Goal: Task Accomplishment & Management: Complete application form

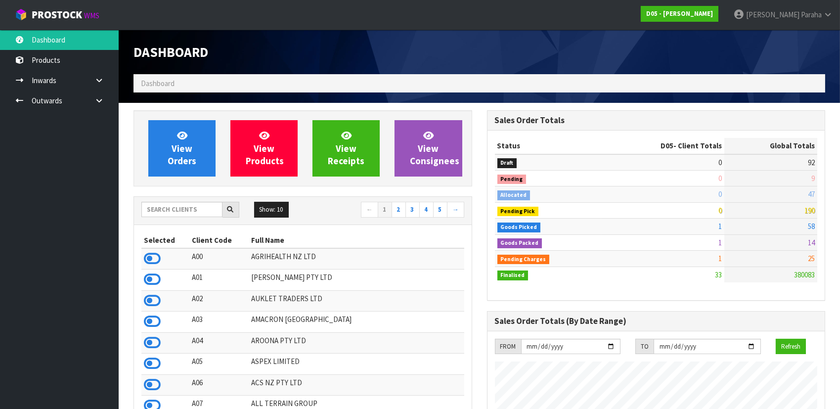
scroll to position [822, 353]
click at [194, 208] on input "text" at bounding box center [181, 209] width 81 height 15
click at [173, 213] on input "text" at bounding box center [181, 209] width 81 height 15
click at [184, 211] on input "text" at bounding box center [181, 209] width 81 height 15
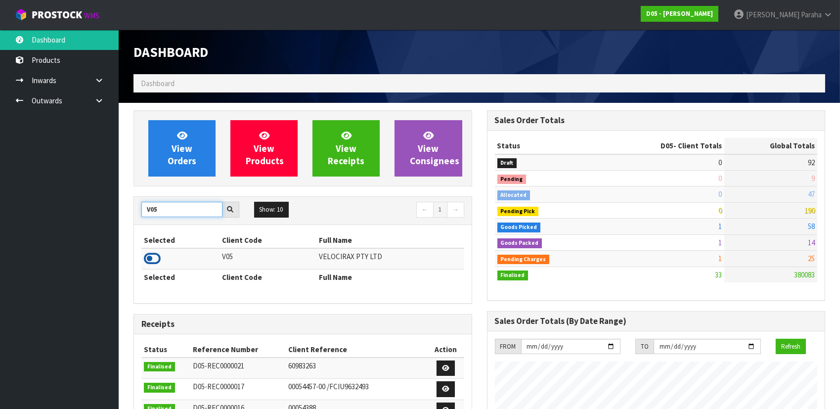
type input "V05"
click at [154, 260] on icon at bounding box center [152, 258] width 17 height 15
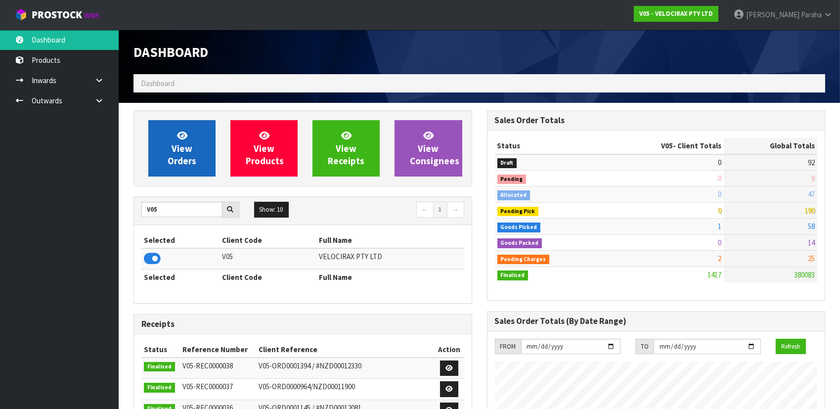
scroll to position [769, 353]
click at [160, 170] on link "View Orders" at bounding box center [181, 148] width 67 height 56
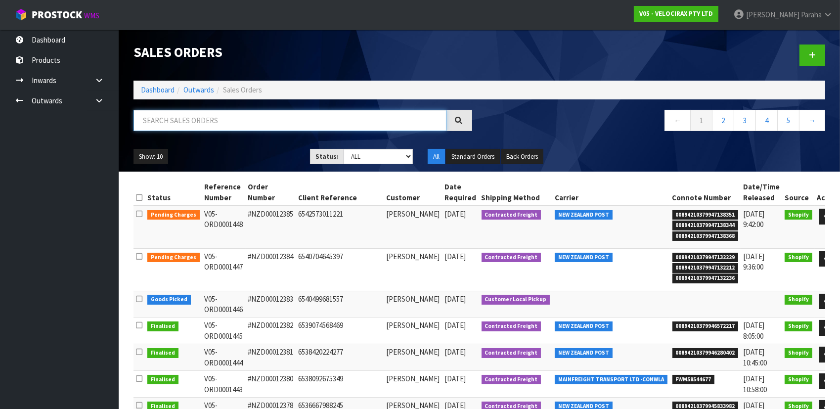
click at [187, 123] on input "text" at bounding box center [289, 120] width 313 height 21
click at [175, 123] on input "text" at bounding box center [289, 120] width 313 height 21
click at [275, 114] on input "text" at bounding box center [289, 120] width 313 height 21
click at [241, 124] on input "text" at bounding box center [289, 120] width 313 height 21
type input "V"
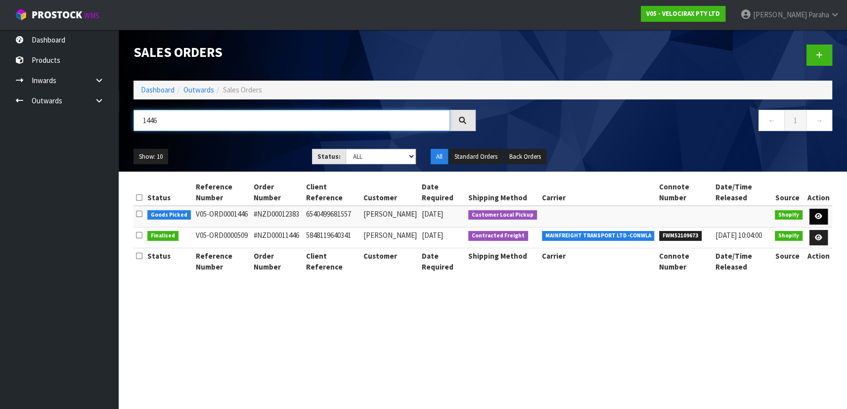
type input "1446"
click at [821, 213] on icon at bounding box center [818, 216] width 7 height 6
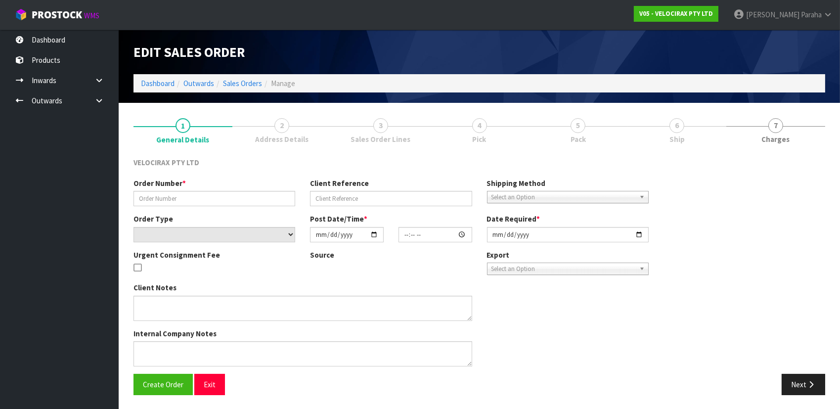
type input "#NZD00012383"
type input "6540499681557"
select select "number:0"
type input "[DATE]"
type input "13:11:25.000"
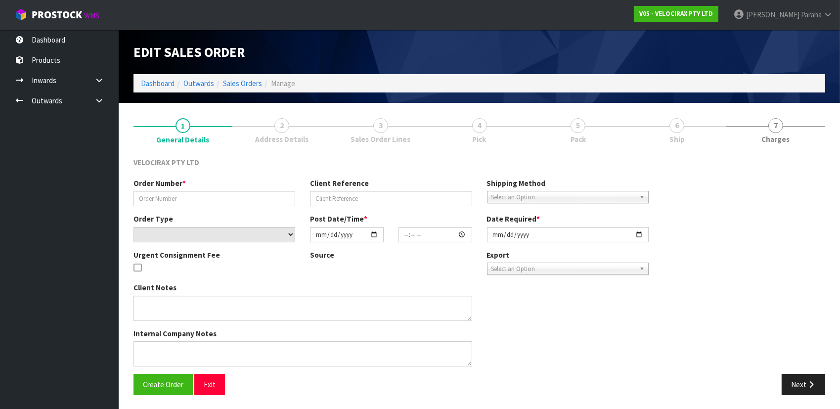
type input "[DATE]"
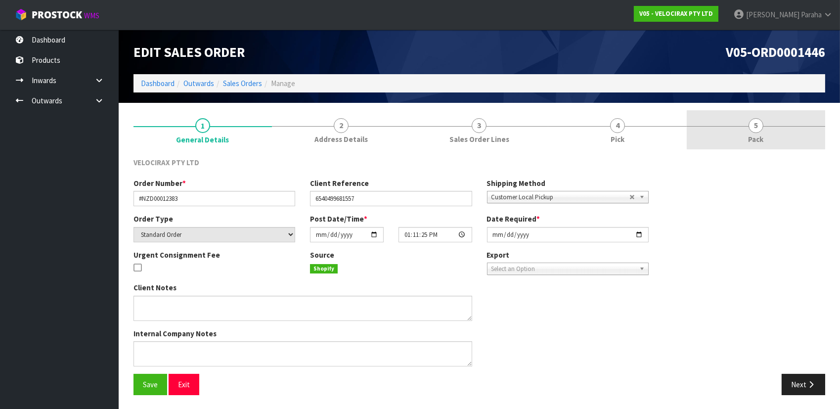
click at [767, 132] on link "5 Pack" at bounding box center [756, 129] width 138 height 39
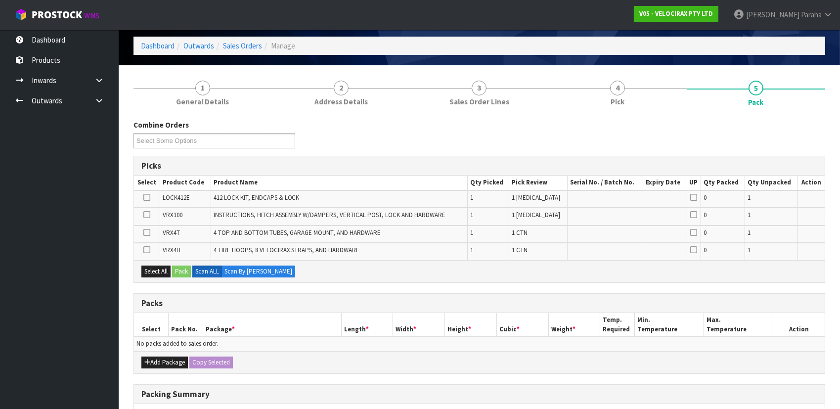
scroll to position [89, 0]
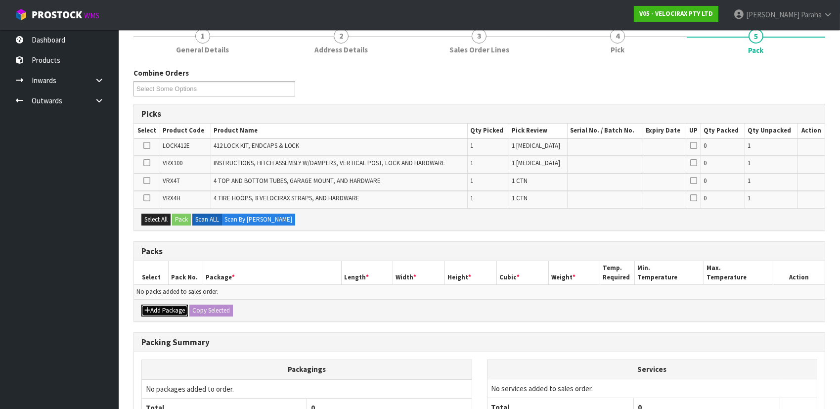
click at [171, 309] on button "Add Package" at bounding box center [164, 311] width 46 height 12
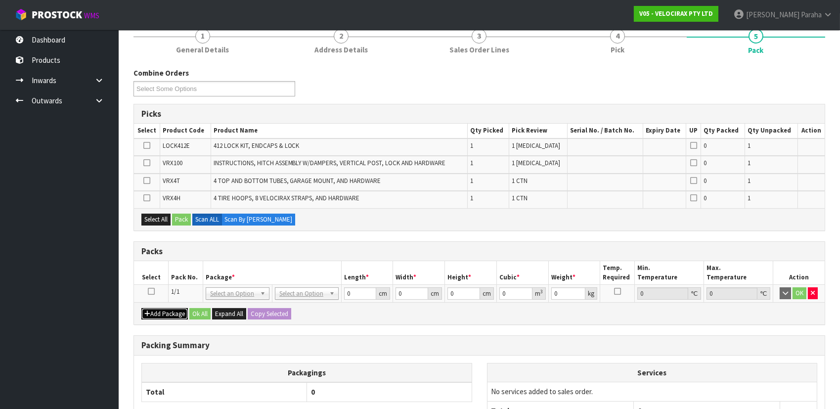
click at [155, 311] on button "Add Package" at bounding box center [164, 314] width 46 height 12
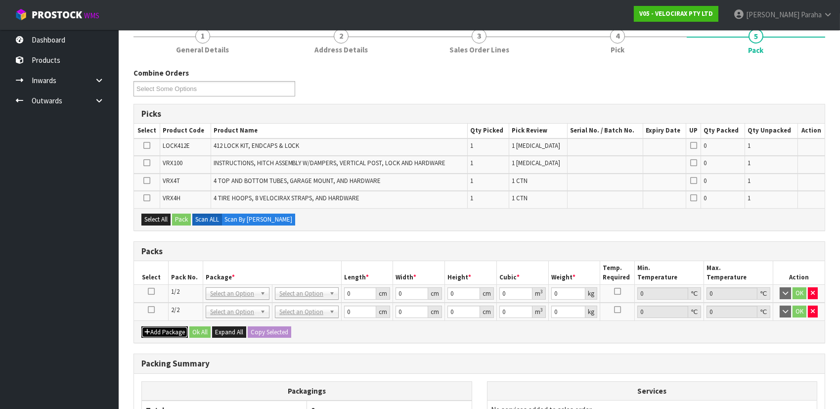
click at [157, 331] on button "Add Package" at bounding box center [164, 332] width 46 height 12
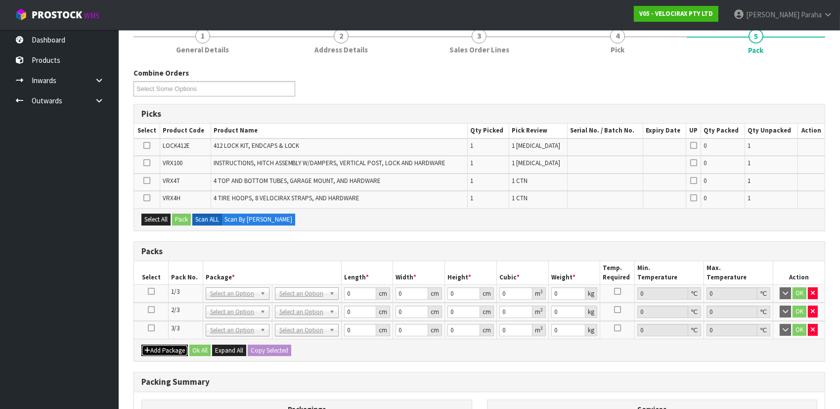
click at [148, 350] on icon "button" at bounding box center [147, 350] width 6 height 6
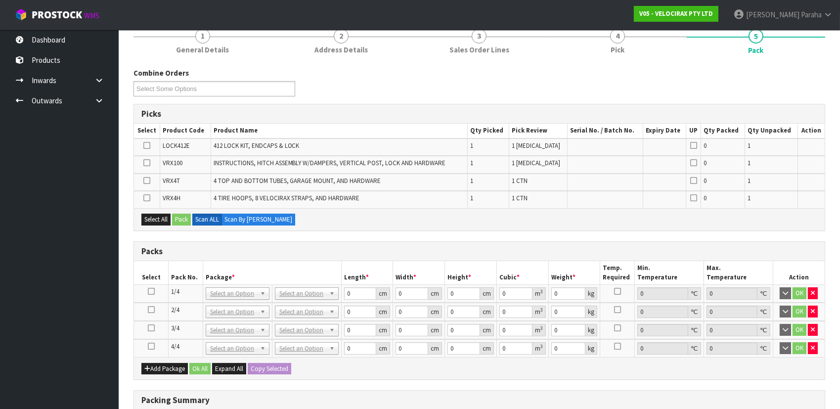
click at [152, 291] on icon at bounding box center [151, 291] width 7 height 0
click at [811, 350] on button "button" at bounding box center [813, 348] width 10 height 12
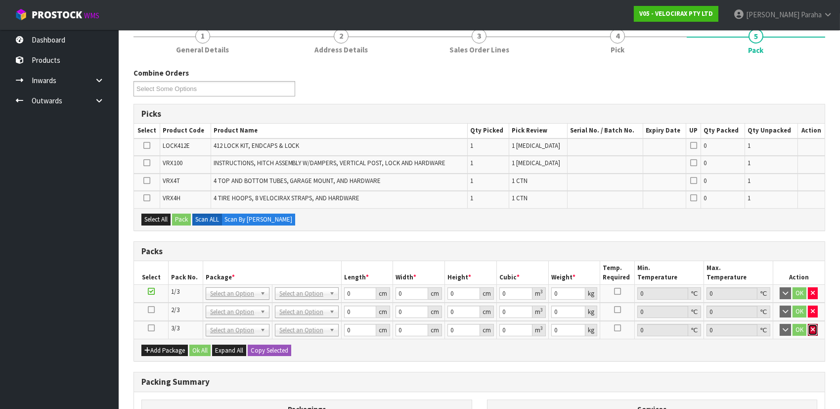
drag, startPoint x: 813, startPoint y: 330, endPoint x: 820, endPoint y: 320, distance: 11.4
click at [814, 329] on icon "button" at bounding box center [813, 329] width 4 height 6
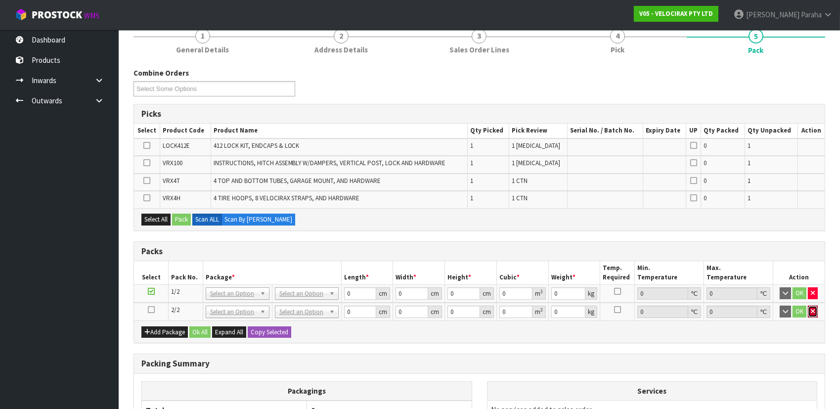
click at [813, 311] on icon "button" at bounding box center [813, 311] width 4 height 6
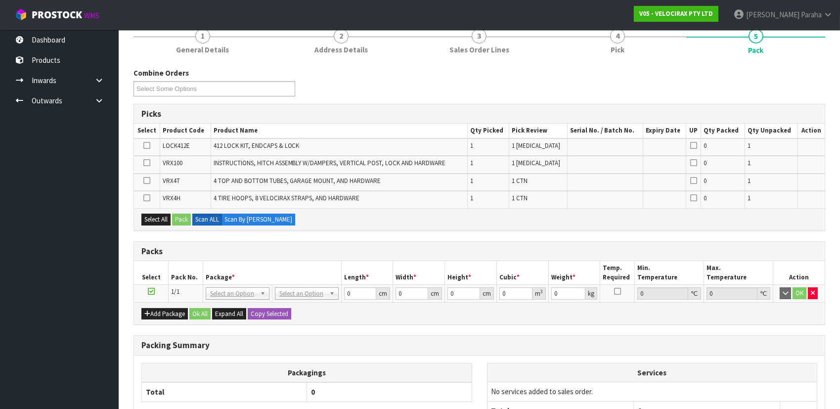
click at [150, 291] on icon at bounding box center [151, 291] width 7 height 0
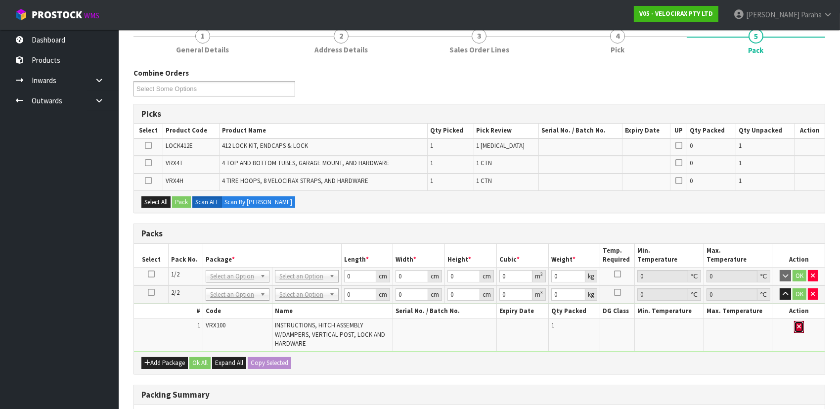
click at [799, 324] on icon "button" at bounding box center [799, 326] width 4 height 6
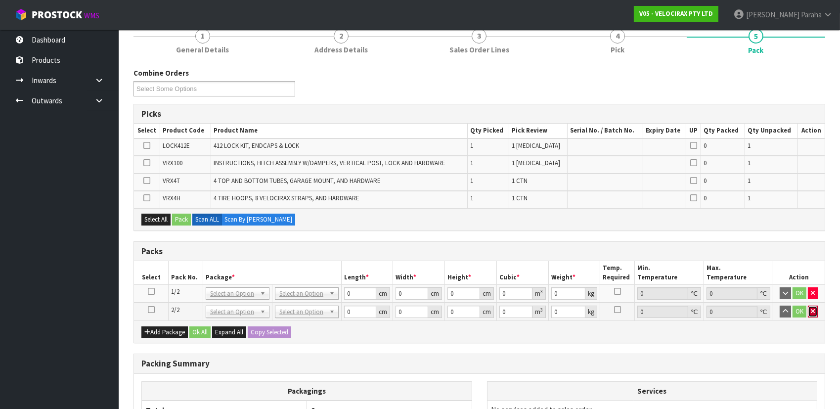
click at [814, 312] on icon "button" at bounding box center [813, 311] width 4 height 6
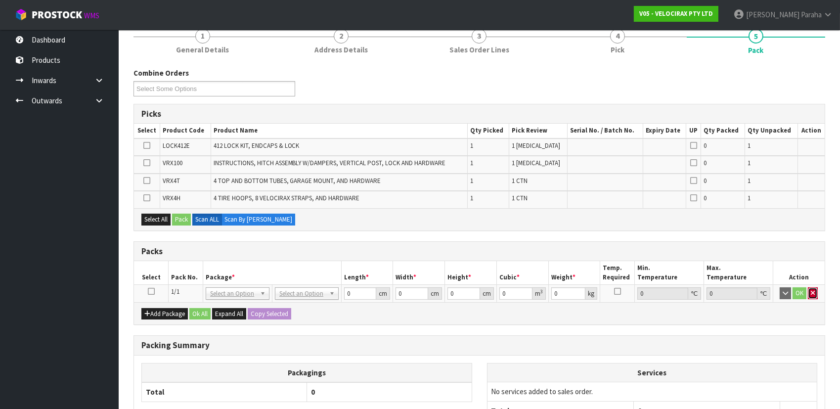
click at [815, 292] on button "button" at bounding box center [813, 293] width 10 height 12
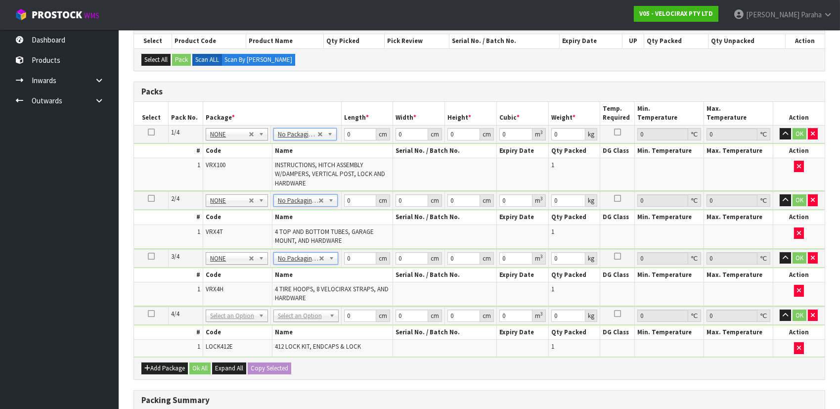
scroll to position [179, 0]
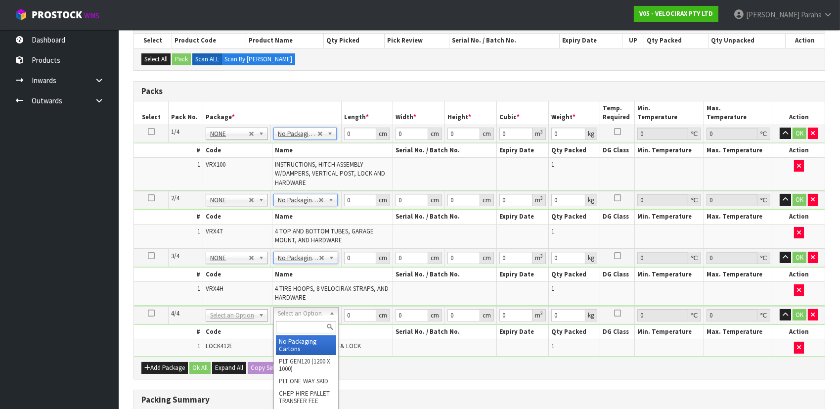
type input "4"
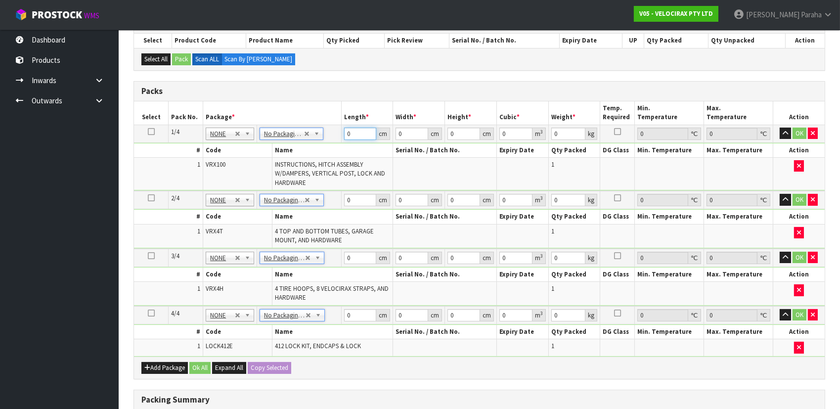
click at [354, 131] on input "0" at bounding box center [360, 134] width 33 height 12
type input "014931"
type input "17"
drag, startPoint x: 365, startPoint y: 130, endPoint x: 345, endPoint y: 130, distance: 19.8
click at [345, 130] on input "014931" at bounding box center [360, 134] width 33 height 12
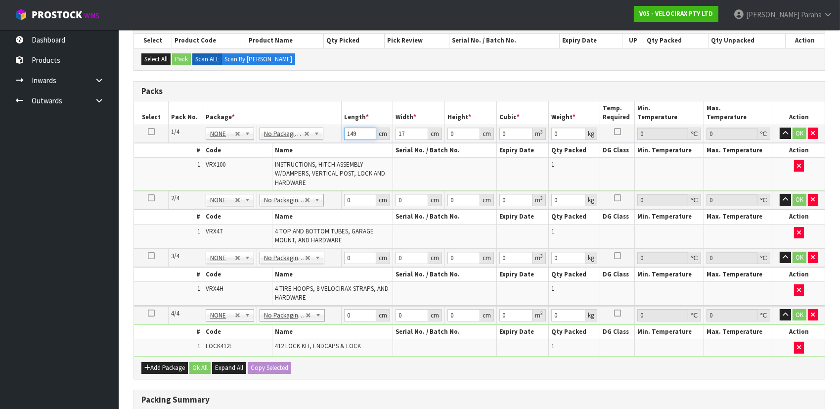
type input "149"
type input "31"
type input "1"
type input "0.004619"
type input "17"
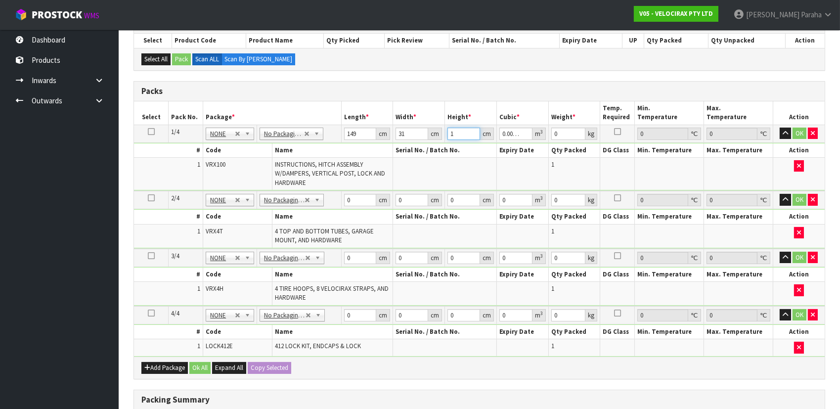
type input "0.078523"
type input "17"
type input "24"
click at [800, 133] on button "OK" at bounding box center [800, 134] width 14 height 12
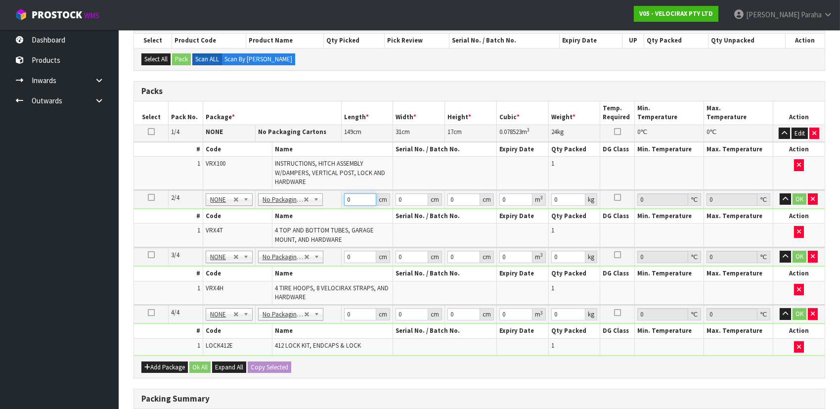
drag, startPoint x: 351, startPoint y: 196, endPoint x: 338, endPoint y: 197, distance: 12.9
click at [338, 197] on tr "2/4 NONE 007-001 007-002 007-004 007-009 007-013 007-014 007-015 007-017 007-01…" at bounding box center [479, 199] width 691 height 18
type input "120"
type input "16"
type input "1"
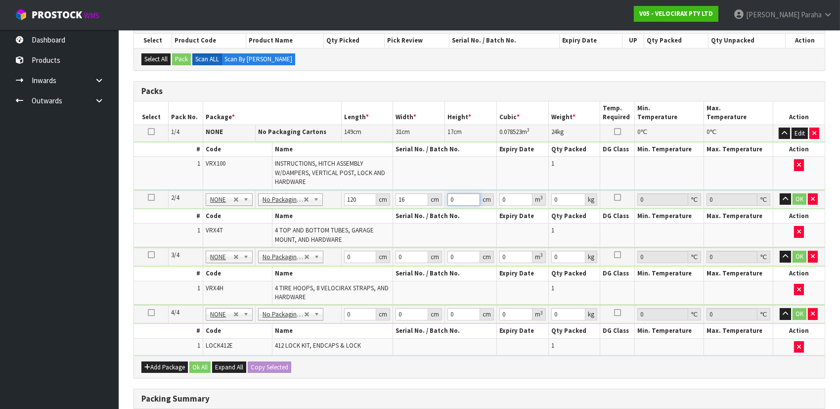
type input "0.00192"
type input "15"
type input "0.0288"
type input "15"
type input "10"
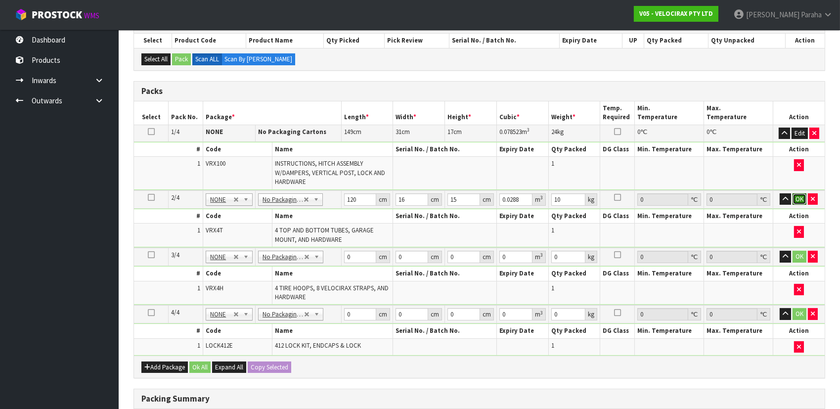
click button "OK" at bounding box center [800, 199] width 14 height 12
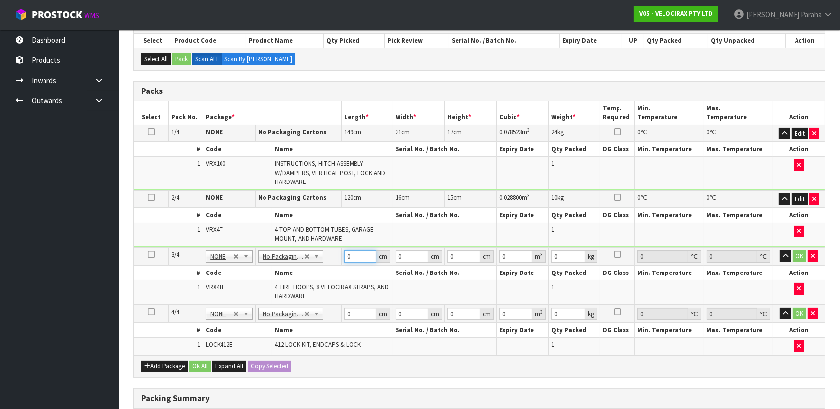
click at [351, 256] on input "0" at bounding box center [360, 256] width 33 height 12
type input "69"
type input "33"
type input "2"
type input "0.004554"
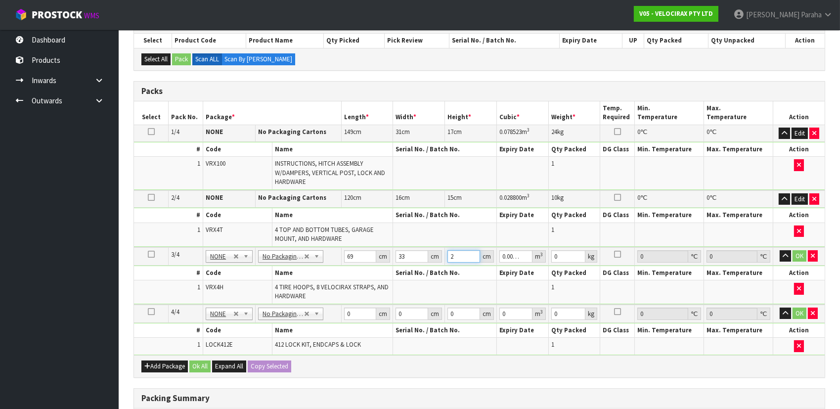
type input "21"
type input "0.047817"
type input "21"
type input "13"
click button "OK" at bounding box center [800, 256] width 14 height 12
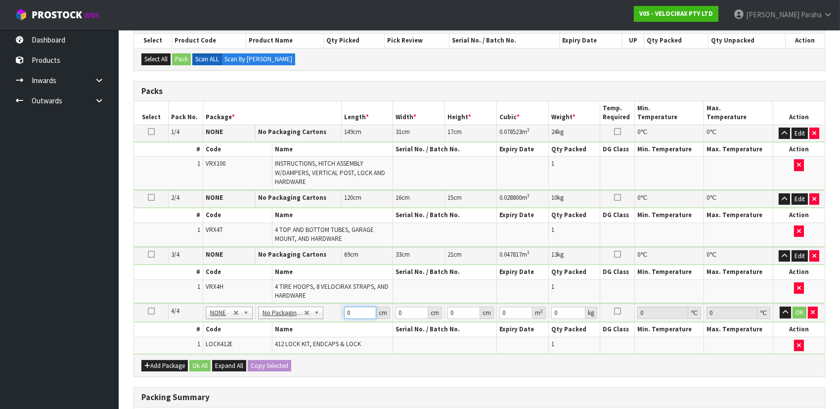
click at [356, 310] on input "0" at bounding box center [360, 313] width 33 height 12
type input "134"
type input "7"
type input "0.006566"
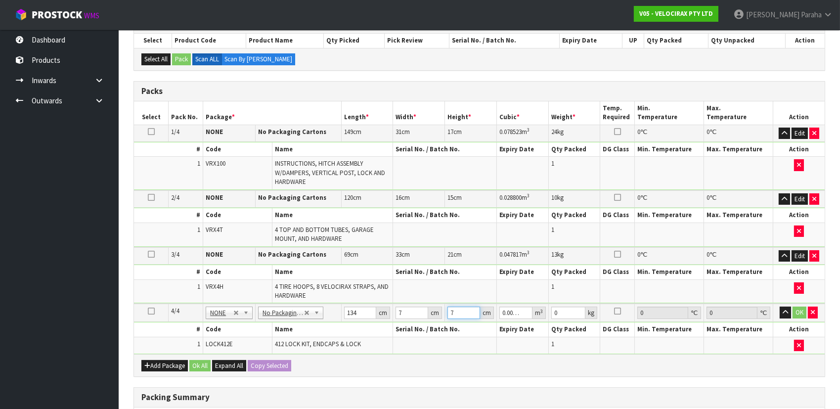
type input "7"
type input "2"
click button "OK" at bounding box center [800, 313] width 14 height 12
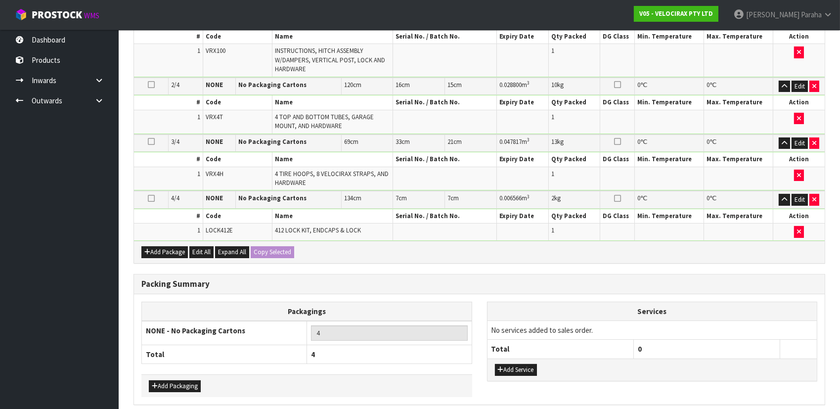
scroll to position [314, 0]
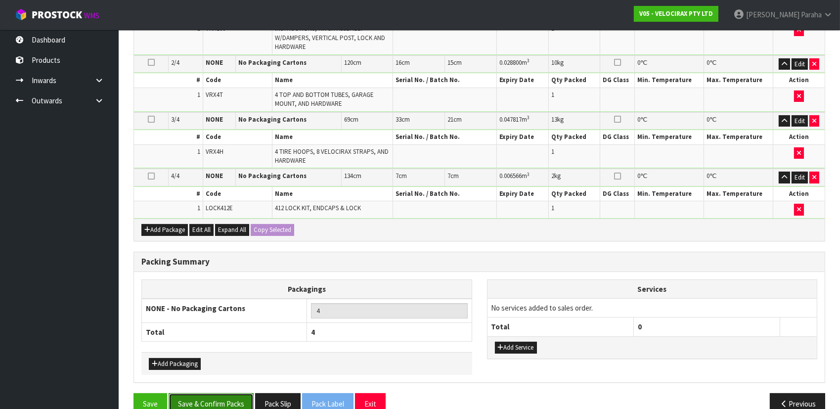
click at [231, 397] on button "Save & Confirm Packs" at bounding box center [211, 403] width 85 height 21
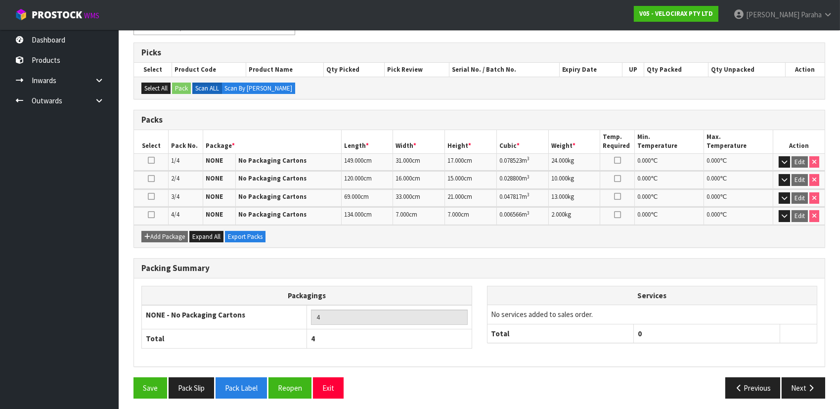
scroll to position [188, 0]
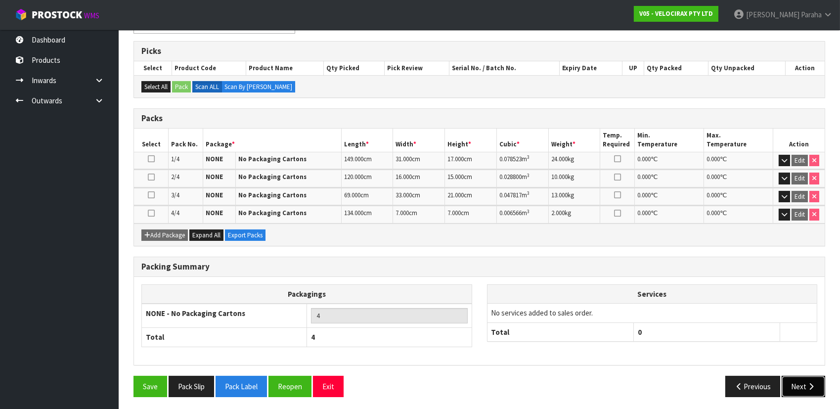
click at [815, 383] on icon "button" at bounding box center [810, 386] width 9 height 7
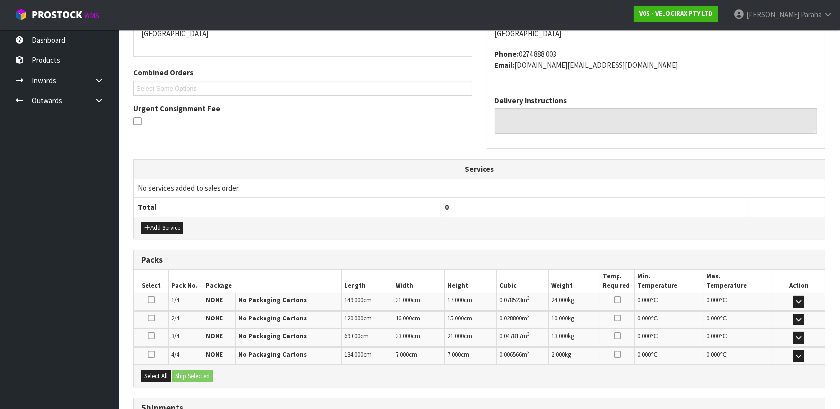
scroll to position [307, 0]
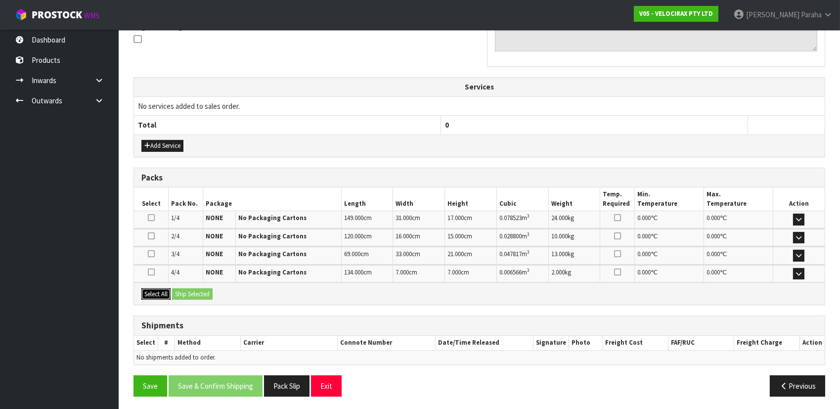
click at [149, 293] on button "Select All" at bounding box center [155, 294] width 29 height 12
click at [193, 291] on button "Ship Selected" at bounding box center [192, 294] width 41 height 12
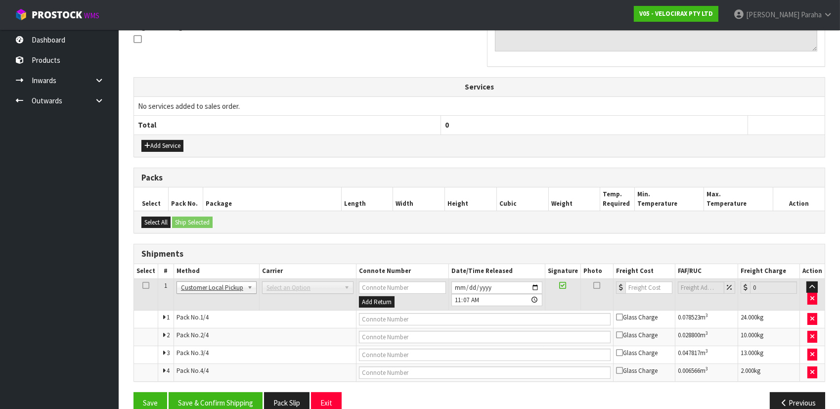
scroll to position [324, 0]
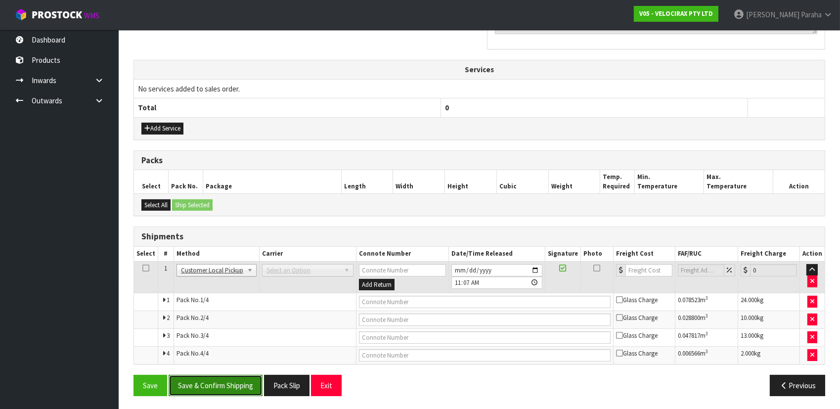
click at [217, 377] on button "Save & Confirm Shipping" at bounding box center [216, 385] width 94 height 21
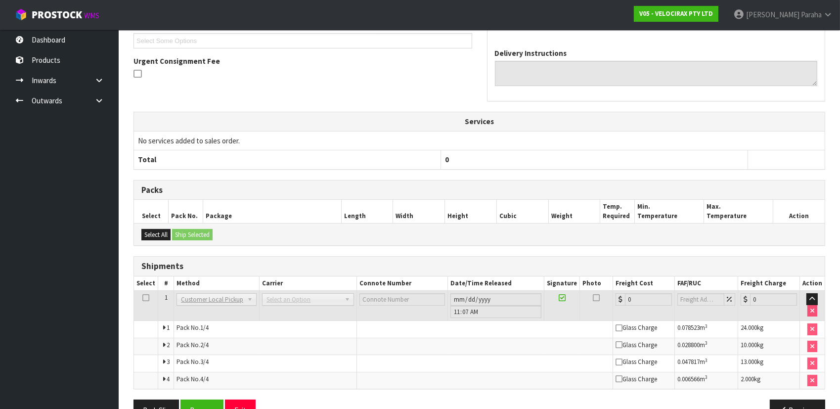
scroll to position [297, 0]
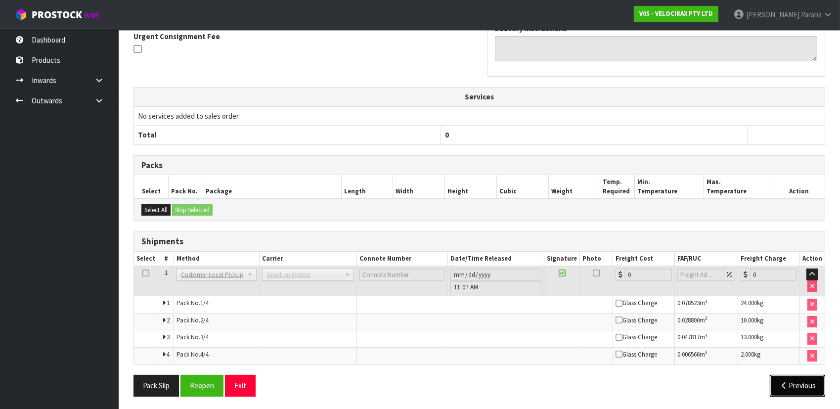
click at [789, 380] on button "Previous" at bounding box center [797, 385] width 55 height 21
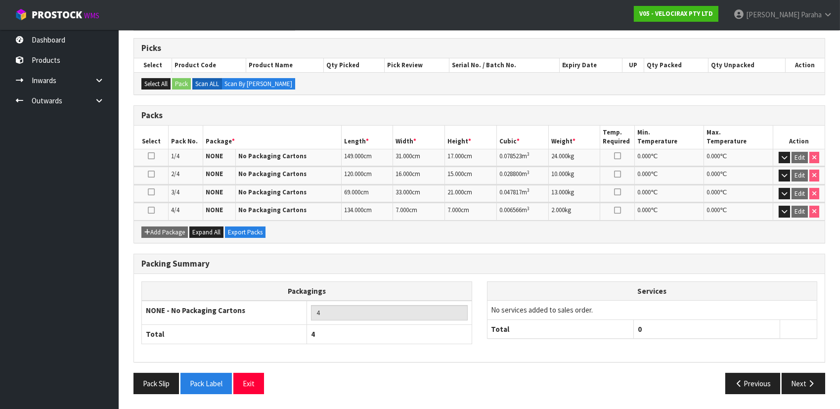
scroll to position [188, 0]
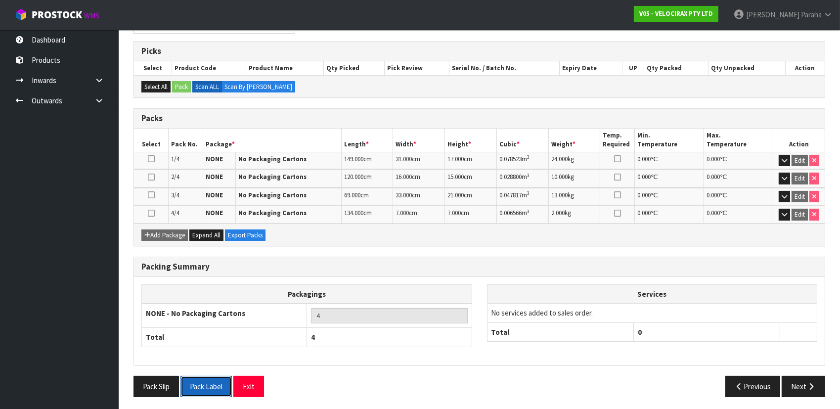
click at [215, 388] on button "Pack Label" at bounding box center [205, 386] width 51 height 21
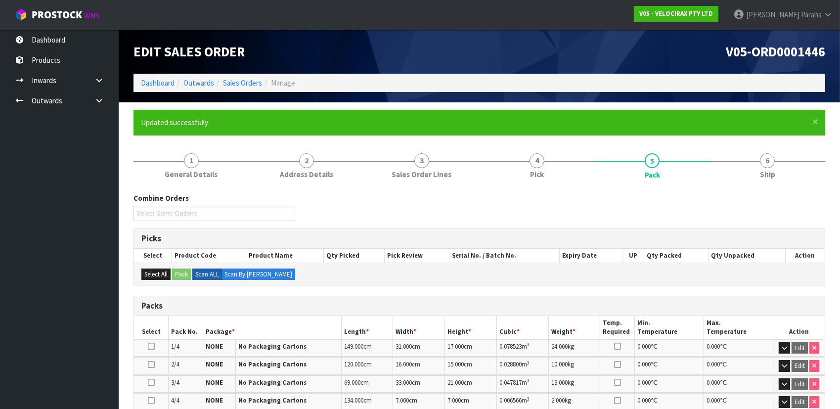
scroll to position [0, 0]
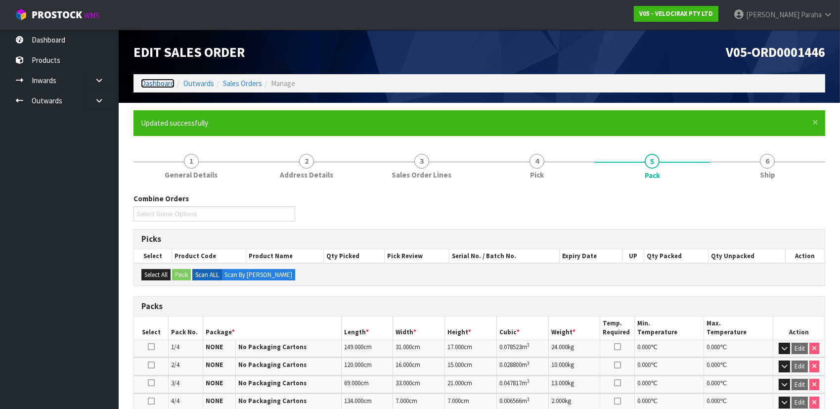
click at [156, 84] on link "Dashboard" at bounding box center [158, 83] width 34 height 9
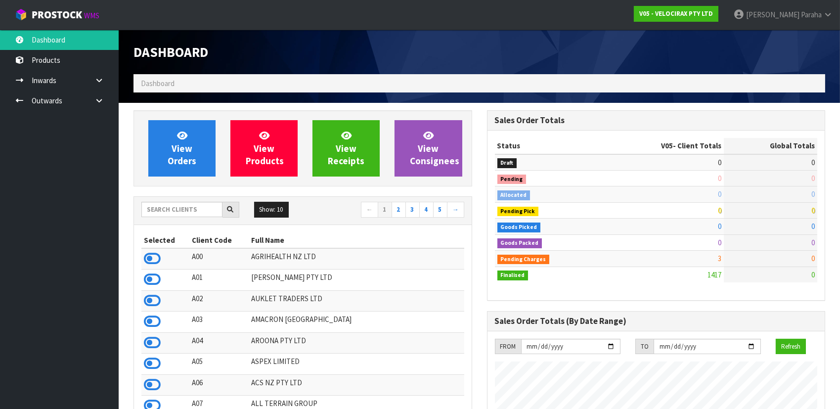
scroll to position [769, 353]
click at [177, 211] on input "text" at bounding box center [181, 209] width 81 height 15
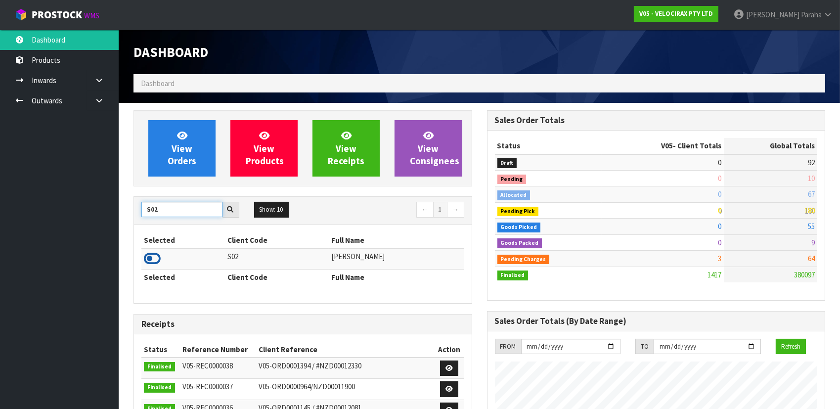
type input "S02"
click at [157, 263] on icon at bounding box center [152, 258] width 17 height 15
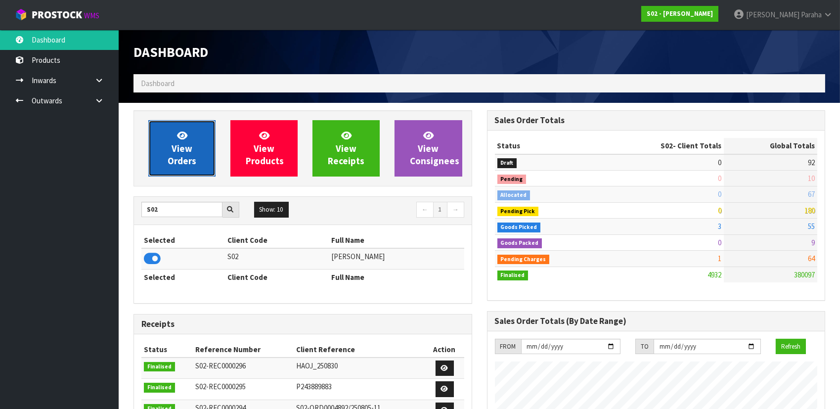
scroll to position [699, 353]
click at [187, 175] on link "View Orders" at bounding box center [181, 148] width 67 height 56
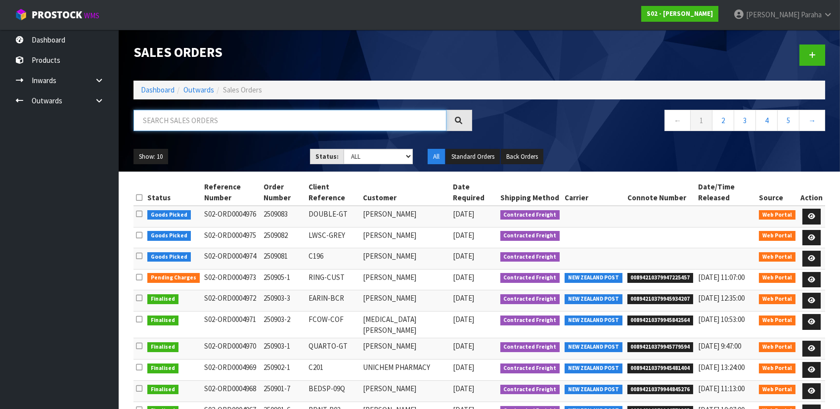
click at [175, 121] on input "text" at bounding box center [289, 120] width 313 height 21
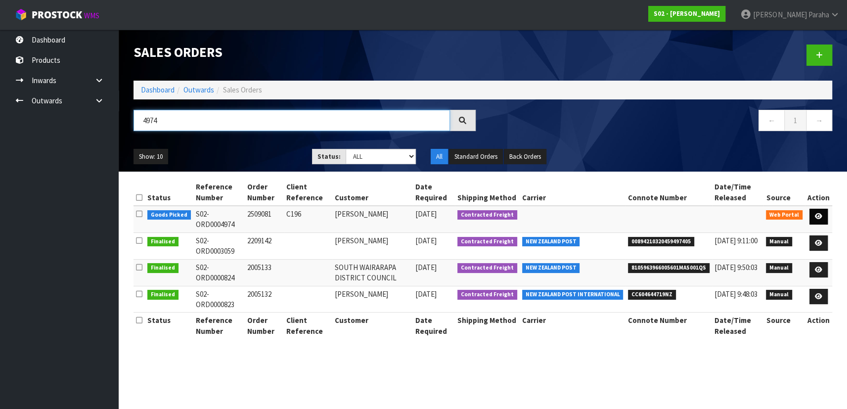
type input "4974"
click at [821, 221] on link at bounding box center [818, 217] width 18 height 16
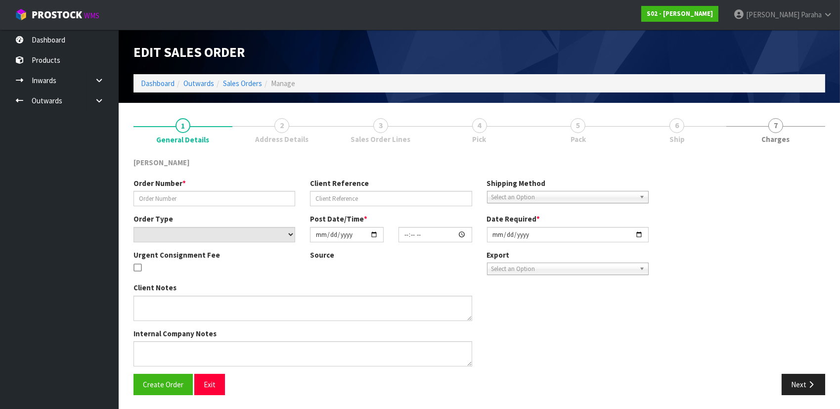
type input "2509081"
type input "C196"
select select "number:0"
type input "[DATE]"
type input "17:49:00.000"
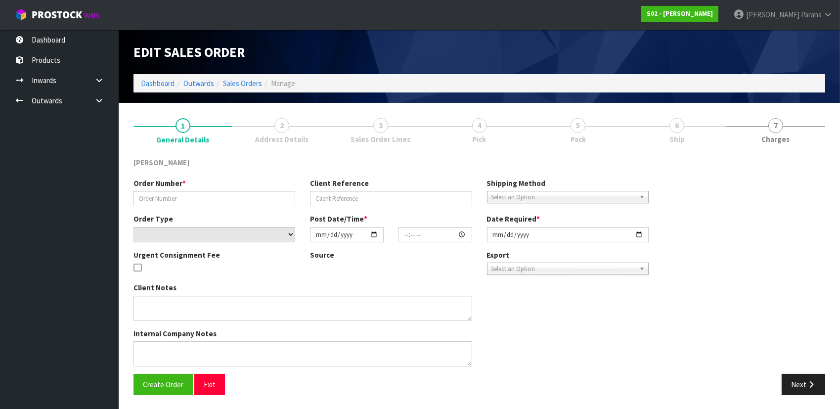
type input "[DATE]"
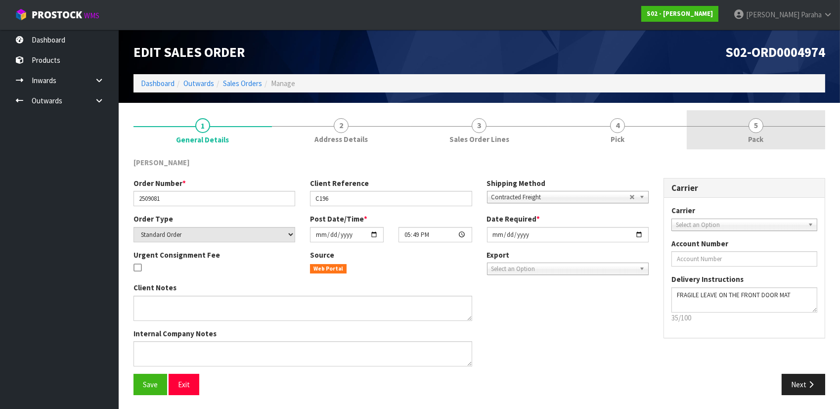
click at [750, 132] on link "5 Pack" at bounding box center [756, 129] width 138 height 39
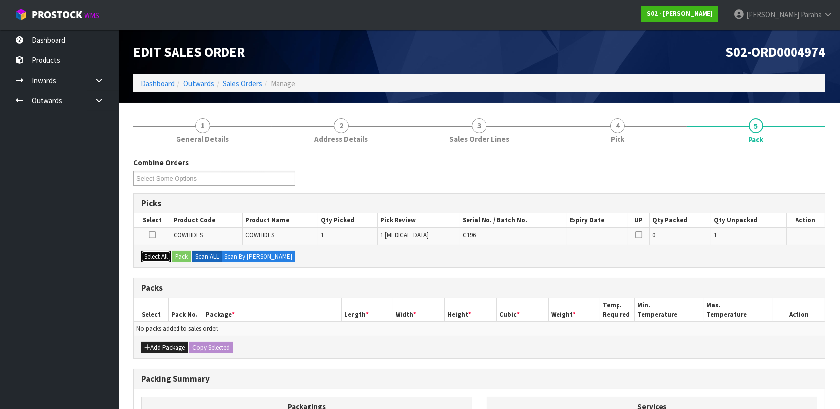
click at [158, 253] on button "Select All" at bounding box center [155, 257] width 29 height 12
click at [153, 342] on button "Add Package" at bounding box center [164, 348] width 46 height 12
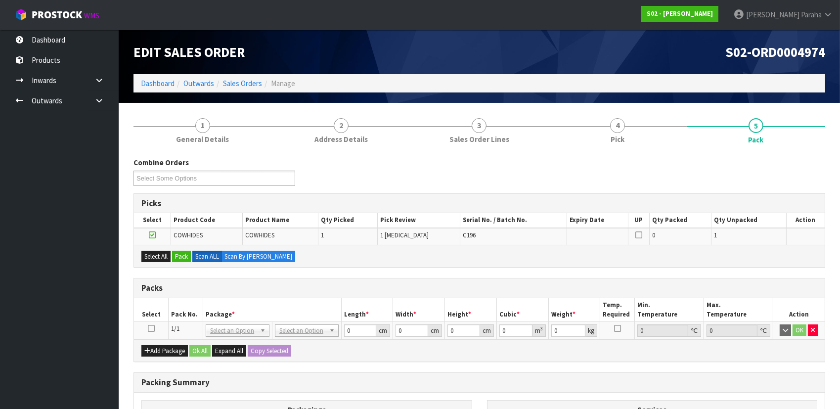
click at [153, 328] on icon at bounding box center [151, 328] width 7 height 0
click at [188, 257] on button "Pack" at bounding box center [181, 257] width 19 height 12
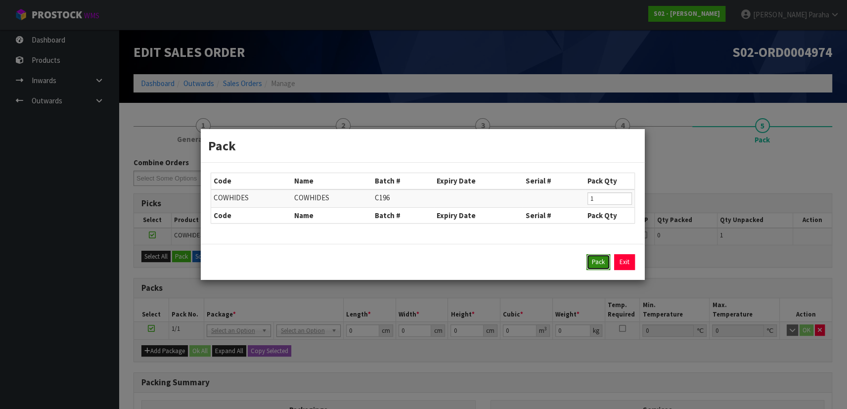
click at [587, 262] on button "Pack" at bounding box center [598, 262] width 24 height 16
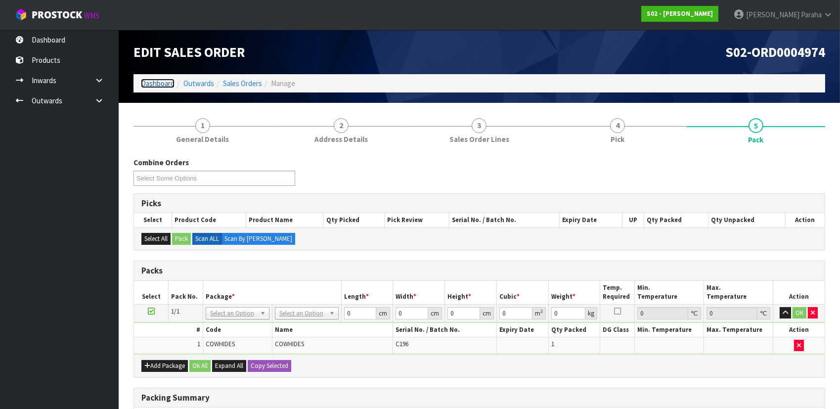
click at [166, 86] on link "Dashboard" at bounding box center [158, 83] width 34 height 9
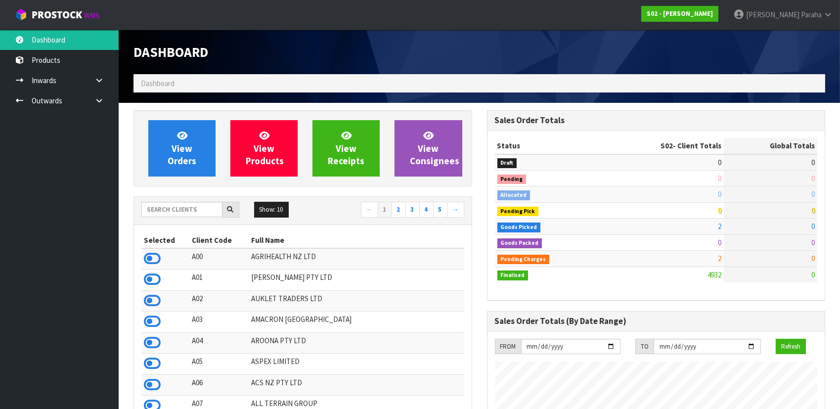
scroll to position [699, 353]
click at [189, 205] on input "text" at bounding box center [181, 209] width 81 height 15
click at [188, 210] on input "text" at bounding box center [181, 209] width 81 height 15
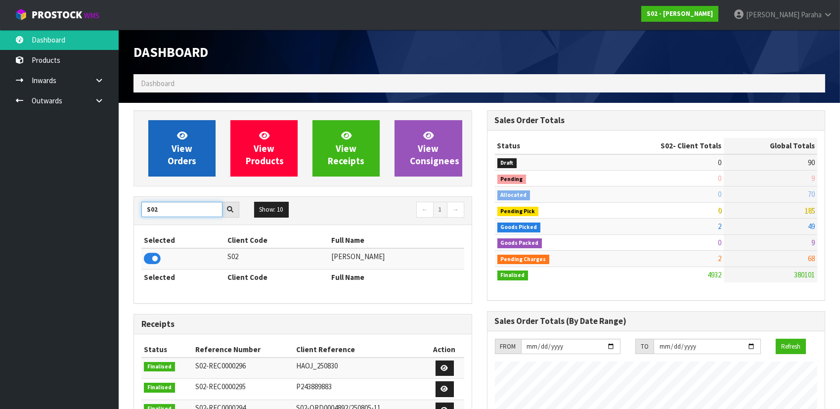
type input "S02"
click at [178, 141] on link "View Orders" at bounding box center [181, 148] width 67 height 56
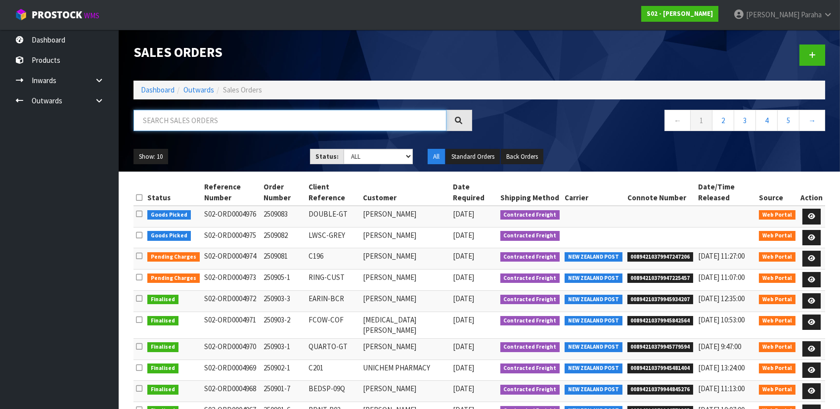
click at [181, 116] on input "text" at bounding box center [289, 120] width 313 height 21
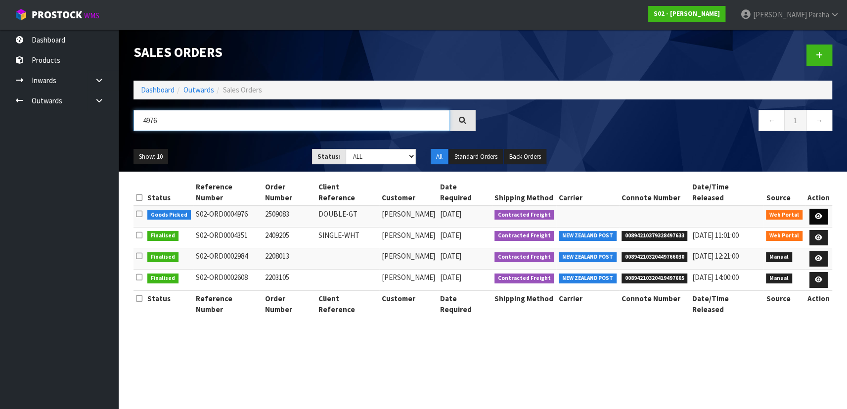
type input "4976"
click at [817, 213] on icon at bounding box center [818, 216] width 7 height 6
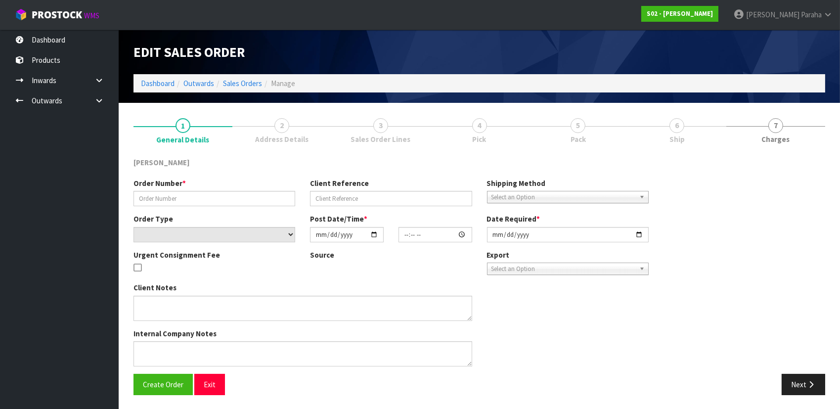
type input "2509083"
type input "DOUBLE-GT"
select select "number:0"
type input "[DATE]"
type input "17:01:00.000"
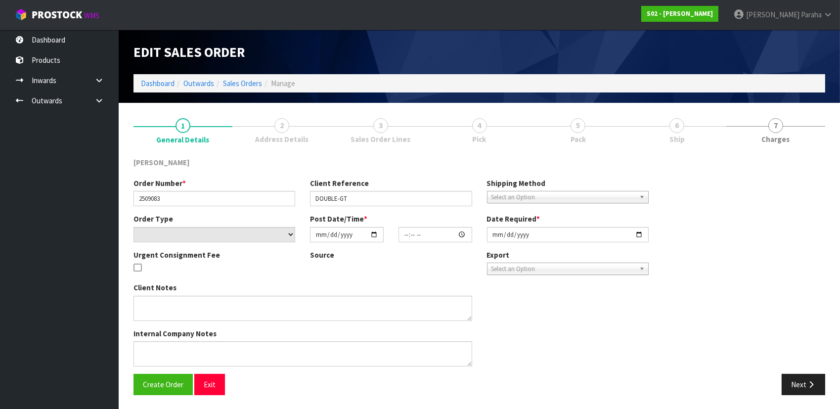
type input "[DATE]"
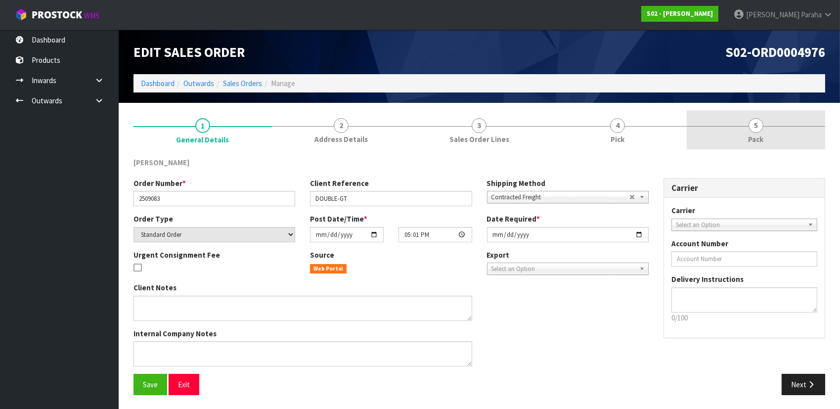
click at [763, 129] on link "5 Pack" at bounding box center [756, 129] width 138 height 39
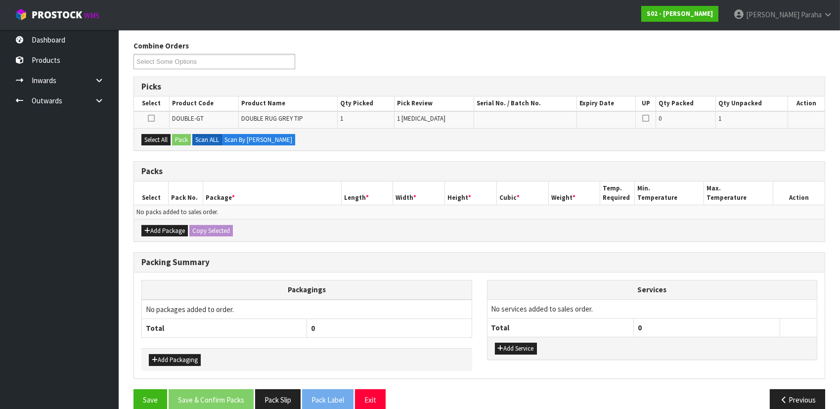
scroll to position [131, 0]
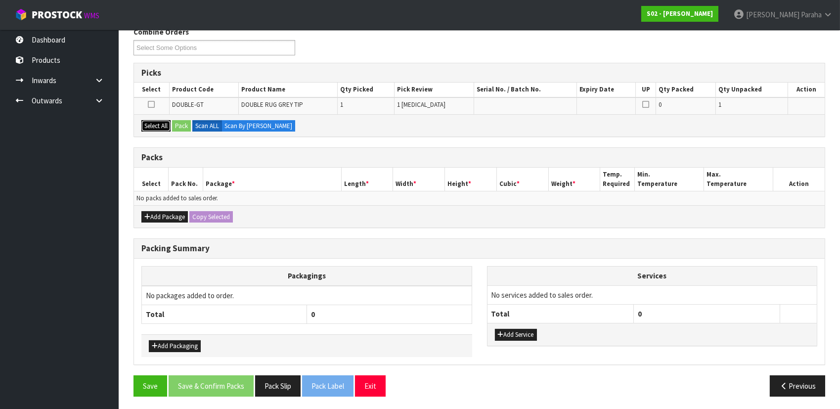
click at [159, 122] on button "Select All" at bounding box center [155, 126] width 29 height 12
click at [155, 104] on icon at bounding box center [151, 104] width 7 height 0
click at [0, 0] on input "checkbox" at bounding box center [0, 0] width 0 height 0
click at [159, 123] on button "Select All" at bounding box center [155, 126] width 29 height 12
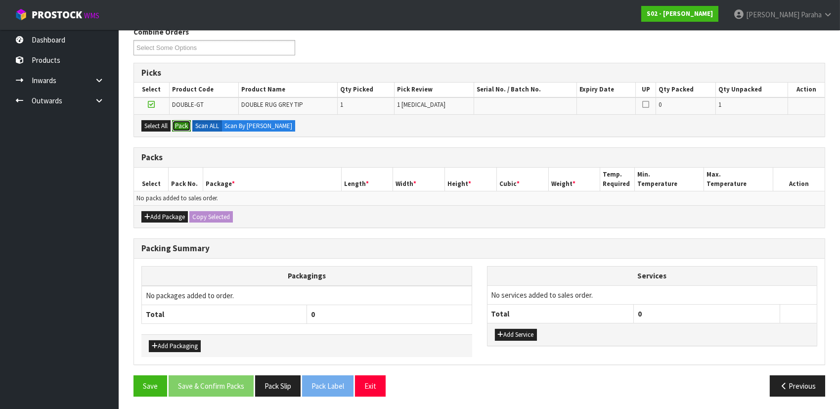
click at [186, 124] on button "Pack" at bounding box center [181, 126] width 19 height 12
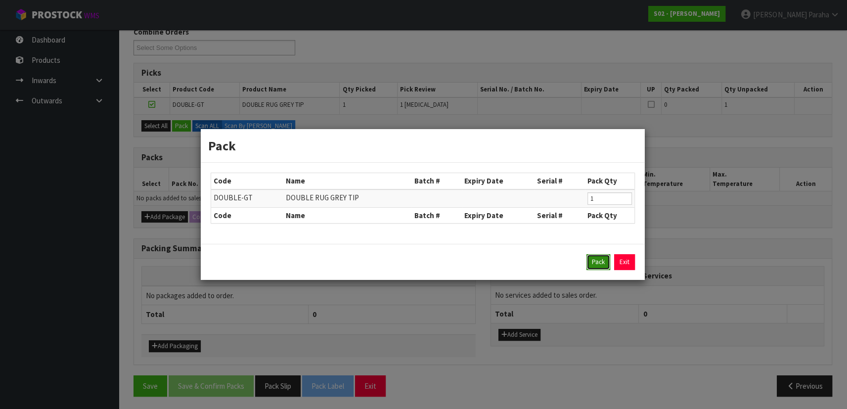
click at [600, 268] on button "Pack" at bounding box center [598, 262] width 24 height 16
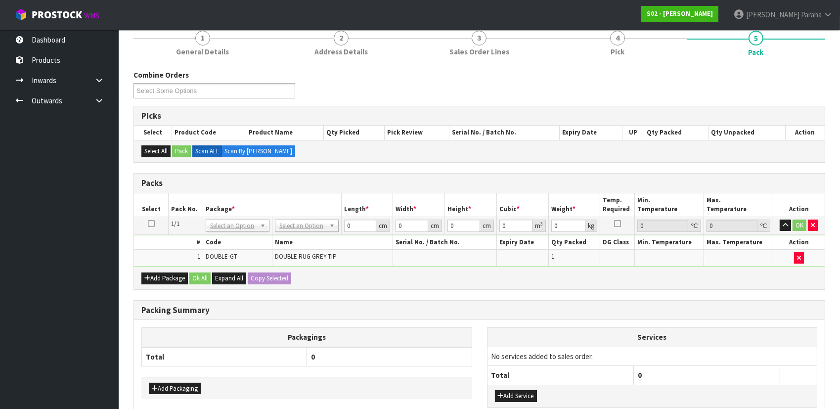
scroll to position [0, 0]
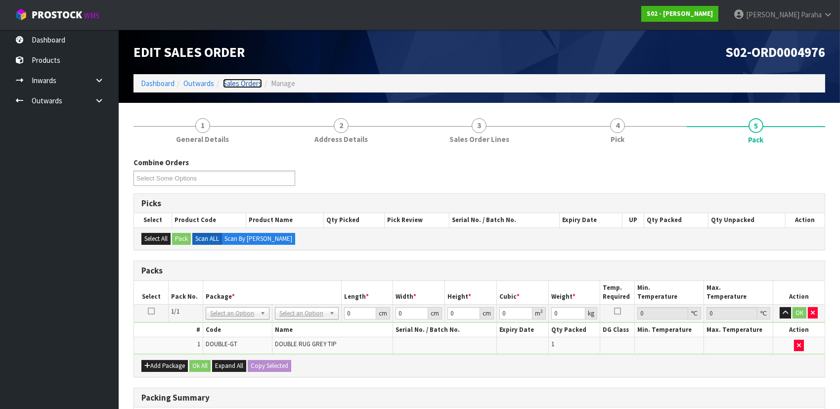
click at [229, 84] on link "Sales Orders" at bounding box center [242, 83] width 39 height 9
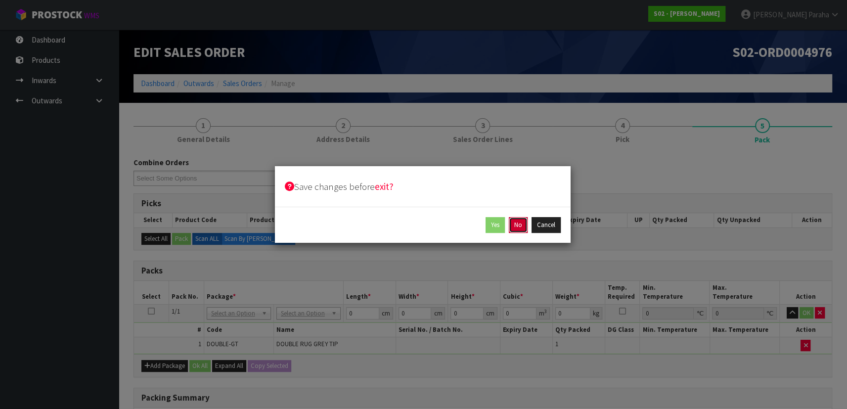
click at [515, 223] on button "No" at bounding box center [518, 225] width 19 height 16
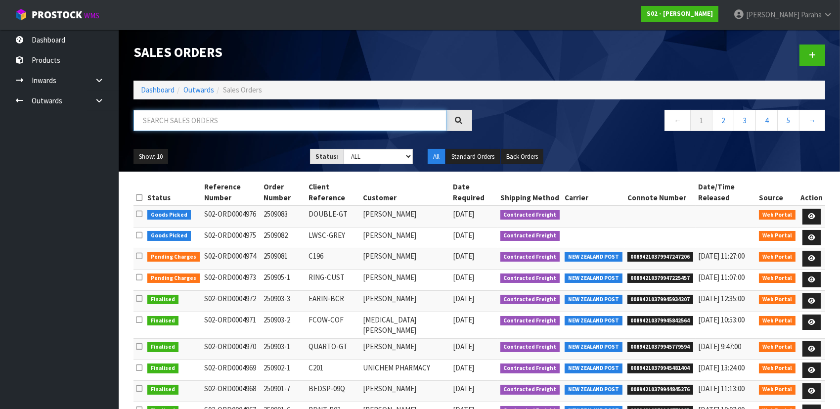
click at [162, 121] on input "text" at bounding box center [289, 120] width 313 height 21
click at [162, 89] on link "Dashboard" at bounding box center [158, 89] width 34 height 9
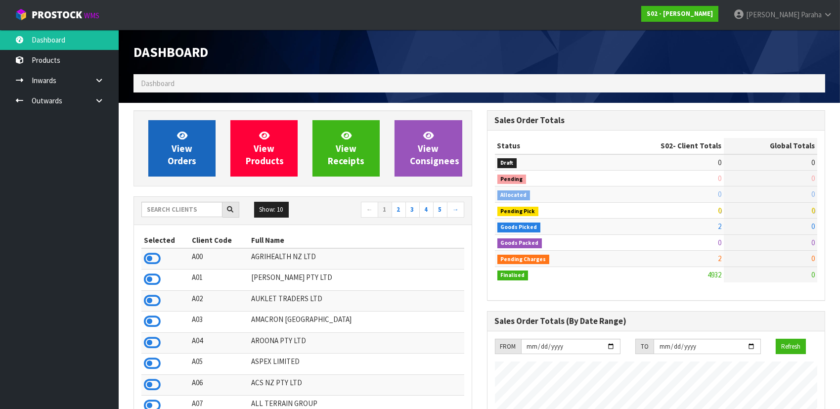
scroll to position [699, 353]
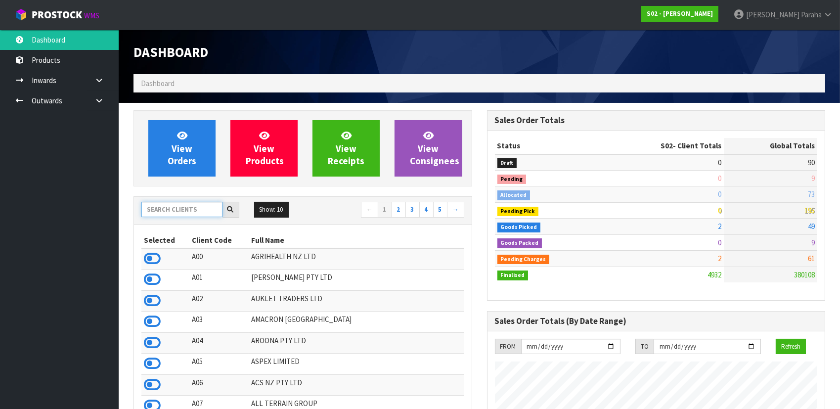
click at [166, 207] on input "text" at bounding box center [181, 209] width 81 height 15
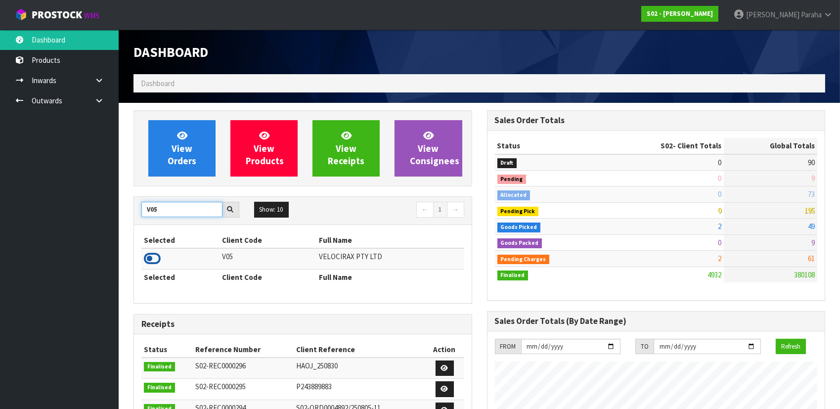
type input "V05"
click at [153, 257] on icon at bounding box center [152, 258] width 17 height 15
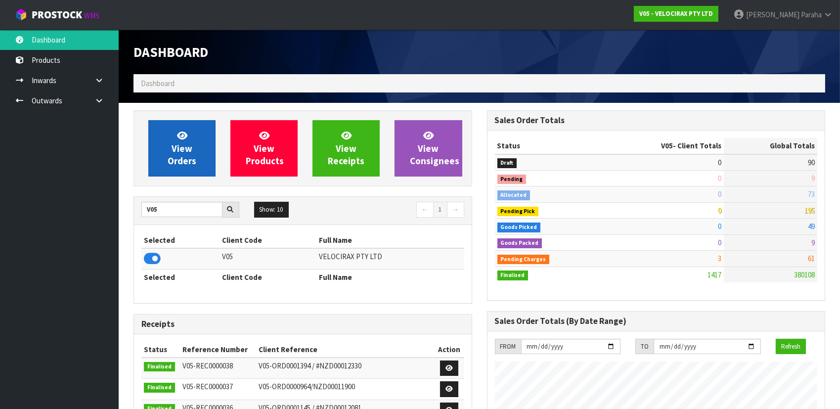
scroll to position [769, 353]
click at [168, 158] on span "View Orders" at bounding box center [182, 148] width 29 height 37
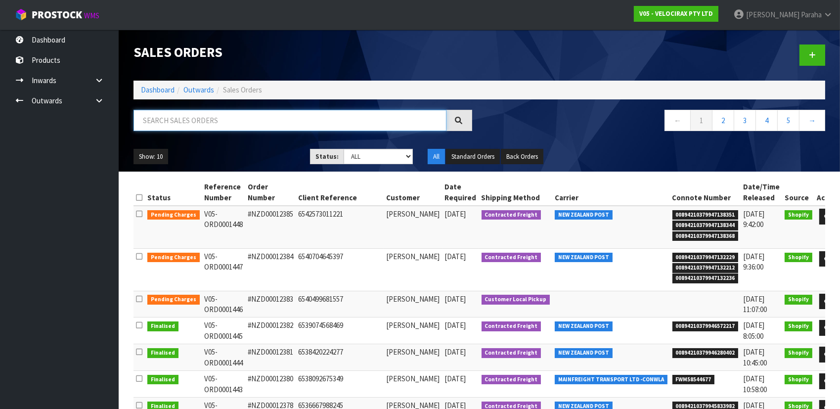
click at [158, 123] on input "text" at bounding box center [289, 120] width 313 height 21
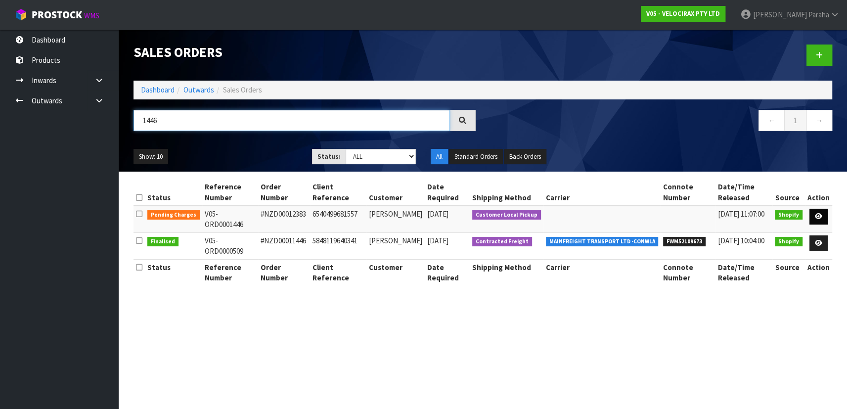
type input "1446"
click at [818, 218] on icon at bounding box center [818, 216] width 7 height 6
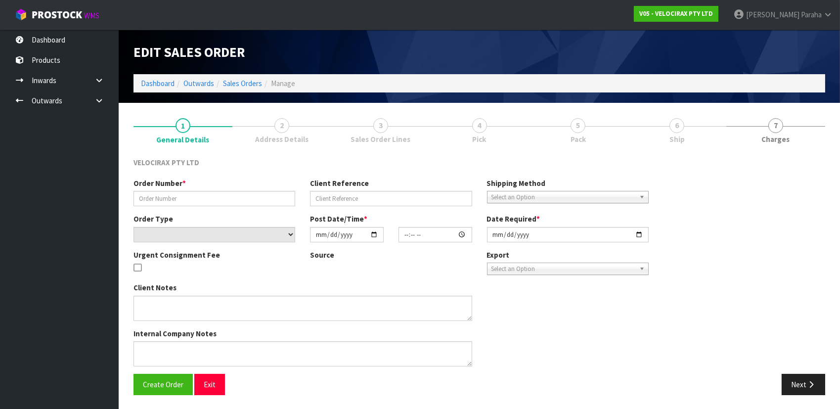
type input "#NZD00012383"
type input "6540499681557"
select select "number:0"
type input "[DATE]"
type input "13:11:25.000"
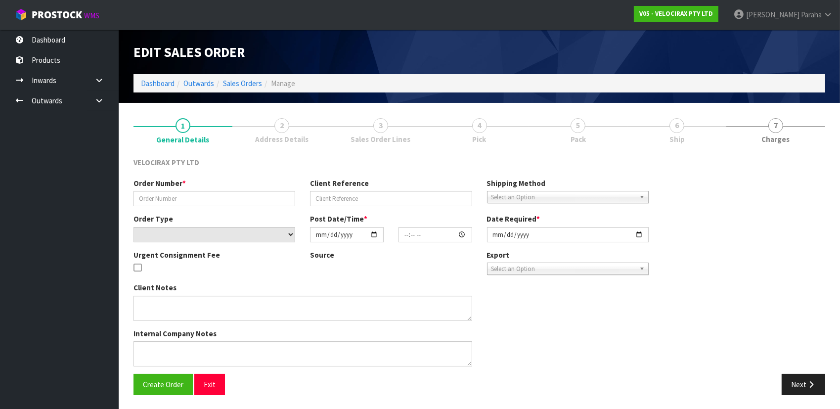
type input "[DATE]"
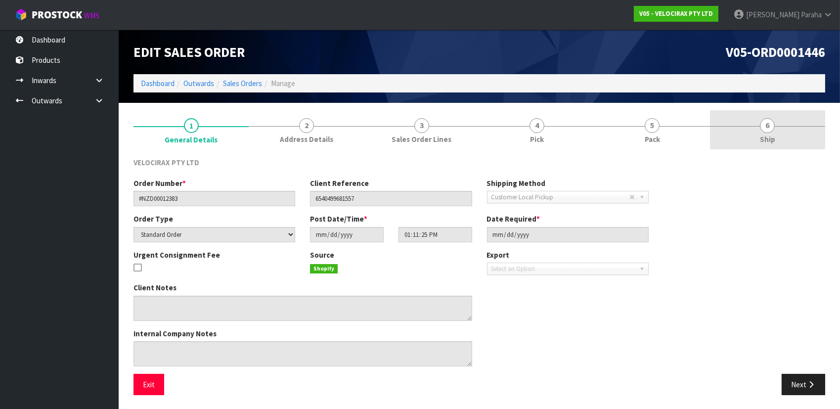
click at [770, 130] on span "6" at bounding box center [767, 125] width 15 height 15
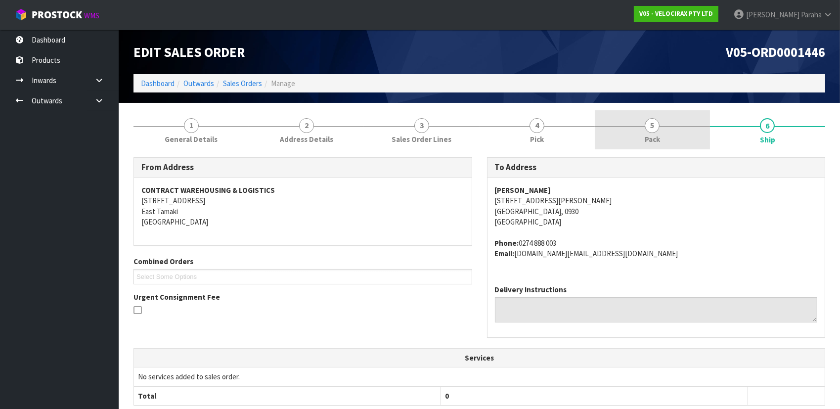
click at [661, 129] on link "5 Pack" at bounding box center [652, 129] width 115 height 39
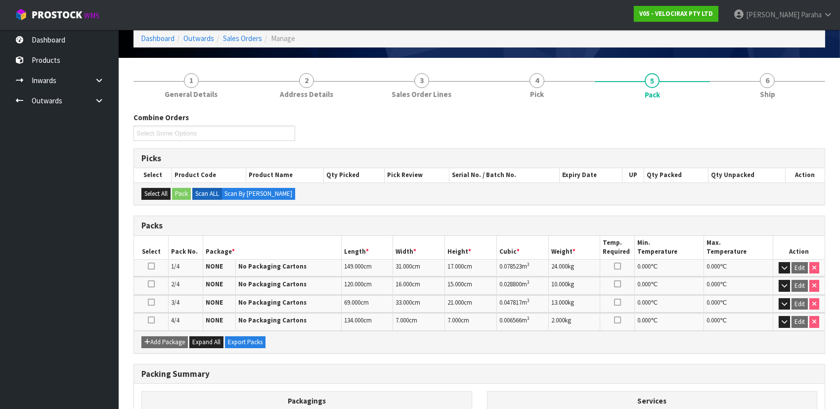
scroll to position [152, 0]
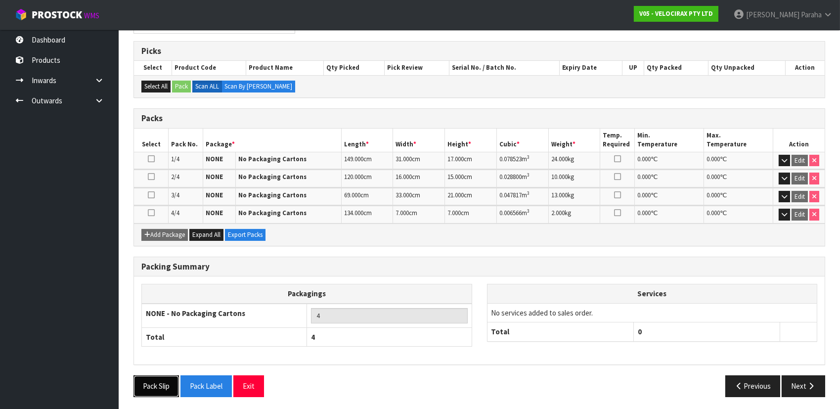
click at [157, 388] on button "Pack Slip" at bounding box center [155, 385] width 45 height 21
click at [815, 387] on button "Next" at bounding box center [804, 385] width 44 height 21
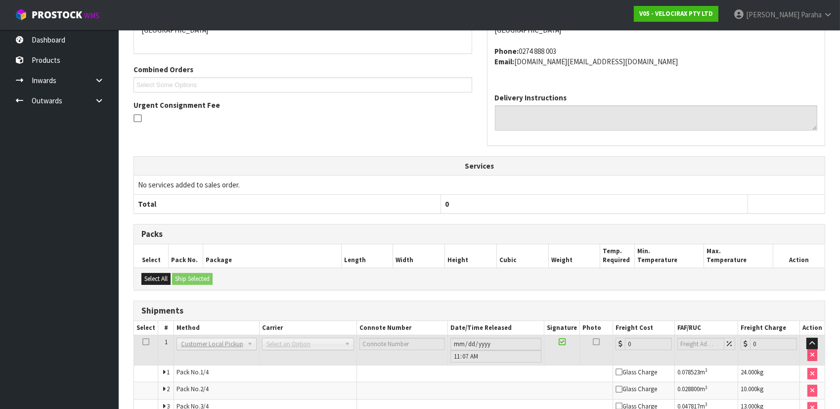
scroll to position [261, 0]
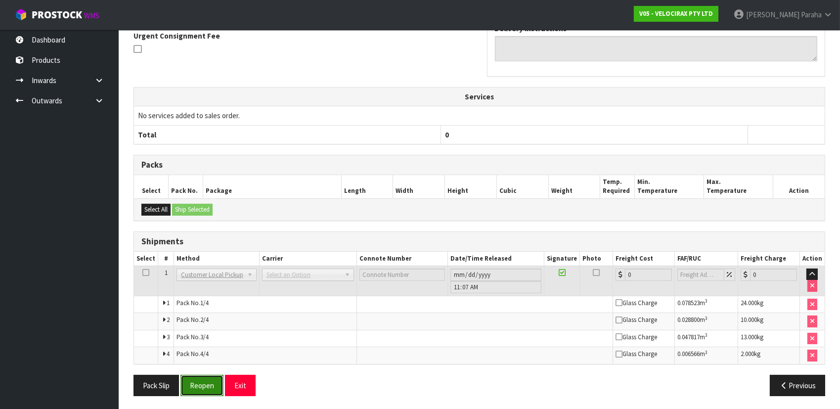
click at [200, 382] on button "Reopen" at bounding box center [201, 385] width 43 height 21
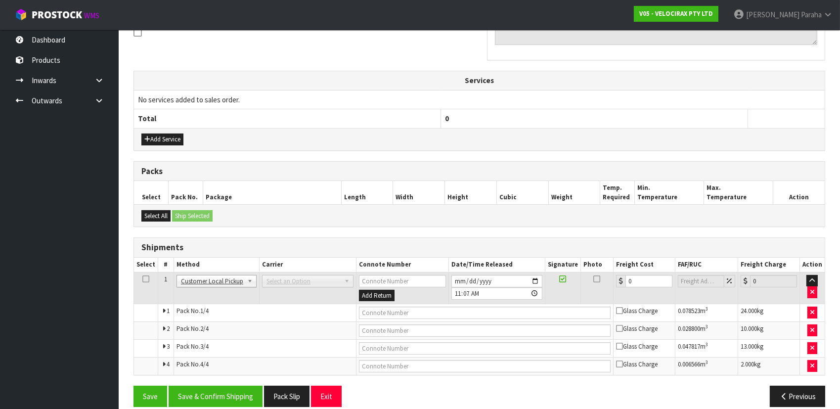
scroll to position [324, 0]
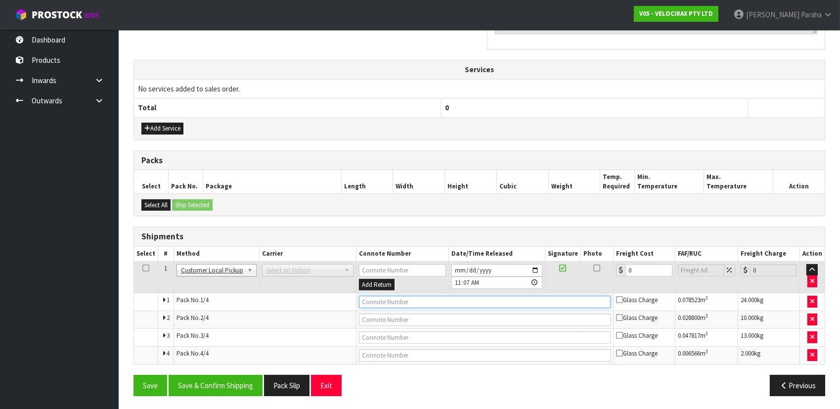
click at [381, 298] on input "text" at bounding box center [485, 302] width 252 height 12
type input "CUSTOMER PICKED UP"
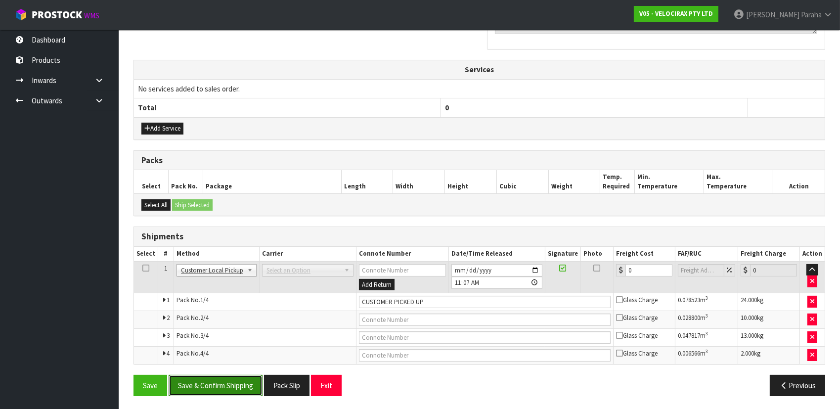
click at [245, 384] on button "Save & Confirm Shipping" at bounding box center [216, 385] width 94 height 21
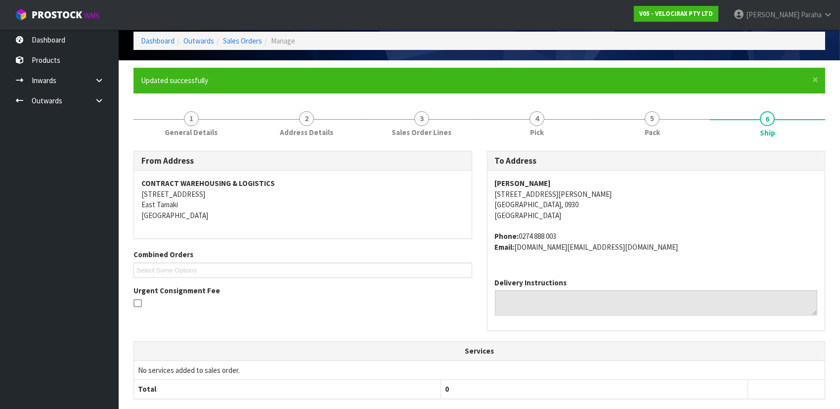
scroll to position [27, 0]
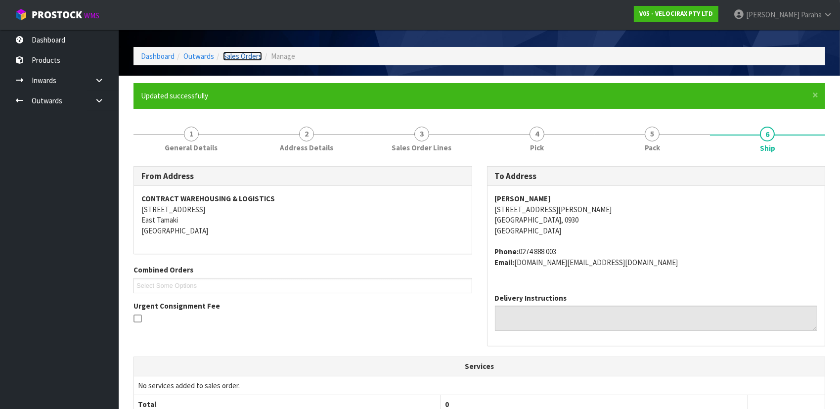
click at [229, 53] on link "Sales Orders" at bounding box center [242, 55] width 39 height 9
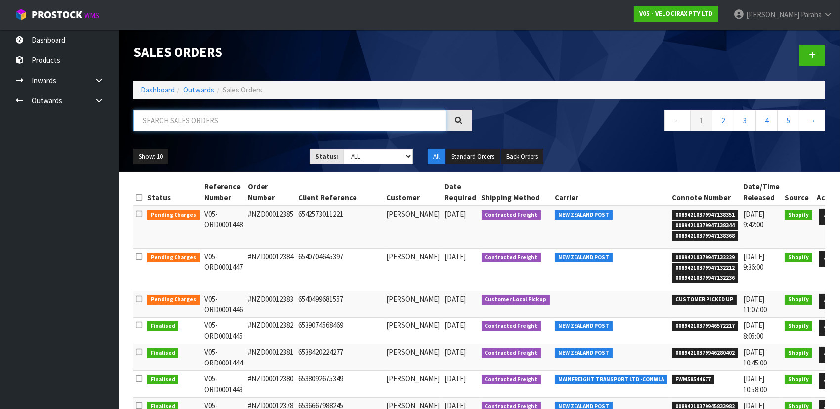
click at [220, 113] on input "text" at bounding box center [289, 120] width 313 height 21
click at [220, 124] on input "text" at bounding box center [289, 120] width 313 height 21
click at [153, 90] on link "Dashboard" at bounding box center [158, 89] width 34 height 9
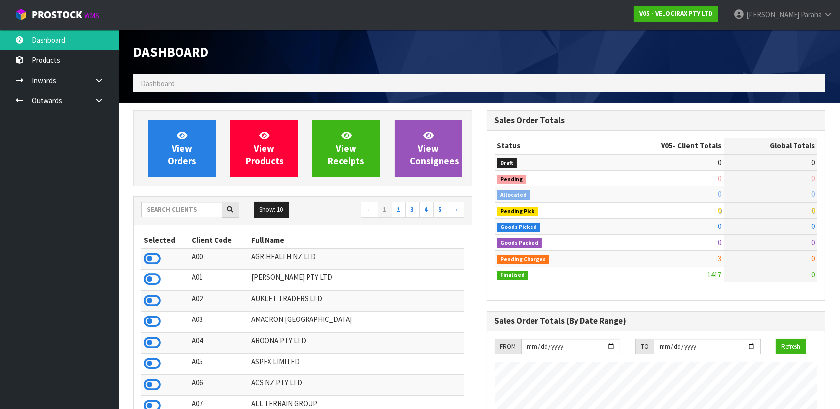
scroll to position [769, 353]
click at [186, 212] on input "text" at bounding box center [181, 209] width 81 height 15
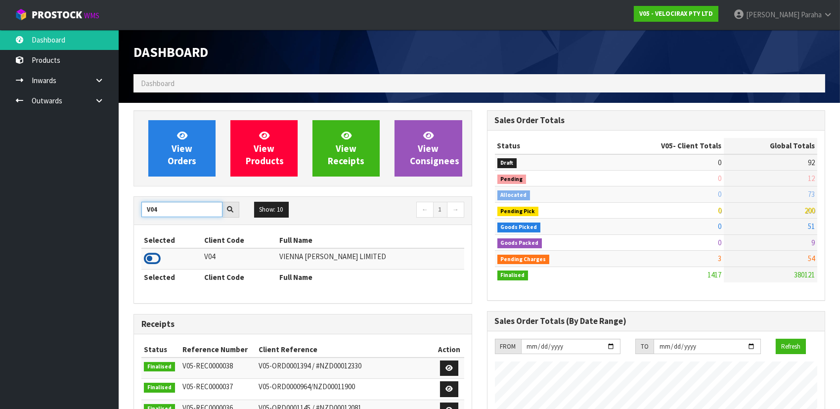
type input "V04"
click at [156, 261] on icon at bounding box center [152, 258] width 17 height 15
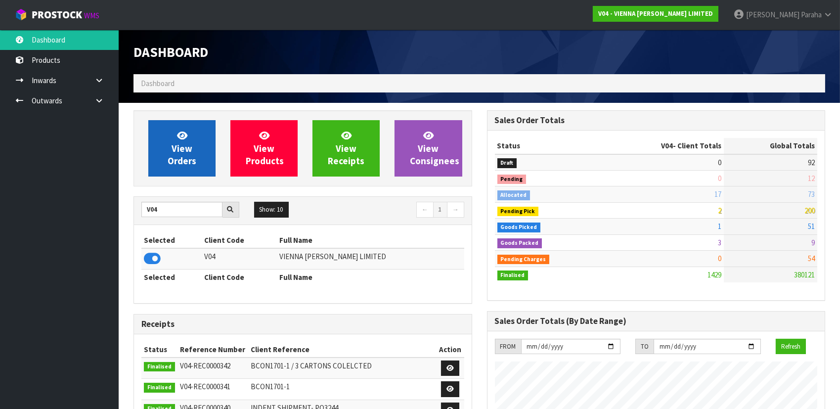
scroll to position [779, 353]
click at [185, 153] on span "View Orders" at bounding box center [182, 148] width 29 height 37
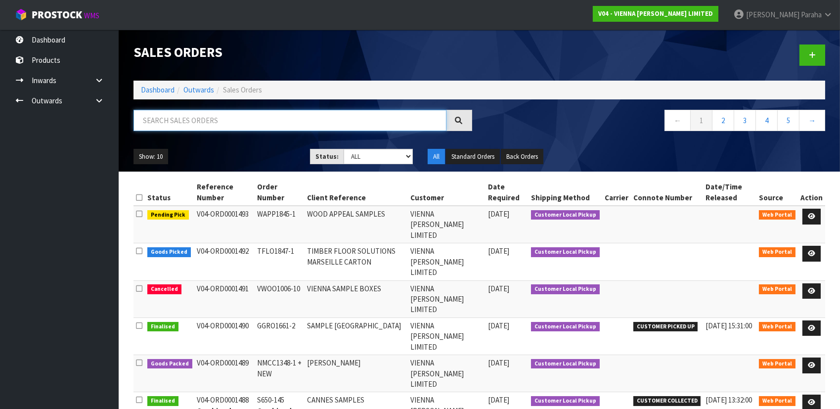
click at [193, 119] on input "text" at bounding box center [289, 120] width 313 height 21
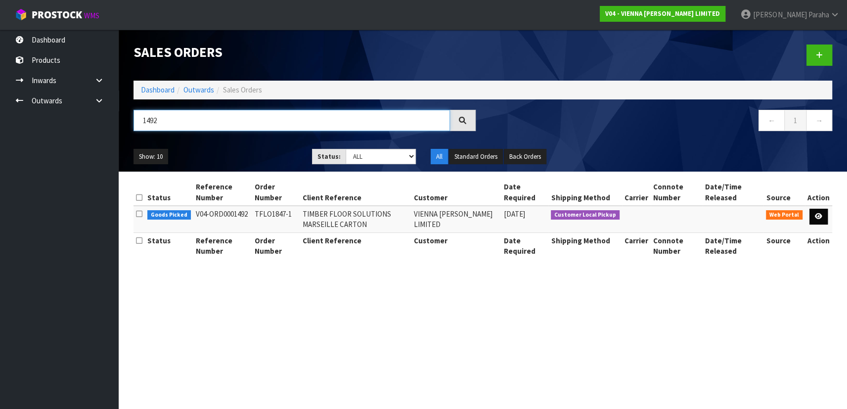
type input "1492"
click at [815, 215] on icon at bounding box center [818, 216] width 7 height 6
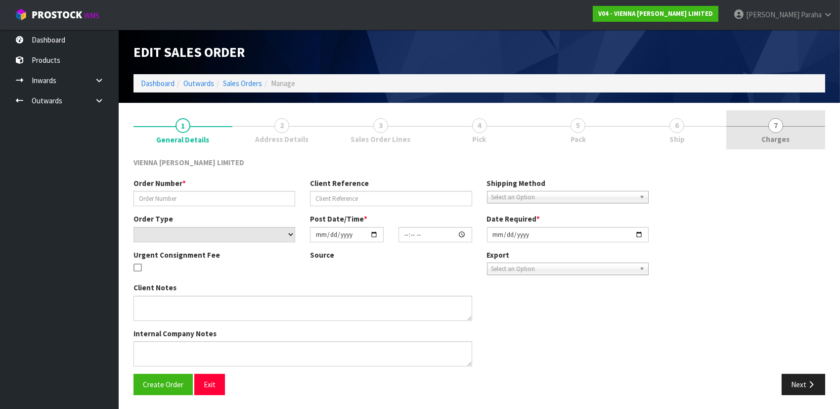
type input "TFLO1847-1"
type input "TIMBER FLOOR SOLUTIONS MARSEILLE CARTON"
select select "number:0"
type input "[DATE]"
type input "09:41:00.000"
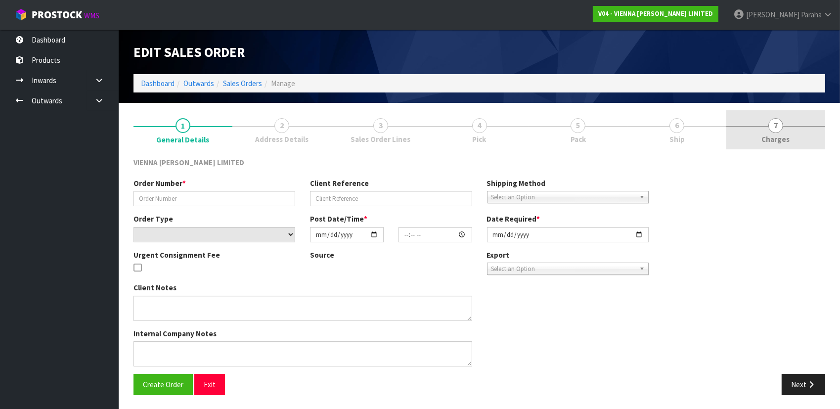
type input "[DATE]"
type textarea "MARSEILLE CARTON"
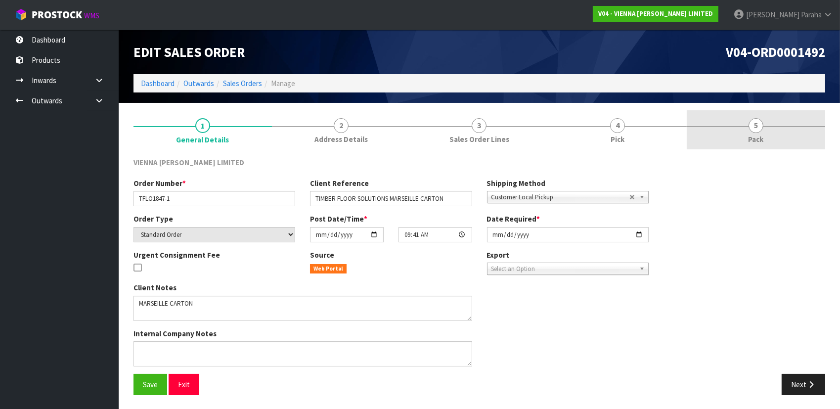
click at [763, 128] on link "5 Pack" at bounding box center [756, 129] width 138 height 39
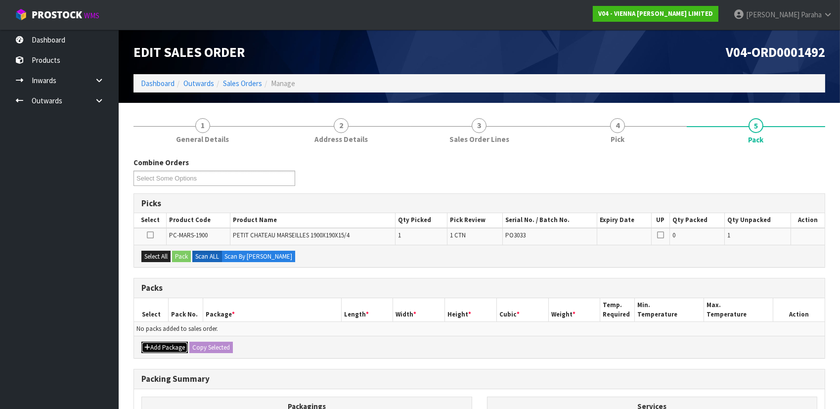
click at [173, 351] on button "Add Package" at bounding box center [164, 348] width 46 height 12
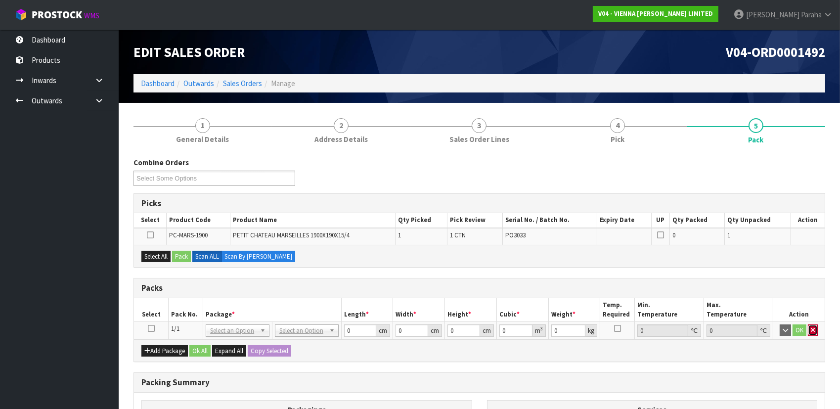
click at [813, 330] on icon "button" at bounding box center [813, 330] width 4 height 6
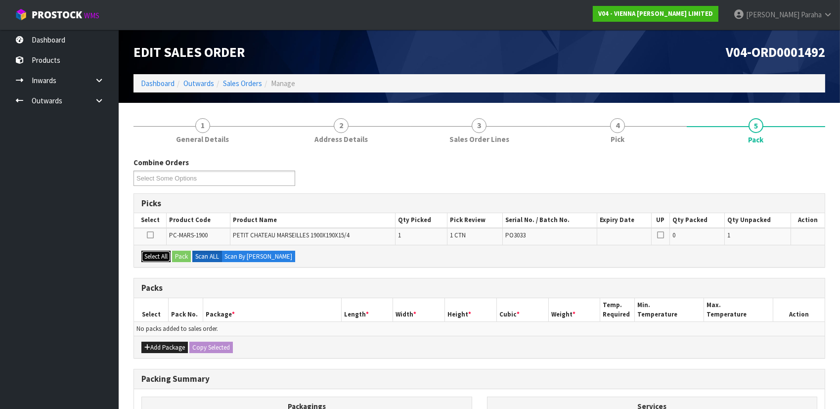
drag, startPoint x: 147, startPoint y: 250, endPoint x: 175, endPoint y: 252, distance: 27.7
click at [152, 251] on button "Select All" at bounding box center [155, 257] width 29 height 12
click at [175, 252] on button "Pack" at bounding box center [181, 257] width 19 height 12
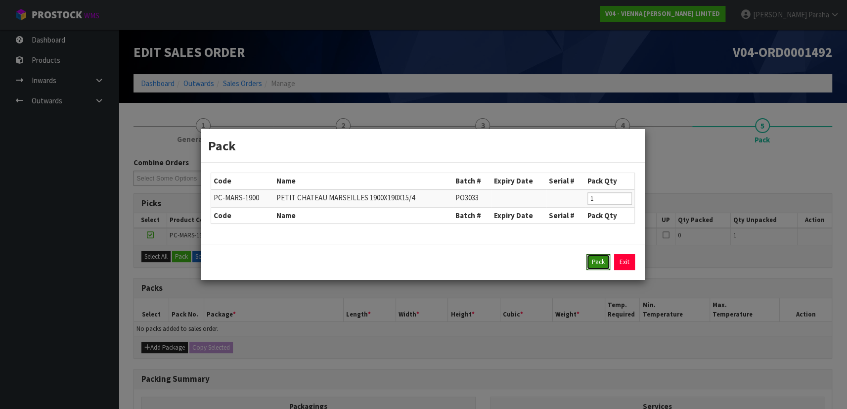
click at [598, 262] on button "Pack" at bounding box center [598, 262] width 24 height 16
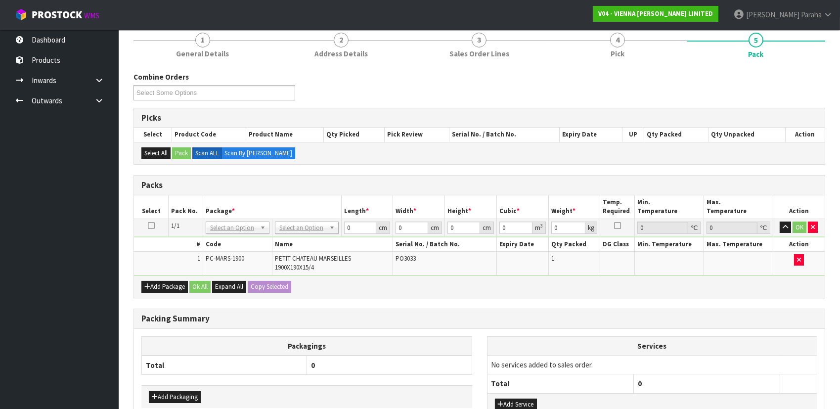
scroll to position [89, 0]
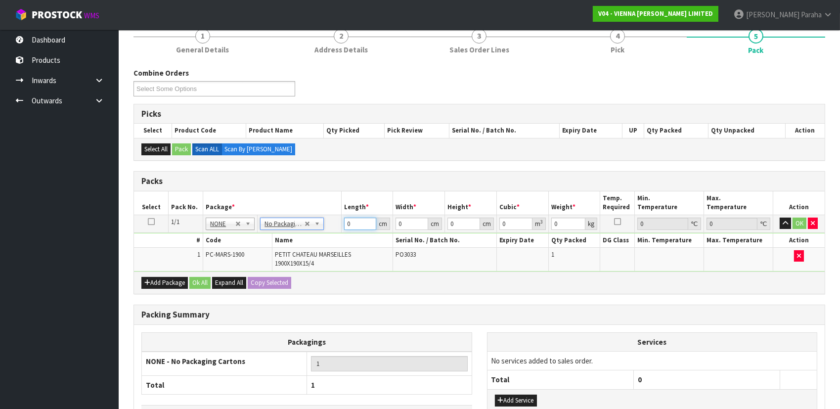
click at [354, 226] on input "0" at bounding box center [360, 224] width 33 height 12
type input "192"
type input "20"
type input "1"
type input "0.00384"
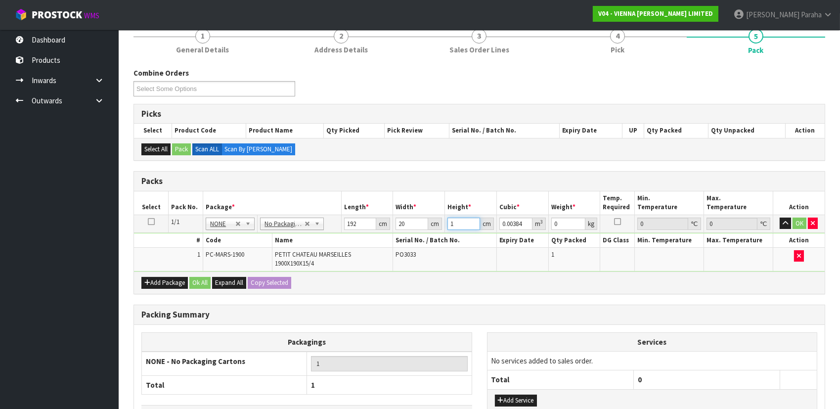
type input "10"
type input "0.0384"
type input "10"
type input "22"
click at [780, 218] on button "button" at bounding box center [785, 224] width 11 height 12
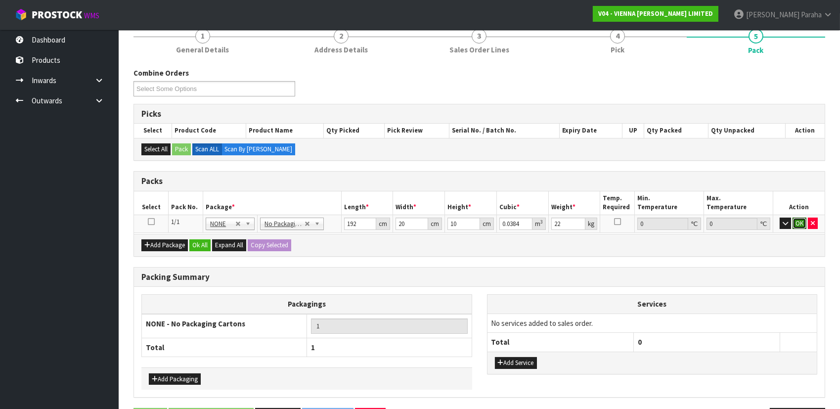
click button "OK" at bounding box center [800, 224] width 14 height 12
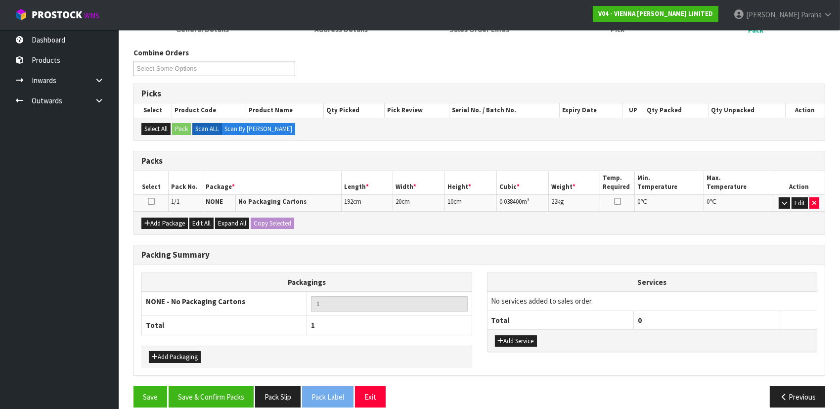
scroll to position [121, 0]
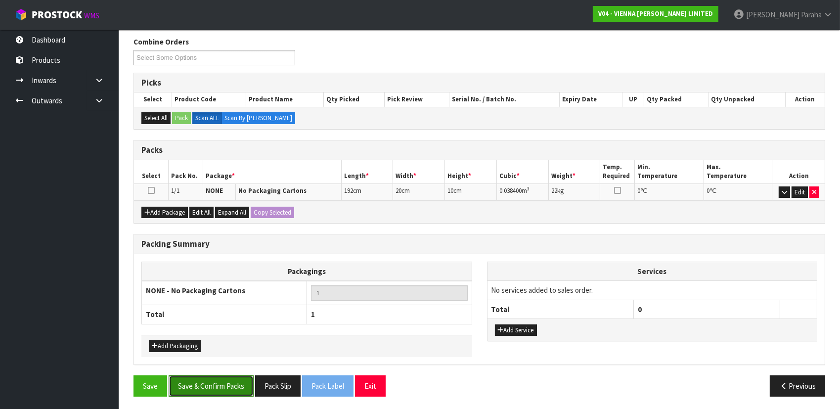
click at [222, 383] on button "Save & Confirm Packs" at bounding box center [211, 385] width 85 height 21
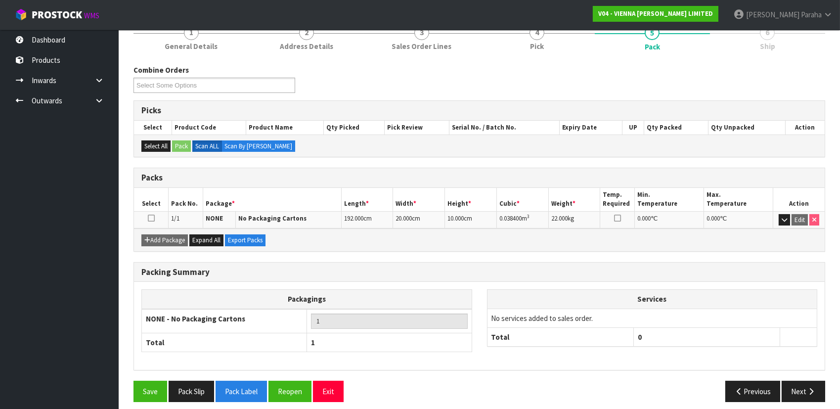
scroll to position [134, 0]
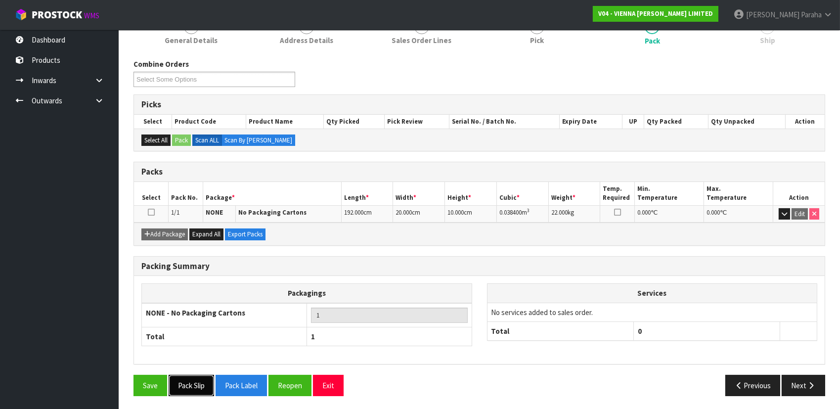
click at [181, 380] on button "Pack Slip" at bounding box center [191, 385] width 45 height 21
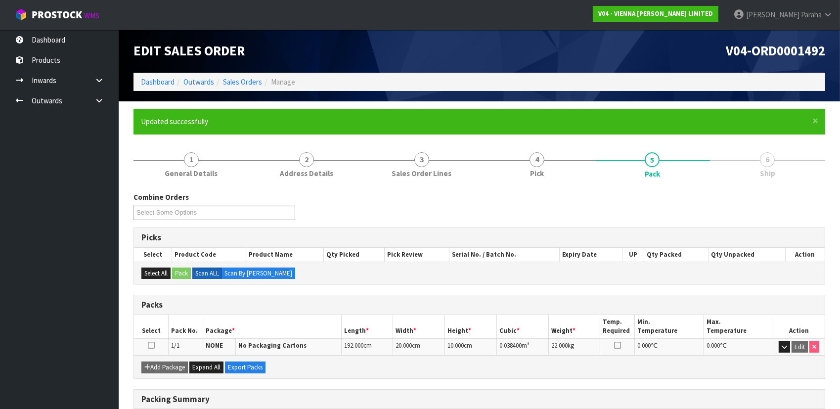
scroll to position [0, 0]
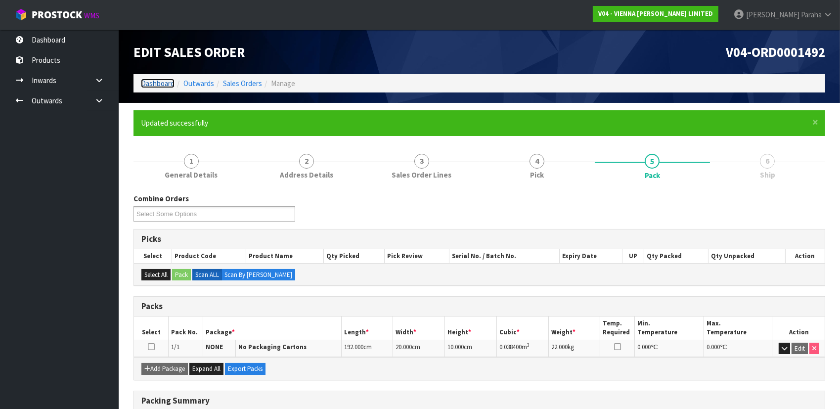
click at [153, 85] on link "Dashboard" at bounding box center [158, 83] width 34 height 9
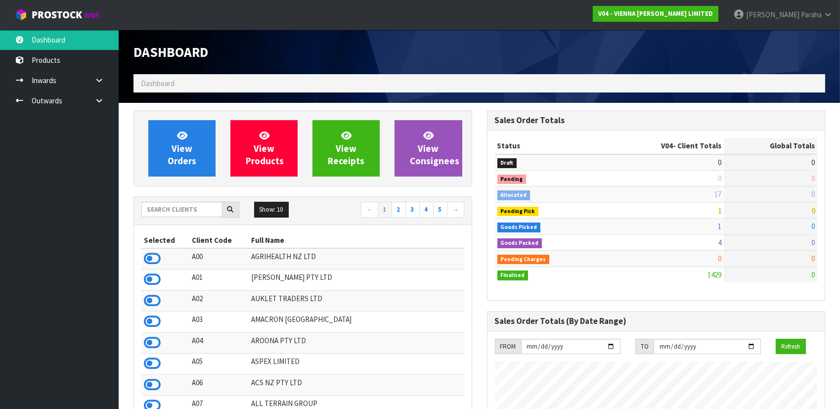
scroll to position [790, 353]
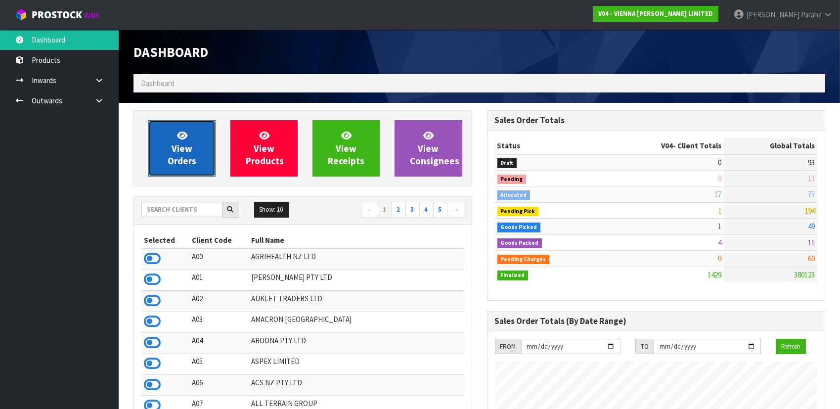
click at [186, 157] on span "View Orders" at bounding box center [182, 148] width 29 height 37
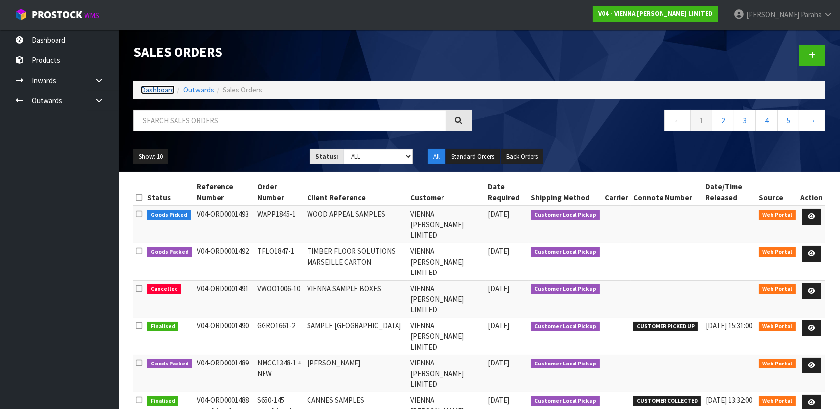
click at [159, 89] on link "Dashboard" at bounding box center [158, 89] width 34 height 9
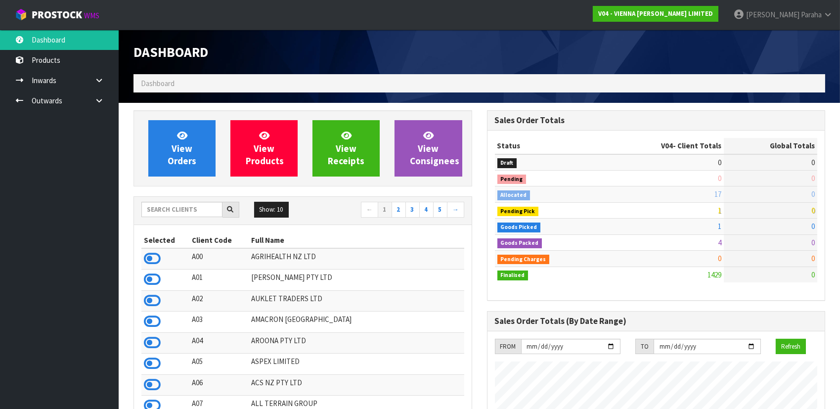
scroll to position [832, 353]
click at [186, 210] on input "text" at bounding box center [181, 209] width 81 height 15
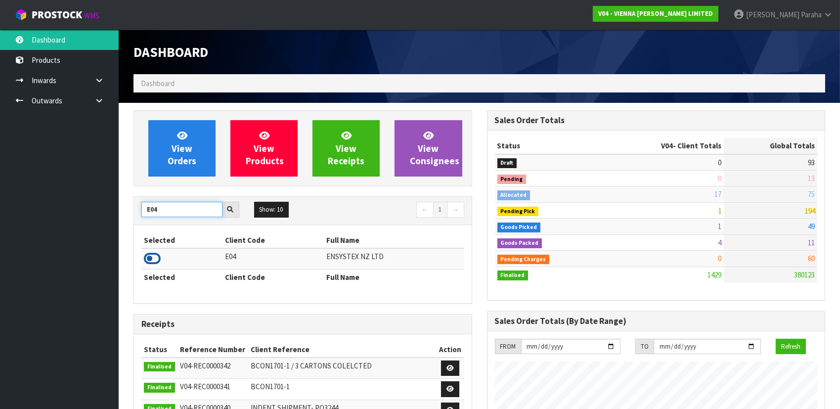
type input "E04"
click at [156, 254] on icon at bounding box center [152, 258] width 17 height 15
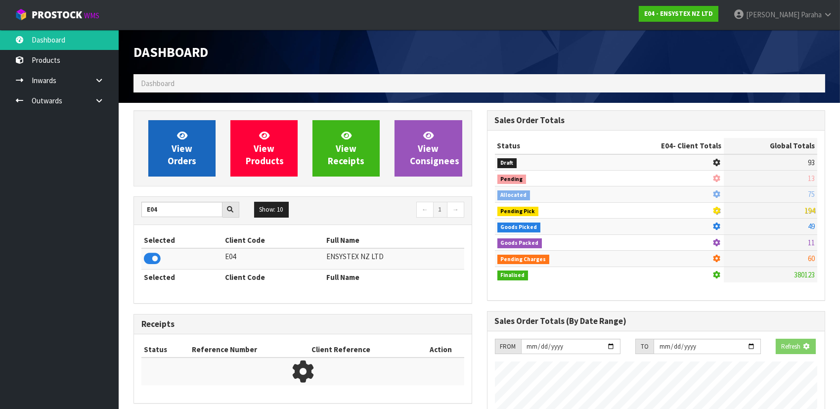
scroll to position [616, 353]
click at [190, 131] on link "View Orders" at bounding box center [181, 148] width 67 height 56
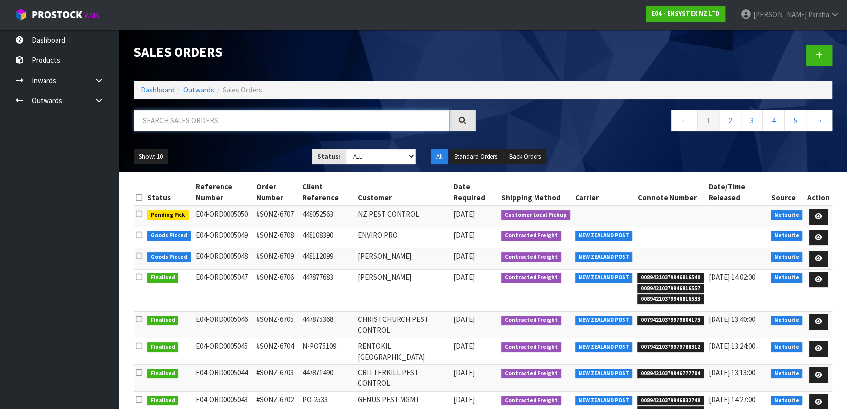
click at [190, 118] on input "text" at bounding box center [291, 120] width 316 height 21
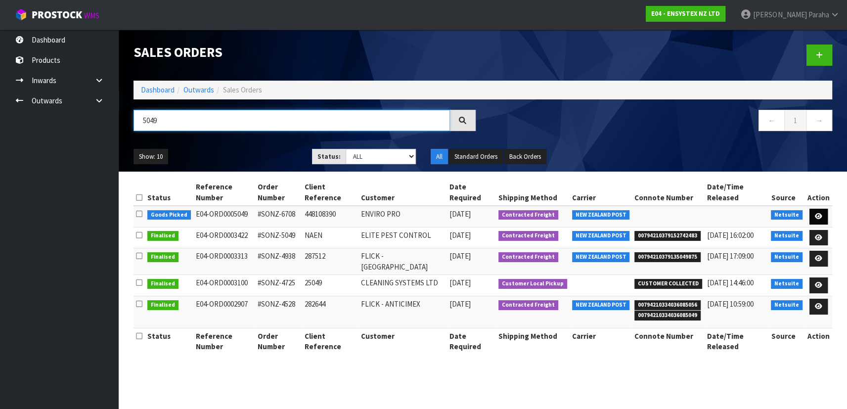
type input "5049"
click at [822, 213] on icon at bounding box center [818, 216] width 7 height 6
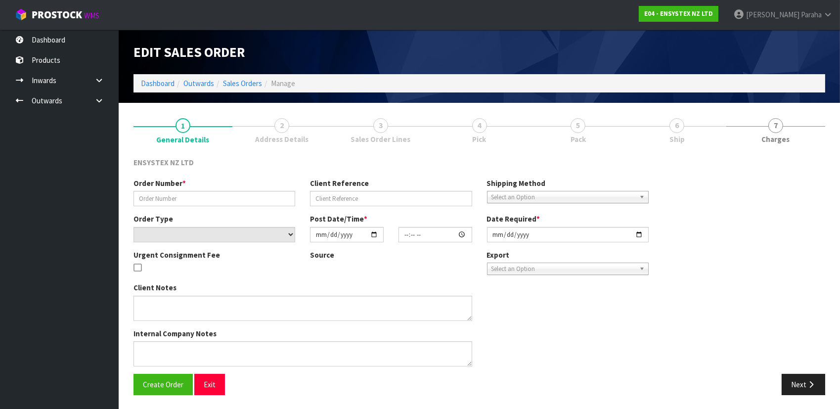
type input "#SONZ-6708"
type input "448108390"
select select "number:0"
type input "[DATE]"
type input "11:15:18.000"
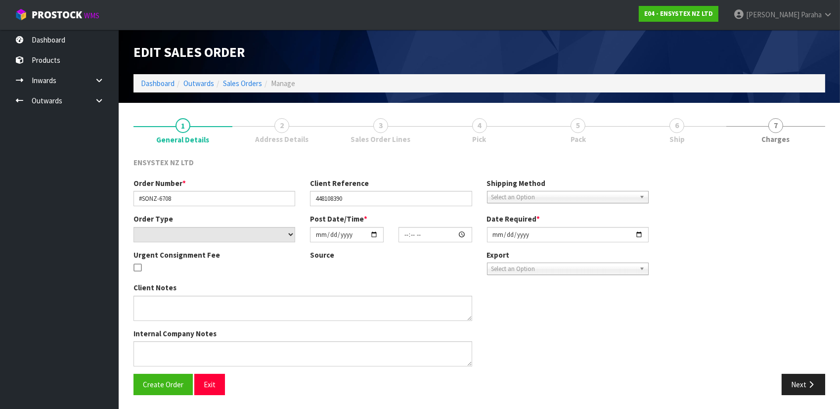
type input "[DATE]"
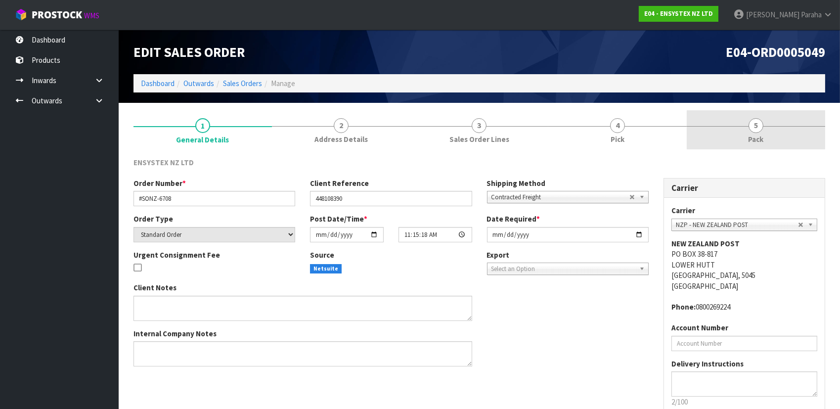
click at [758, 127] on span "5" at bounding box center [756, 125] width 15 height 15
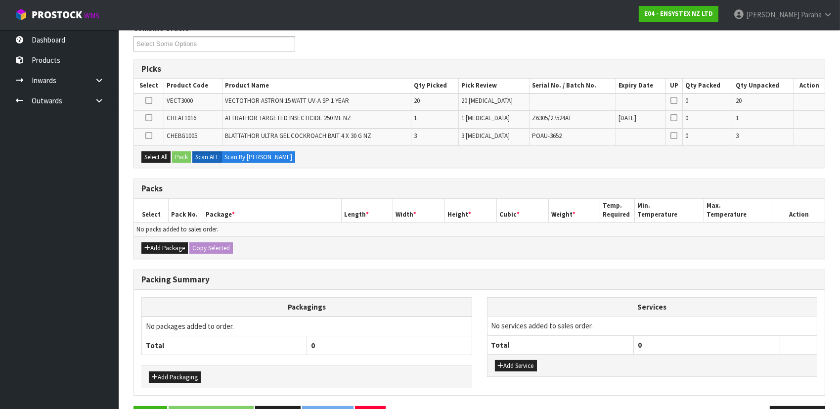
scroll to position [89, 0]
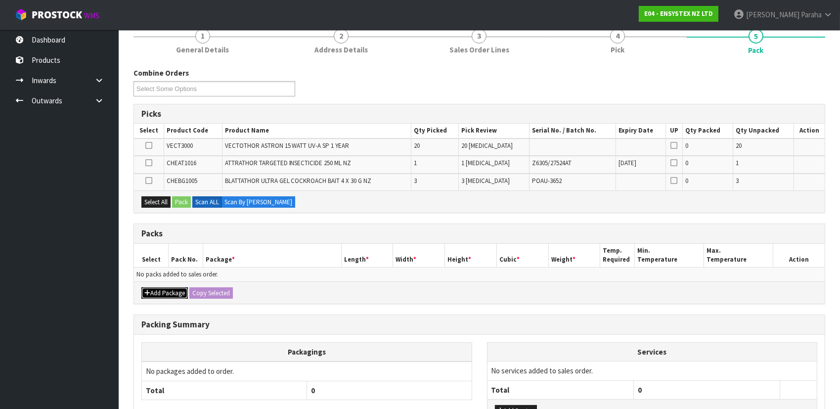
click at [150, 289] on button "Add Package" at bounding box center [164, 293] width 46 height 12
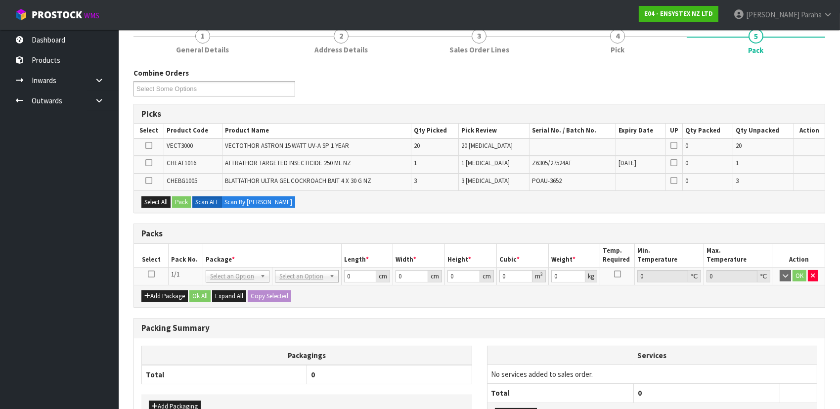
click at [149, 274] on icon at bounding box center [151, 274] width 7 height 0
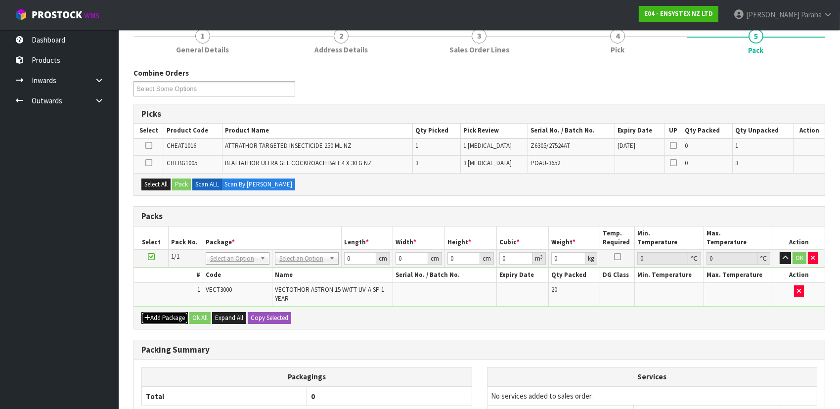
click at [172, 316] on button "Add Package" at bounding box center [164, 318] width 46 height 12
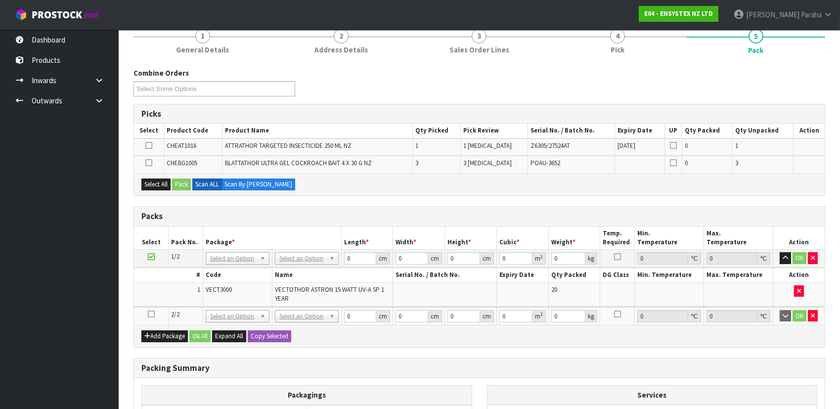
click at [149, 314] on icon at bounding box center [151, 314] width 7 height 0
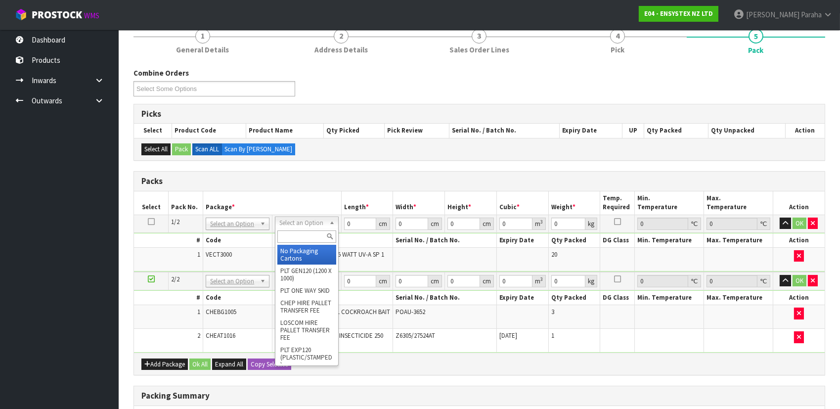
click at [301, 236] on input "text" at bounding box center [306, 236] width 59 height 12
type input "OC"
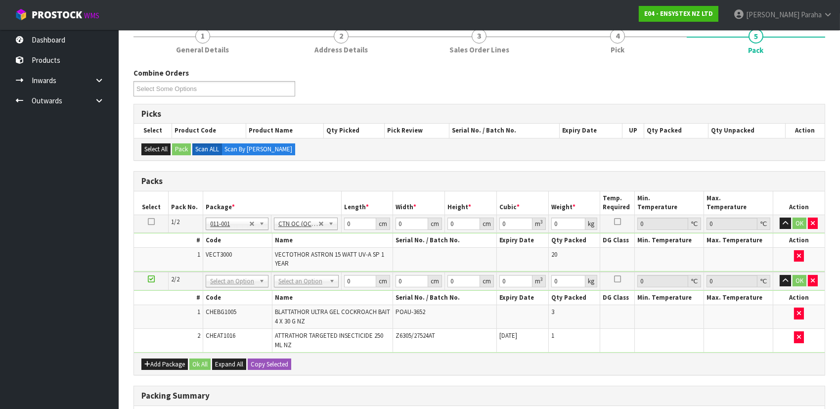
type input "1.92"
click at [355, 222] on input "0" at bounding box center [360, 224] width 33 height 12
type input "49"
type input "18"
type input "1"
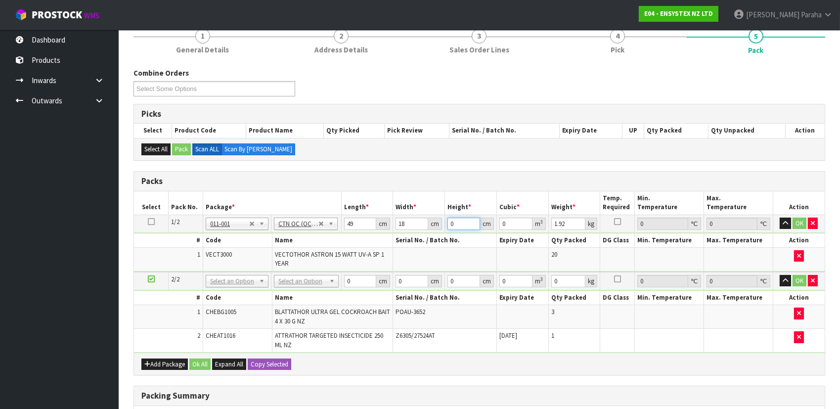
type input "0.000882"
type input "16"
type input "0.014112"
type input "16"
type input "2"
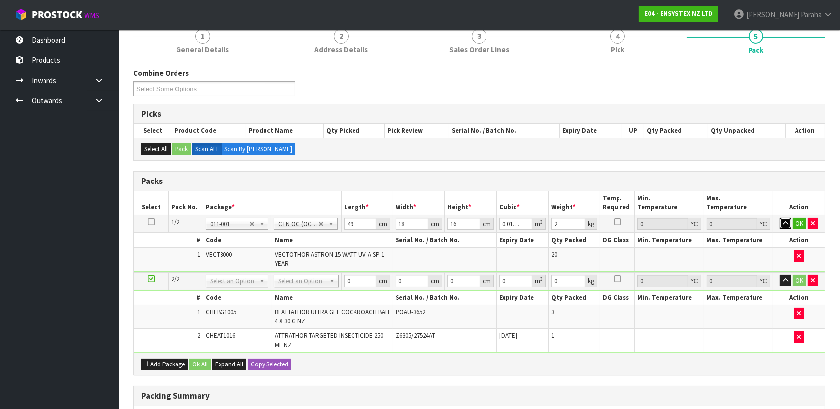
click at [780, 218] on button "button" at bounding box center [785, 224] width 11 height 12
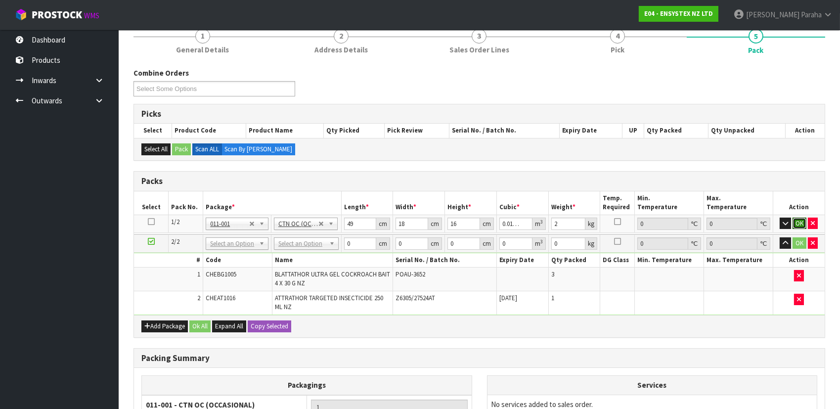
click button "OK" at bounding box center [800, 224] width 14 height 12
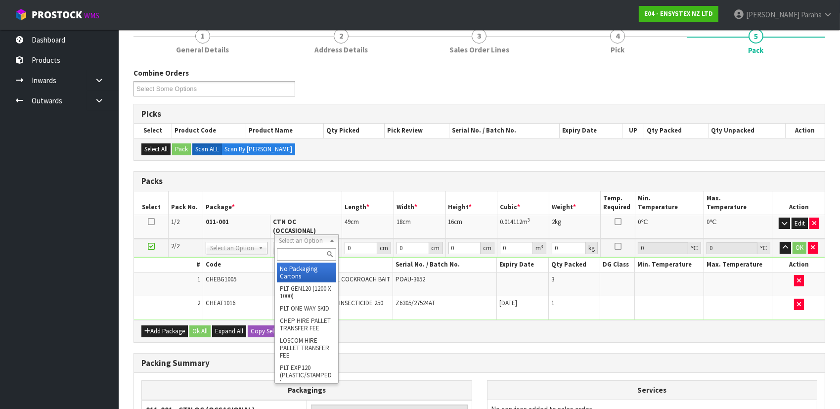
click at [310, 246] on div at bounding box center [306, 254] width 63 height 16
click at [295, 251] on input "text" at bounding box center [306, 254] width 59 height 12
type input "OC"
type input "2"
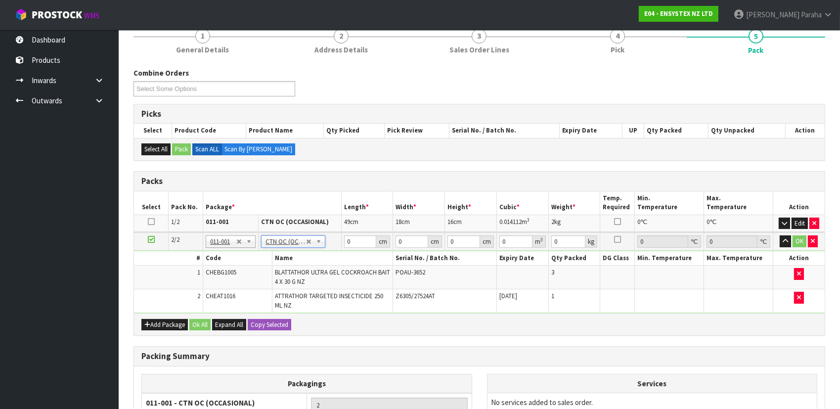
type input "1.1"
click at [355, 241] on input "0" at bounding box center [360, 241] width 33 height 12
type input "18"
type input "2"
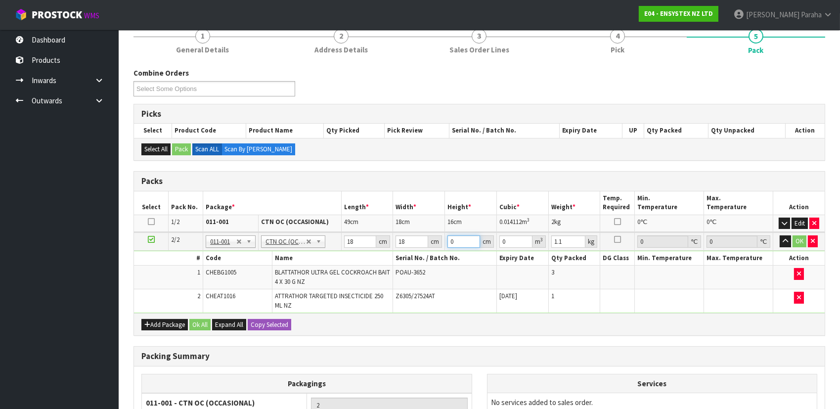
type input "0.000648"
type input "23"
type input "0.007452"
type input "23"
type input "2"
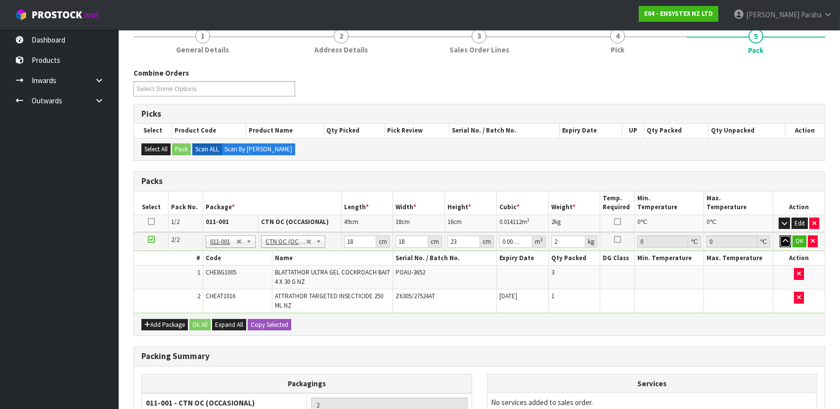
click at [780, 235] on button "button" at bounding box center [785, 241] width 11 height 12
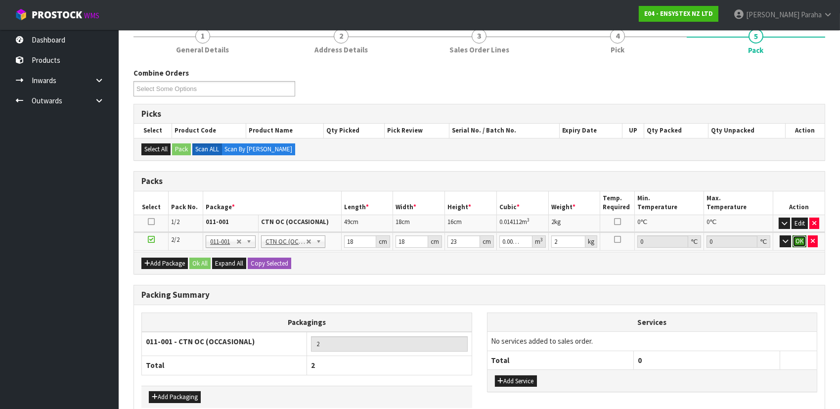
click button "OK" at bounding box center [800, 241] width 14 height 12
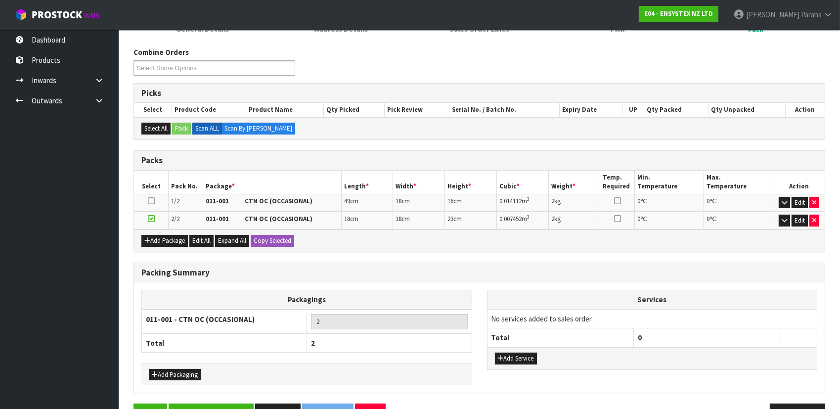
scroll to position [138, 0]
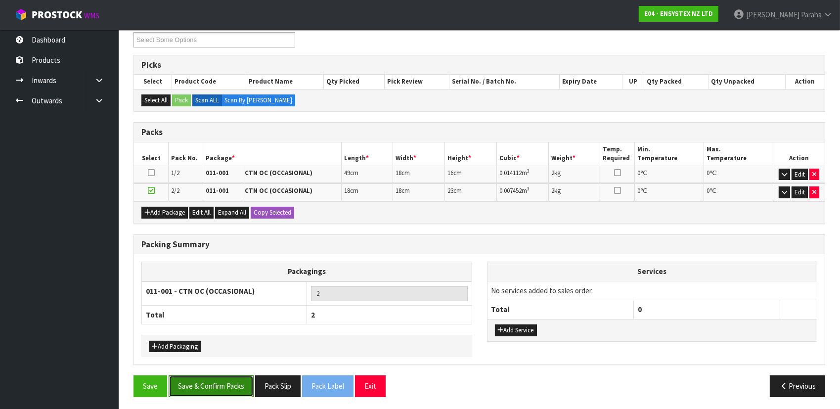
click at [236, 391] on button "Save & Confirm Packs" at bounding box center [211, 385] width 85 height 21
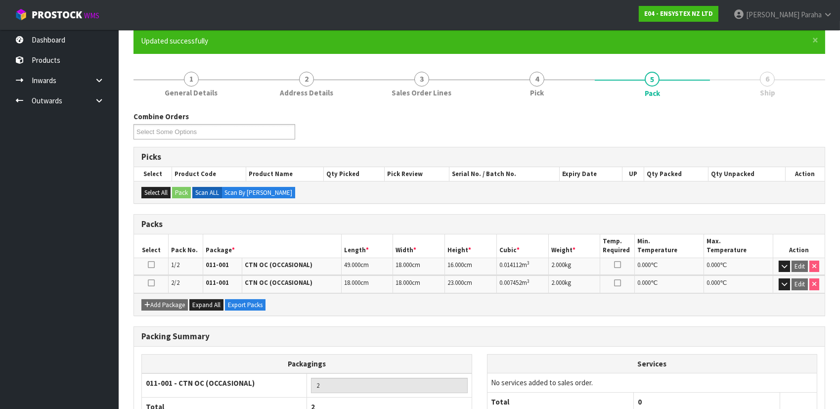
scroll to position [153, 0]
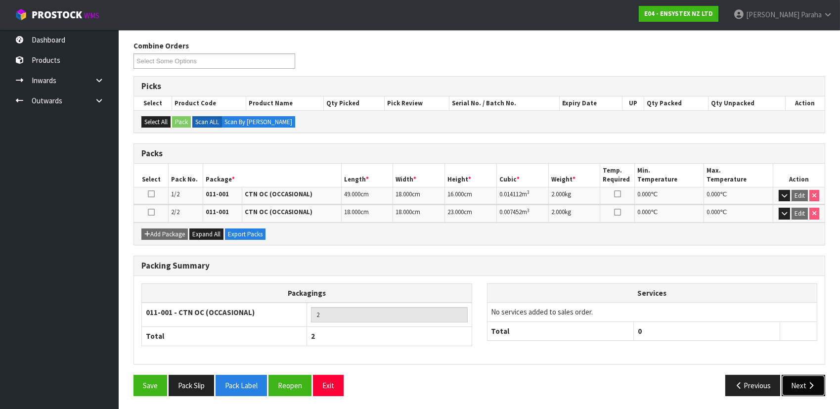
click at [811, 384] on icon "button" at bounding box center [810, 385] width 9 height 7
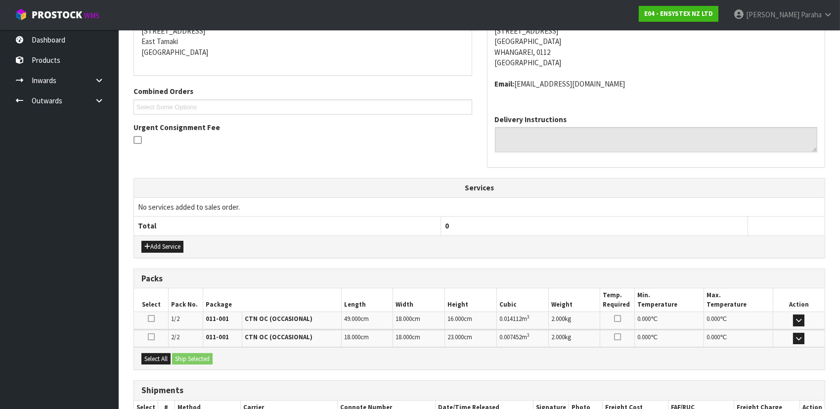
scroll to position [271, 0]
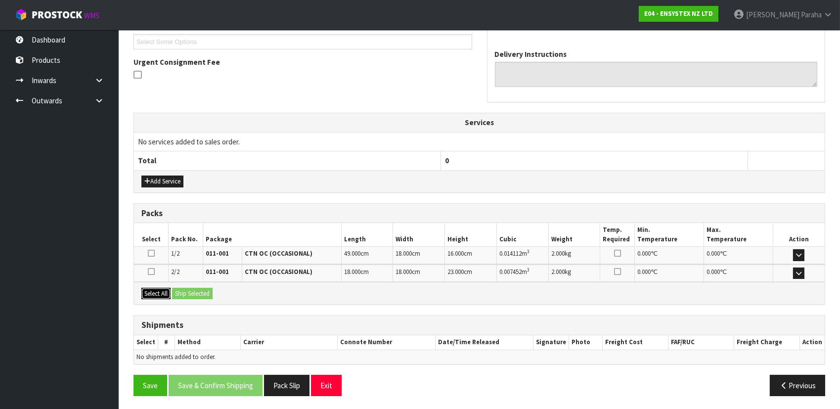
click at [159, 292] on button "Select All" at bounding box center [155, 294] width 29 height 12
click at [192, 292] on button "Ship Selected" at bounding box center [192, 294] width 41 height 12
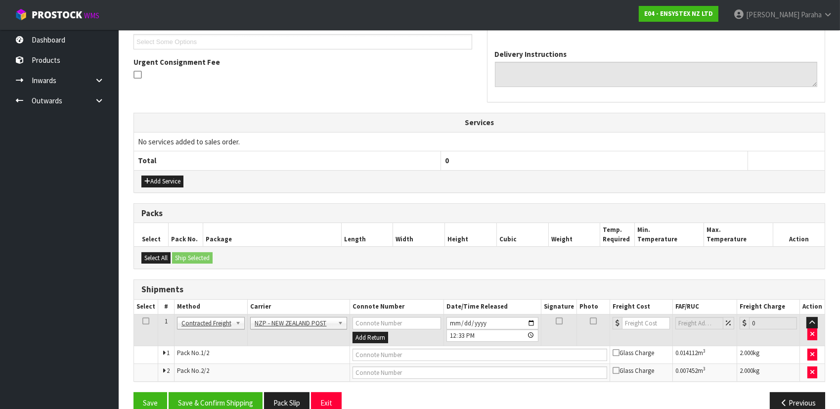
scroll to position [288, 0]
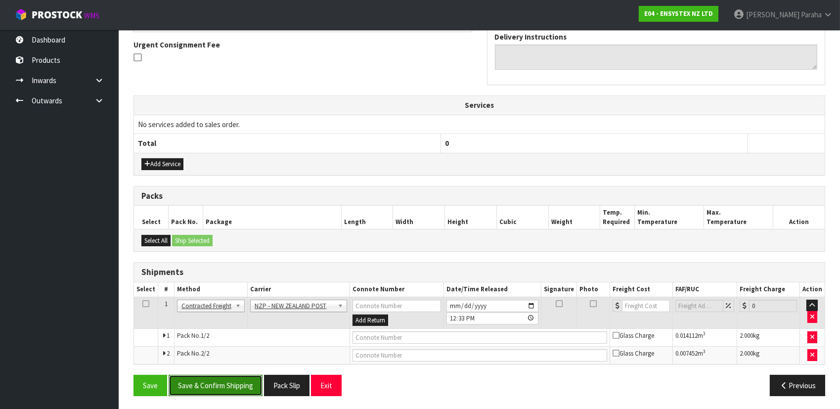
click at [215, 379] on button "Save & Confirm Shipping" at bounding box center [216, 385] width 94 height 21
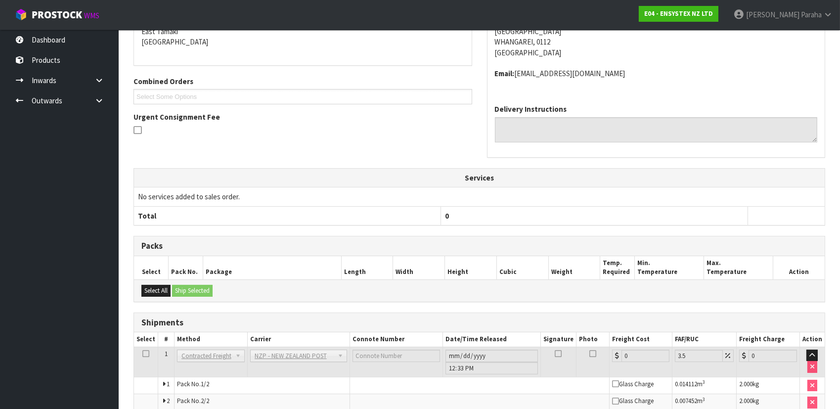
scroll to position [273, 0]
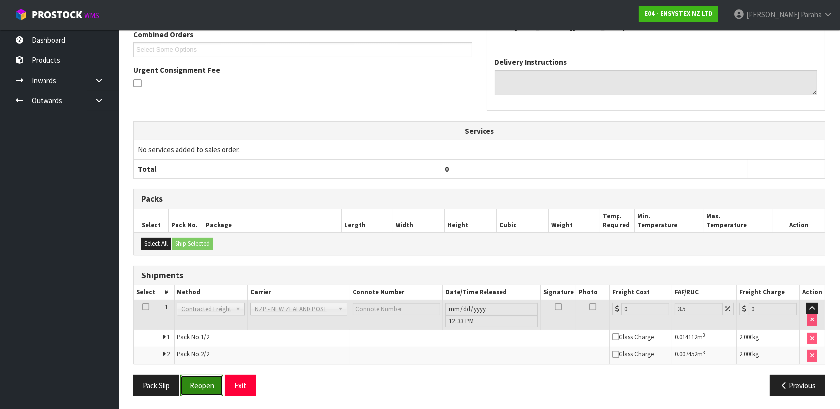
click at [202, 387] on button "Reopen" at bounding box center [201, 385] width 43 height 21
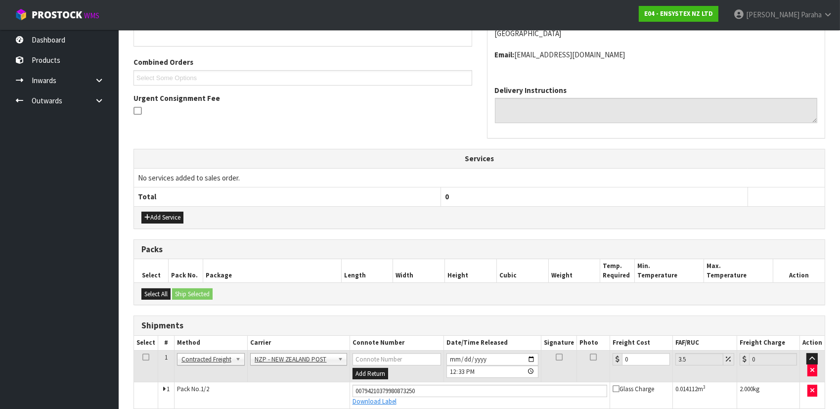
scroll to position [297, 0]
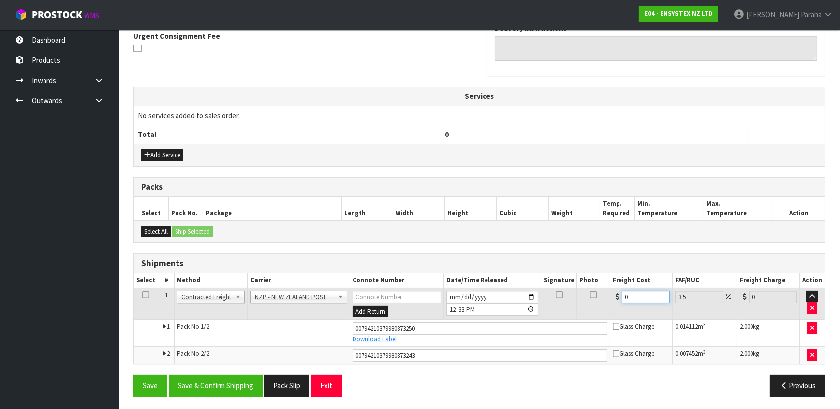
click at [639, 293] on input "0" at bounding box center [646, 297] width 48 height 12
type input "1"
type input "1.03"
type input "13"
type input "13.45"
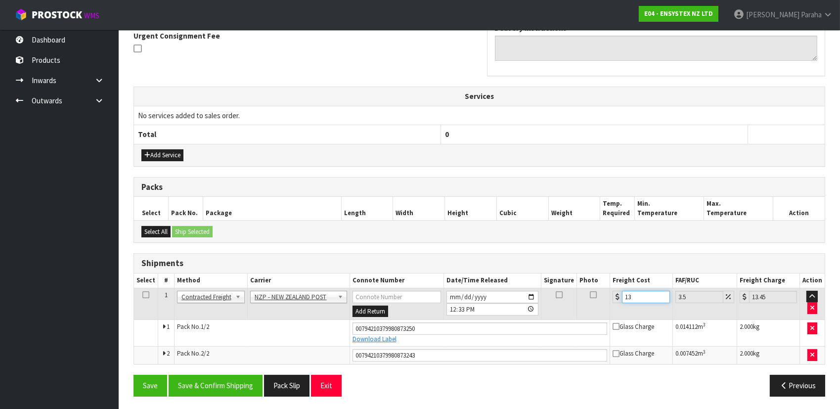
type input "13.7"
type input "14.18"
type input "13.75"
type input "14.23"
type input "13.7"
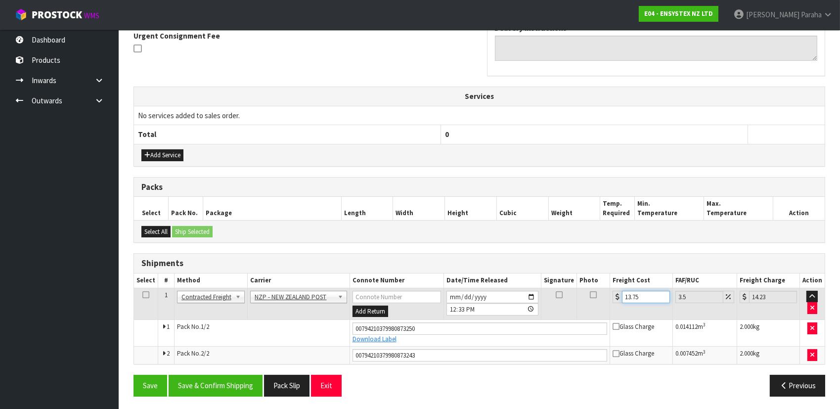
type input "14.18"
type input "13.72"
type input "14.2"
type input "13.72"
click at [213, 381] on button "Save & Confirm Shipping" at bounding box center [216, 385] width 94 height 21
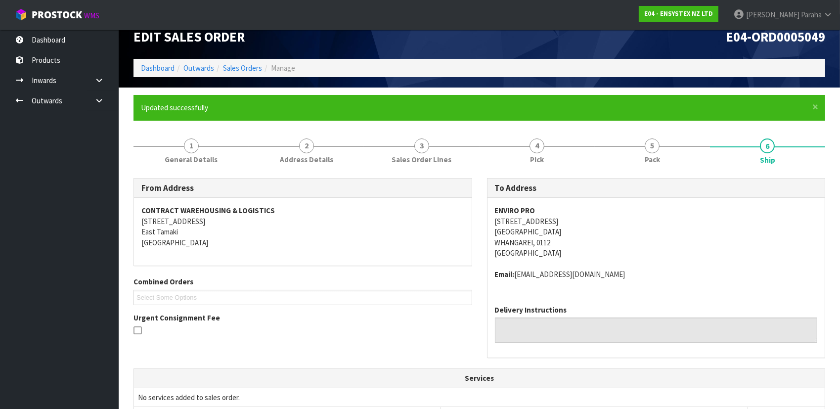
scroll to position [0, 0]
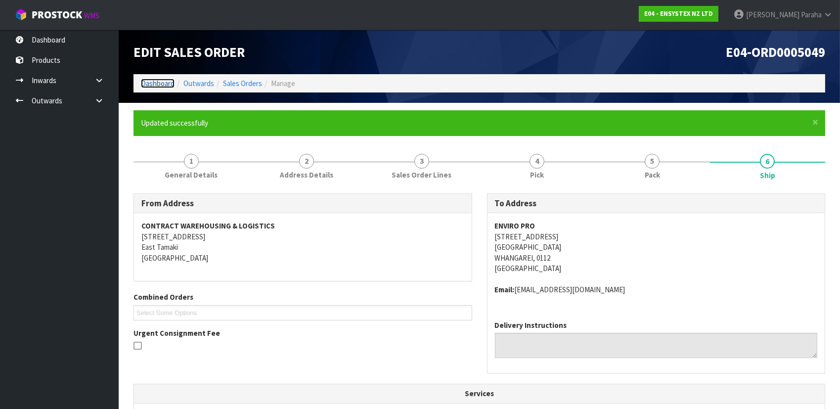
click at [158, 80] on link "Dashboard" at bounding box center [158, 83] width 34 height 9
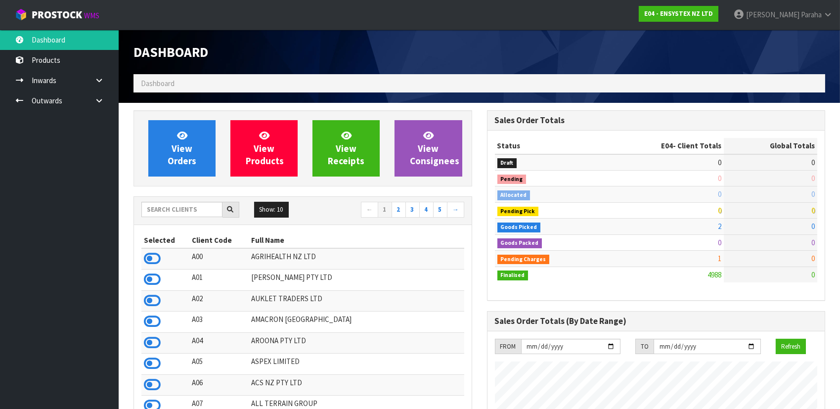
scroll to position [779, 353]
click at [173, 210] on input "text" at bounding box center [181, 209] width 81 height 15
click at [166, 210] on input "text" at bounding box center [181, 209] width 81 height 15
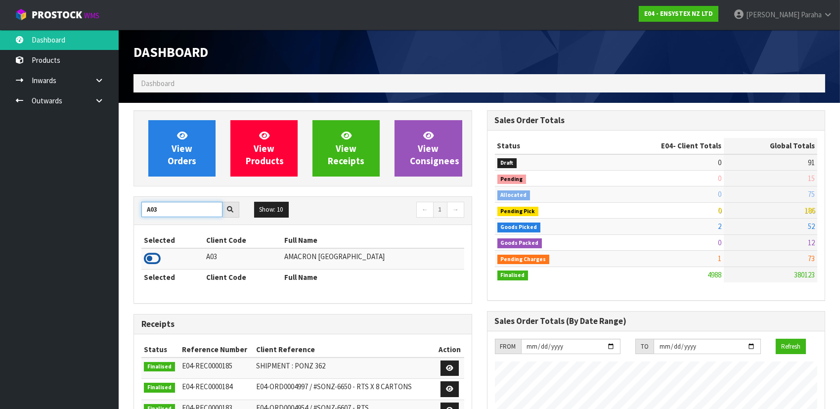
type input "A03"
click at [153, 258] on icon at bounding box center [152, 258] width 17 height 15
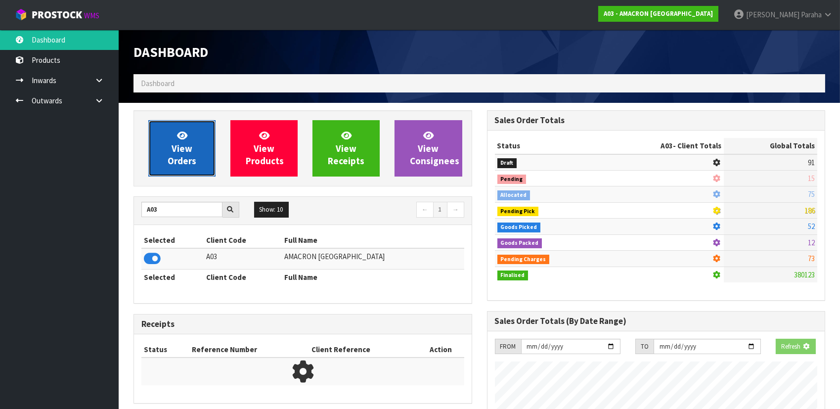
scroll to position [683, 353]
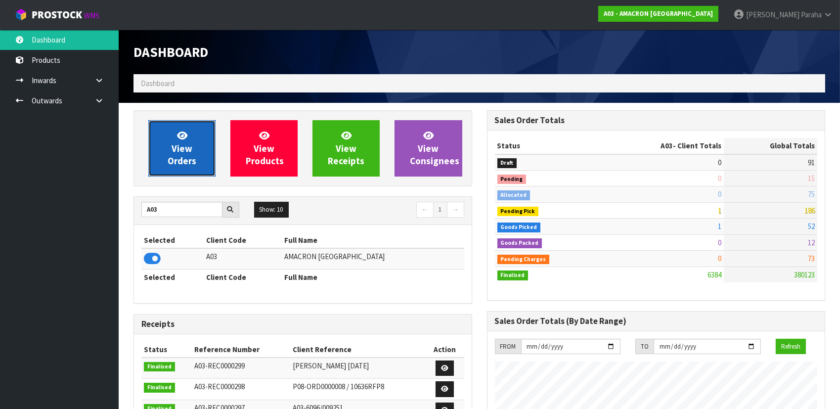
click at [169, 154] on link "View Orders" at bounding box center [181, 148] width 67 height 56
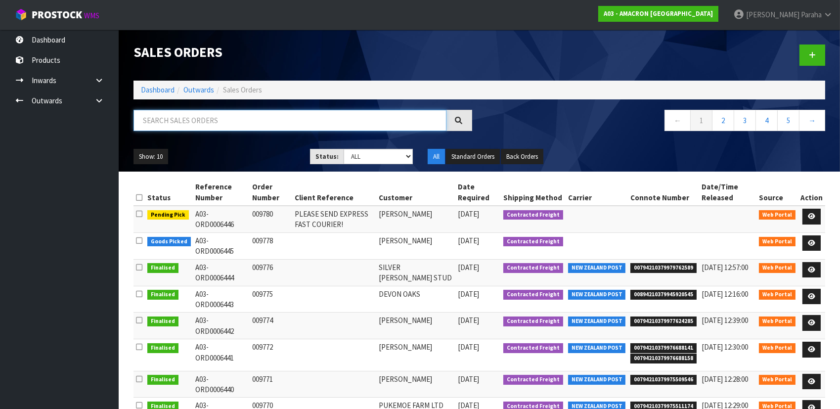
click at [185, 119] on input "text" at bounding box center [289, 120] width 313 height 21
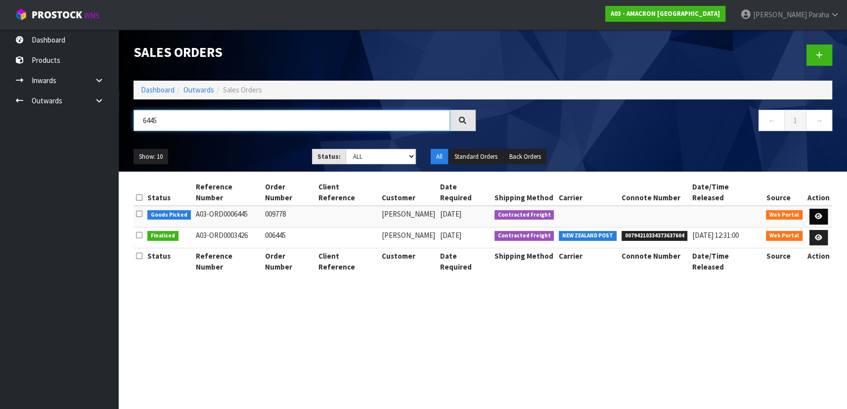
type input "6445"
click at [820, 213] on icon at bounding box center [818, 216] width 7 height 6
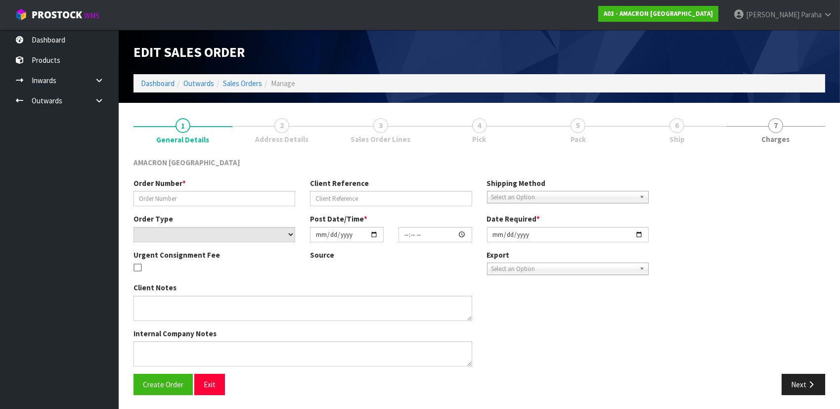
type input "009778"
select select "number:0"
type input "[DATE]"
type input "09:41:00.000"
type input "[DATE]"
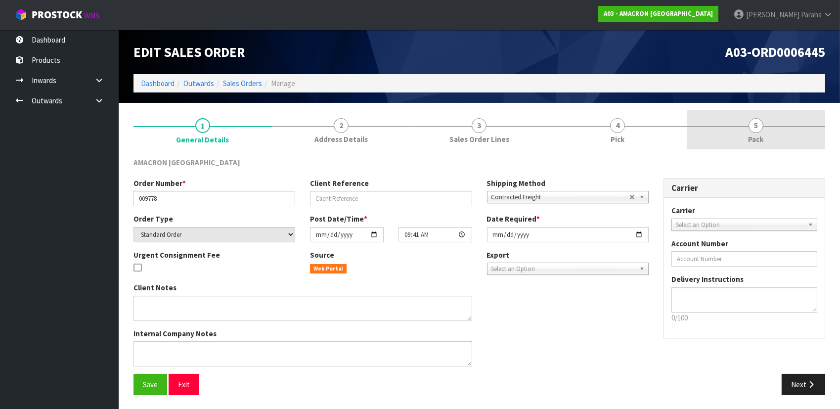
click at [761, 123] on span "5" at bounding box center [756, 125] width 15 height 15
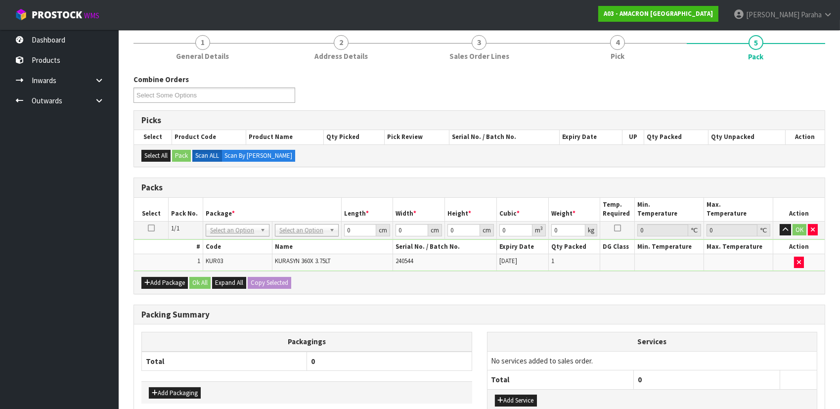
scroll to position [89, 0]
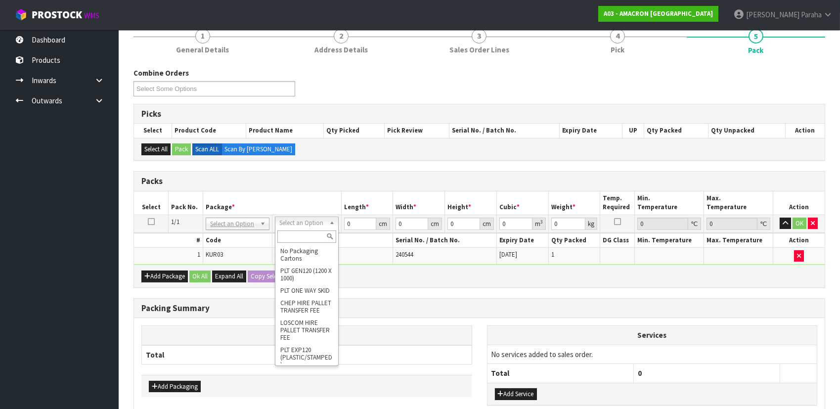
click at [308, 236] on input "text" at bounding box center [306, 236] width 59 height 12
type input "CTNA4"
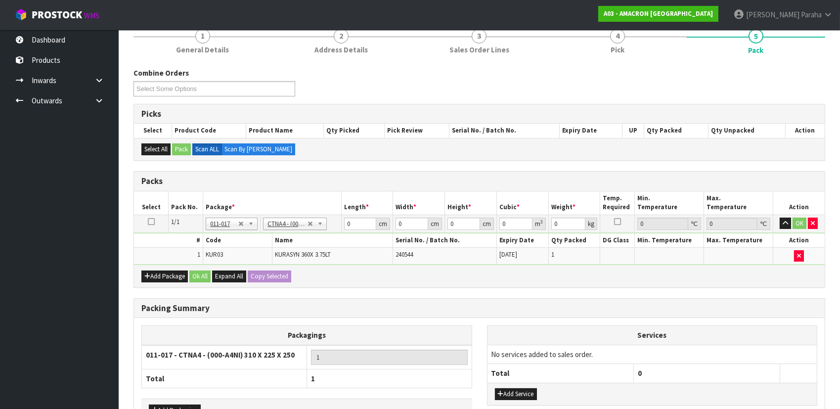
type input "31"
type input "22.5"
type input "25"
type input "0.017438"
type input "4.8"
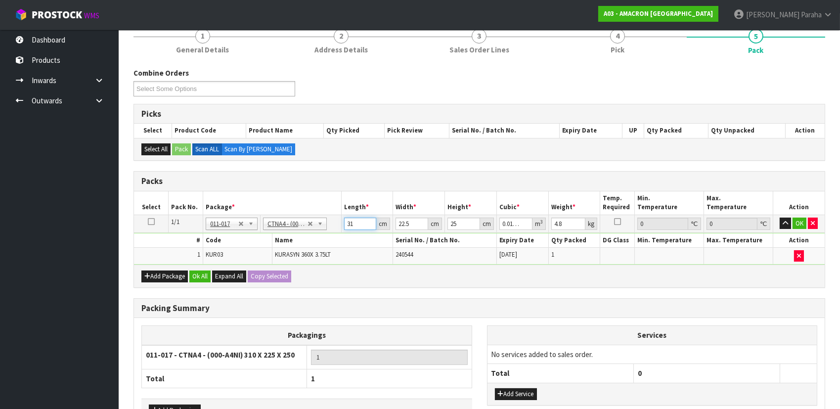
click at [360, 222] on input "31" at bounding box center [360, 224] width 33 height 12
type input "3"
type input "0.001687"
type input "0"
type input "2"
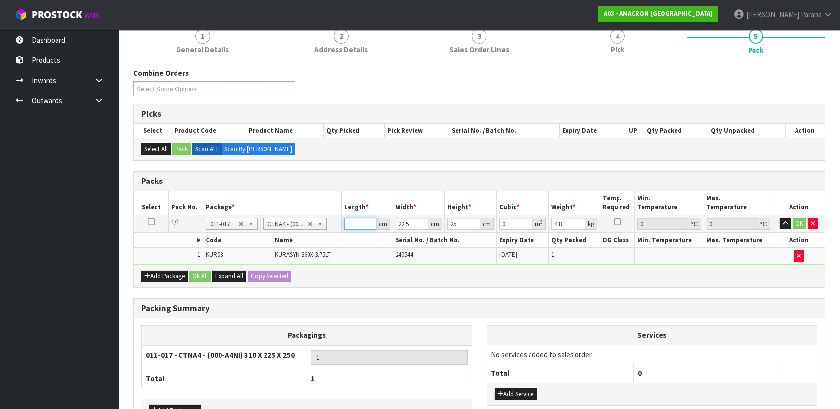
type input "0.001125"
type input "27"
type input "0.015188"
type input "27"
type input "2"
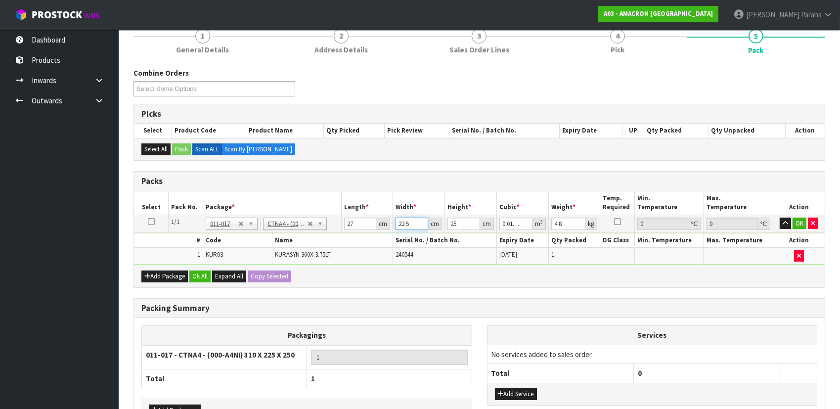
type input "0.00135"
type input "24"
type input "0.0162"
type input "24"
type input "3"
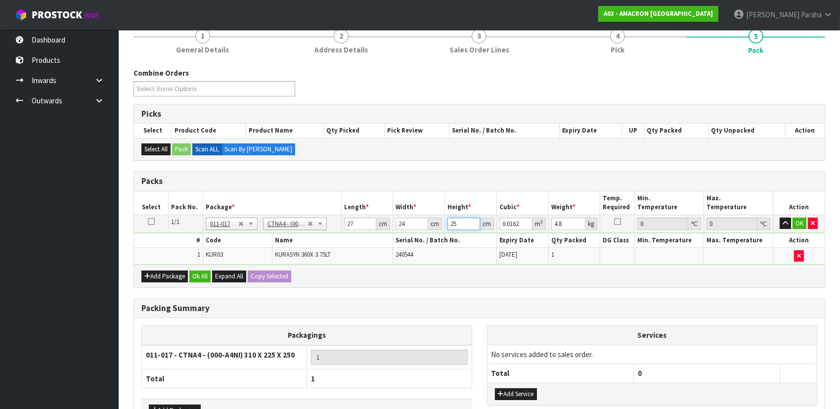
type input "0.001944"
type input "33"
type input "0.021384"
type input "33"
type input "5"
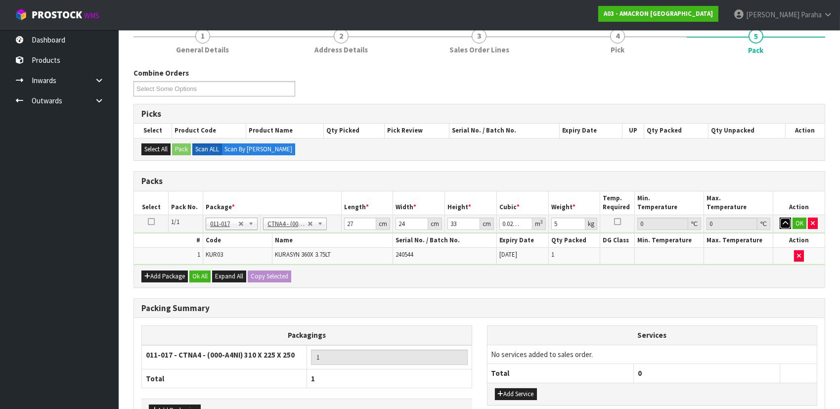
click at [780, 218] on button "button" at bounding box center [785, 224] width 11 height 12
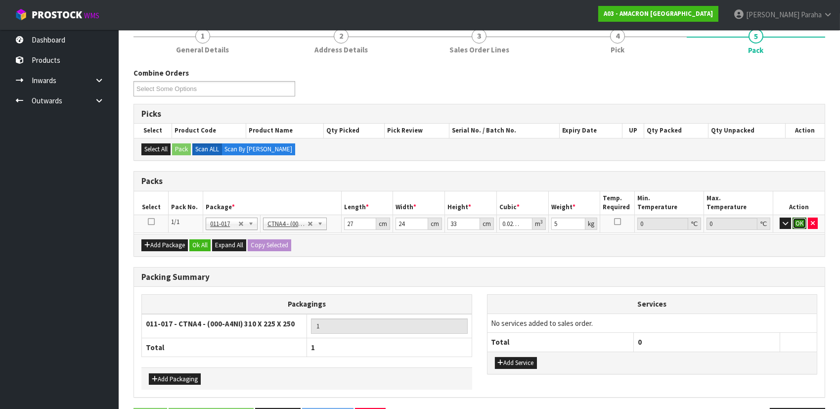
click button "OK" at bounding box center [800, 224] width 14 height 12
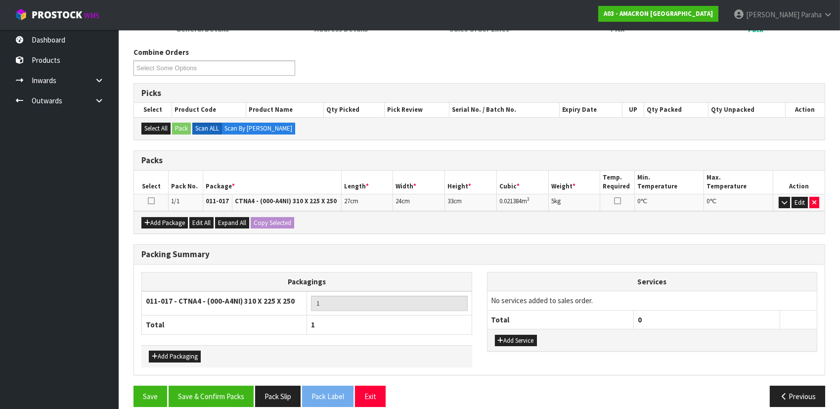
scroll to position [121, 0]
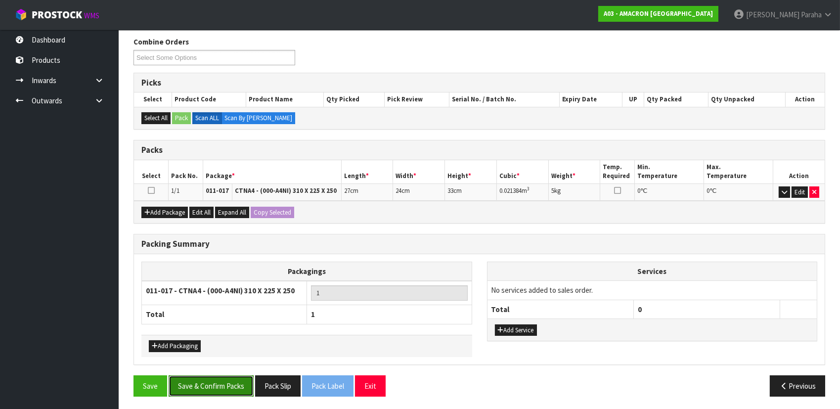
click at [222, 386] on button "Save & Confirm Packs" at bounding box center [211, 385] width 85 height 21
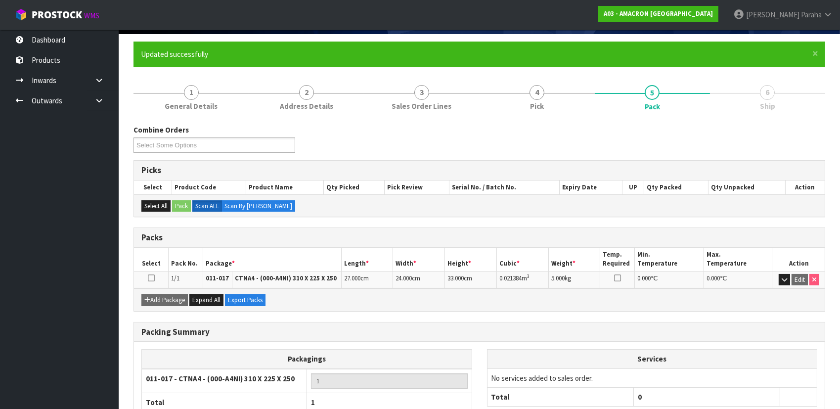
scroll to position [134, 0]
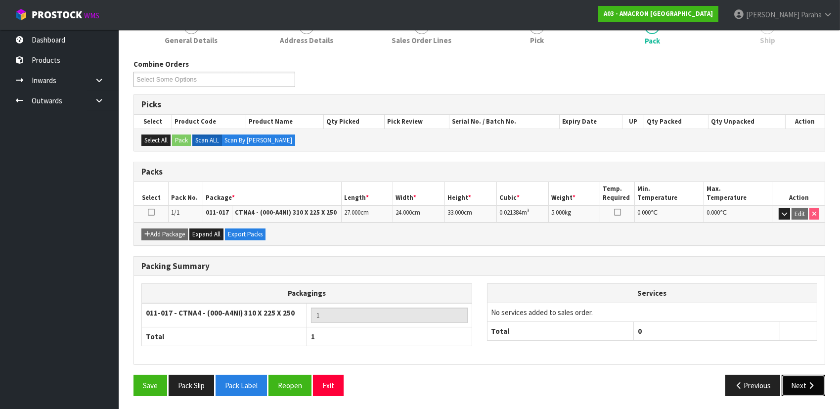
click at [809, 384] on icon "button" at bounding box center [810, 385] width 9 height 7
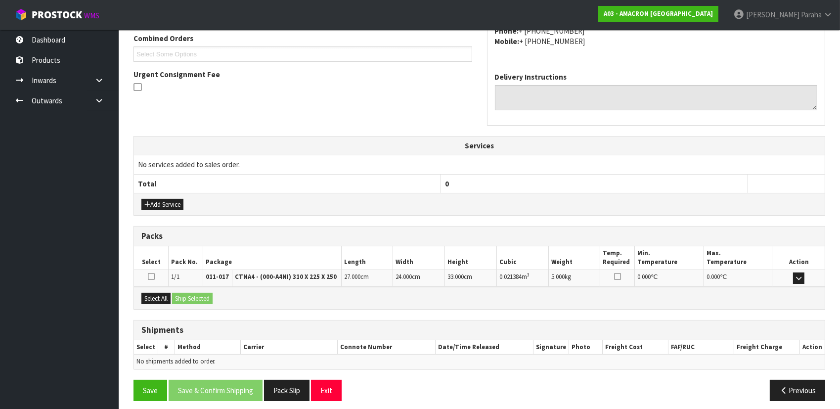
scroll to position [264, 0]
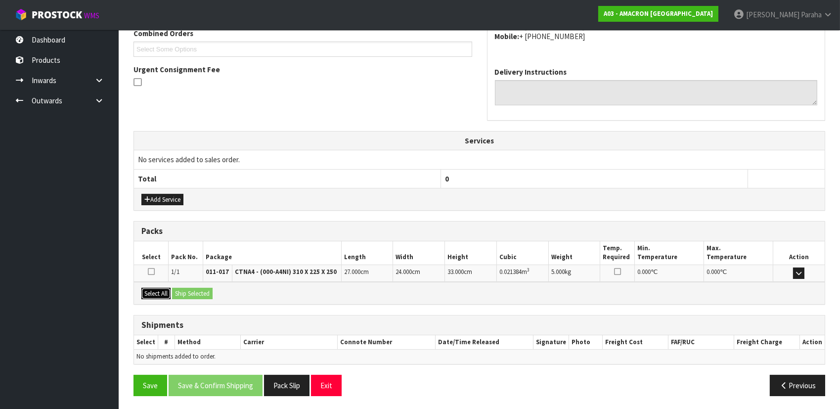
drag, startPoint x: 160, startPoint y: 293, endPoint x: 184, endPoint y: 289, distance: 24.1
click at [161, 293] on button "Select All" at bounding box center [155, 294] width 29 height 12
click at [185, 289] on button "Ship Selected" at bounding box center [192, 294] width 41 height 12
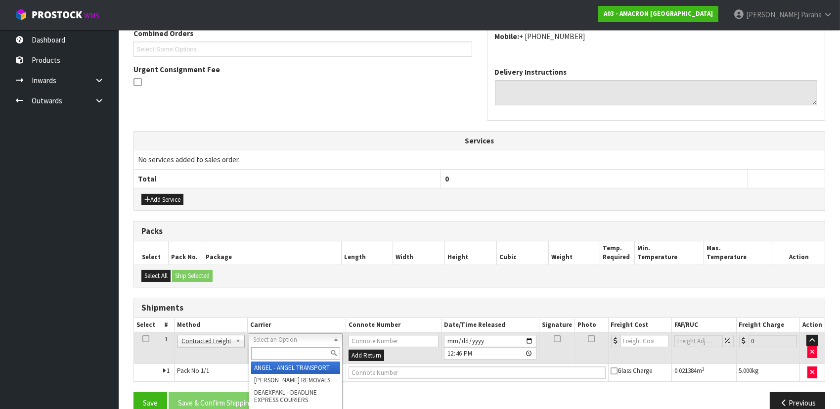
click at [295, 350] on input "text" at bounding box center [295, 353] width 89 height 12
type input "NZP"
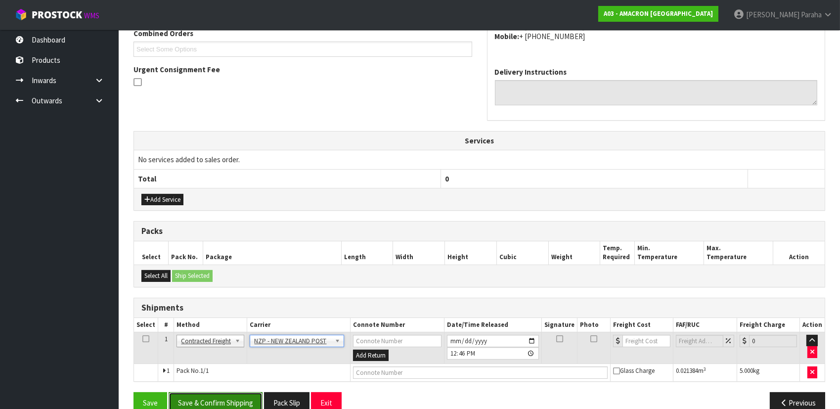
click at [242, 395] on button "Save & Confirm Shipping" at bounding box center [216, 402] width 94 height 21
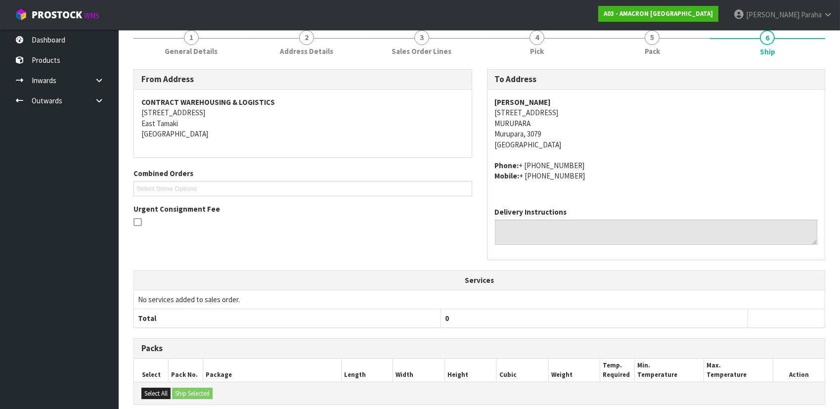
scroll to position [267, 0]
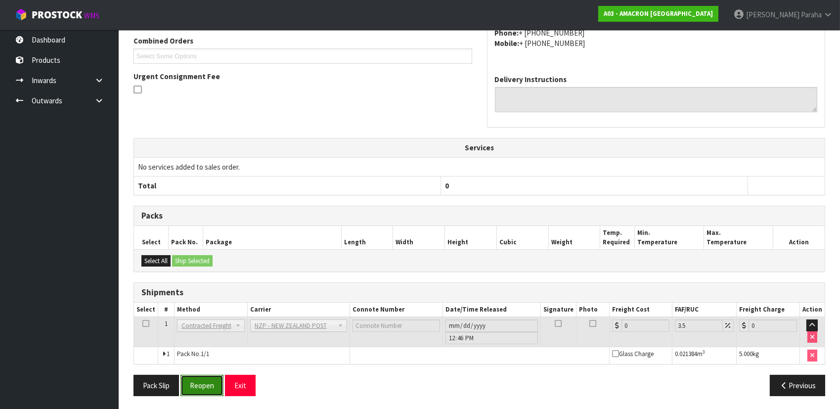
click at [217, 381] on button "Reopen" at bounding box center [201, 385] width 43 height 21
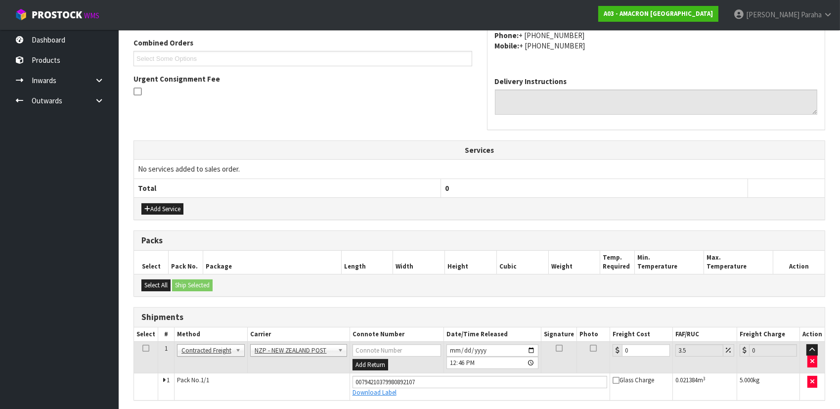
scroll to position [290, 0]
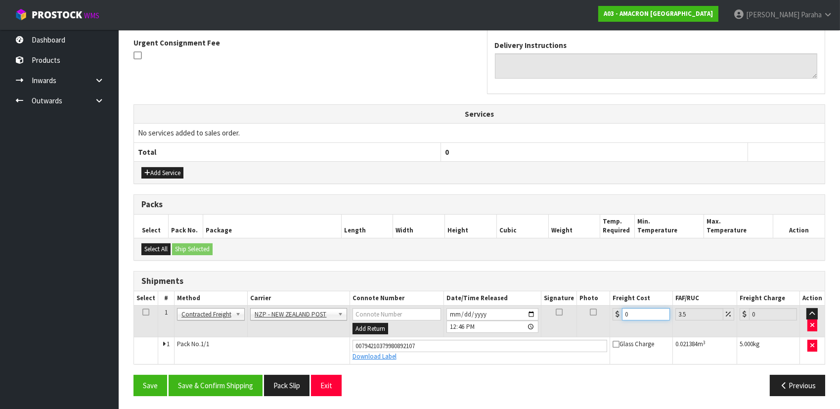
click at [645, 311] on input "0" at bounding box center [646, 314] width 48 height 12
type input "1"
type input "1.03"
type input "12"
type input "12.42"
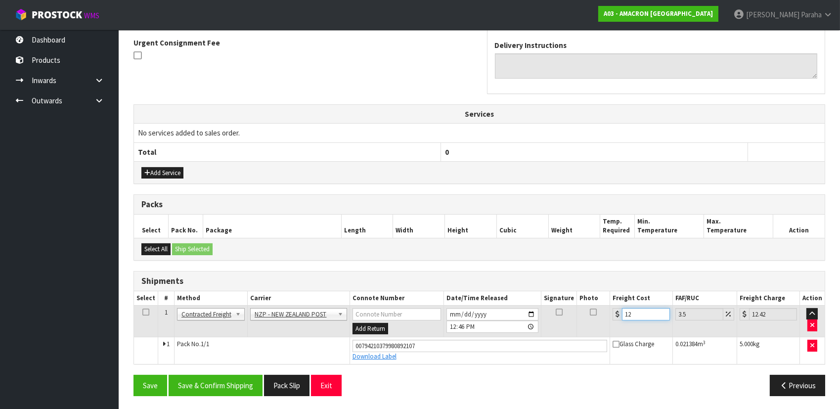
type input "12.5"
type input "12.94"
type input "12.59"
type input "13.03"
type input "12.59"
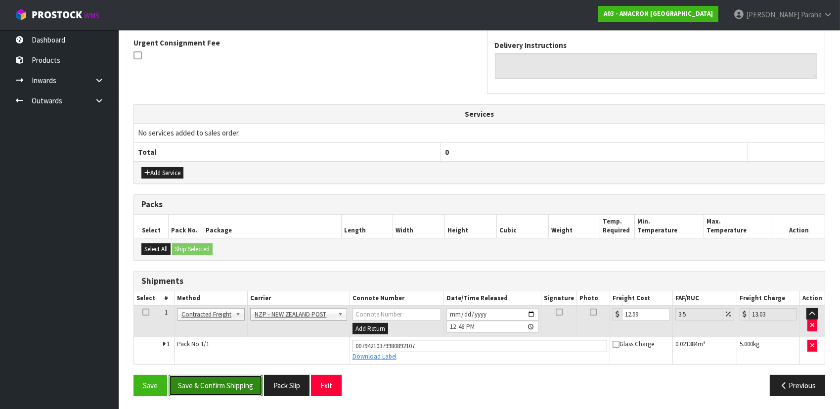
click at [197, 381] on button "Save & Confirm Shipping" at bounding box center [216, 385] width 94 height 21
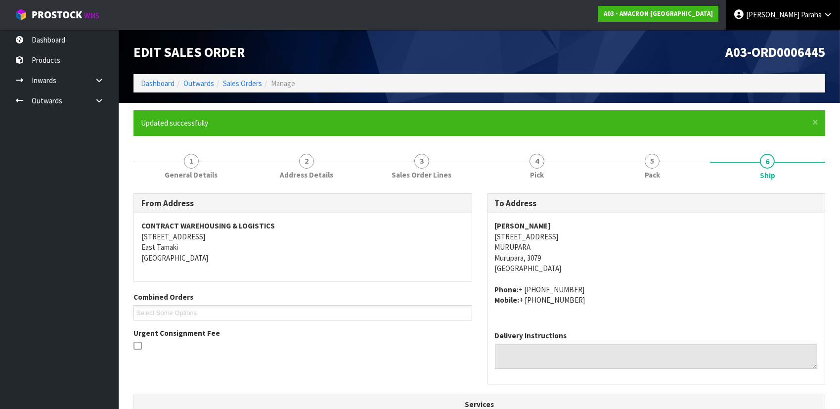
click at [820, 17] on span "Paraha" at bounding box center [811, 14] width 21 height 9
click at [814, 36] on link "Logout" at bounding box center [800, 39] width 78 height 13
